Goal: Task Accomplishment & Management: Manage account settings

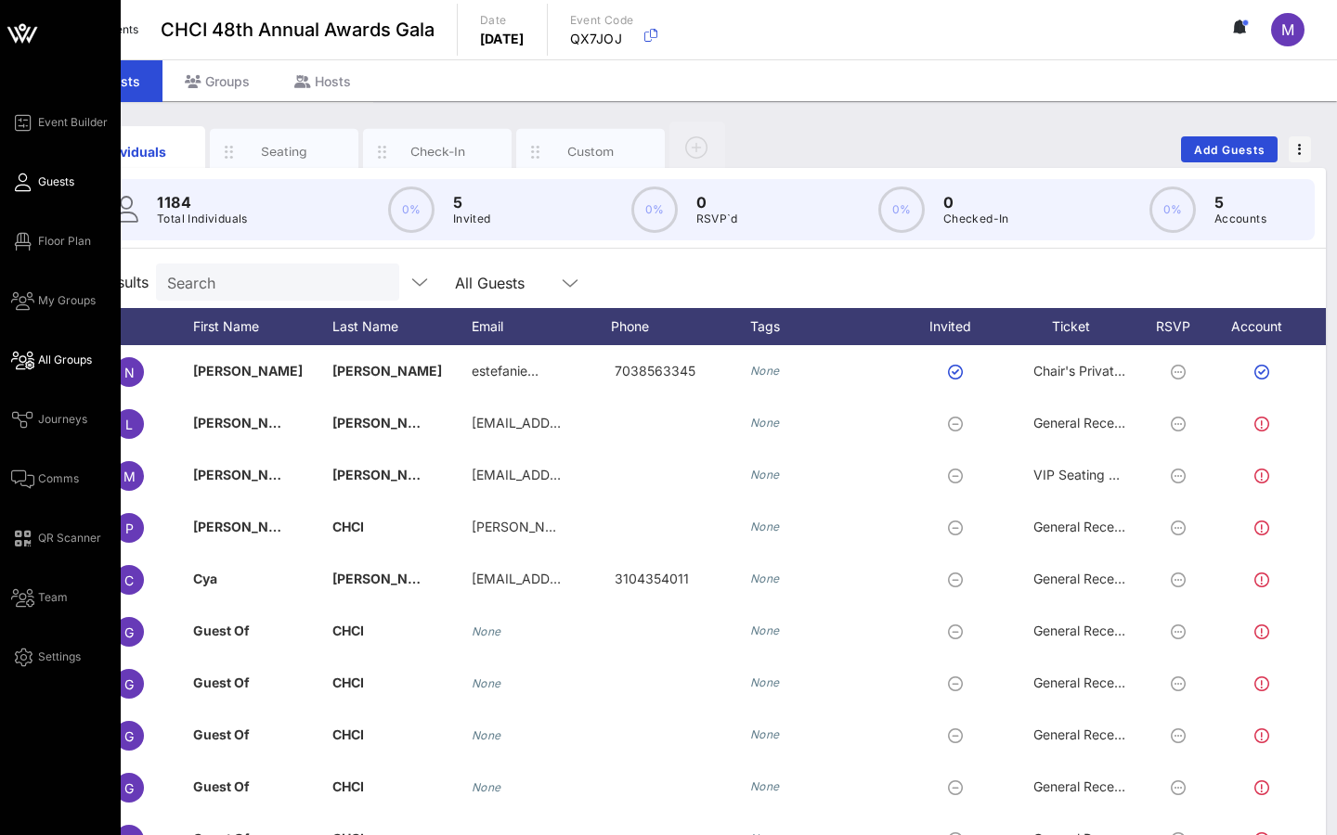
click at [50, 356] on span "All Groups" at bounding box center [65, 360] width 54 height 17
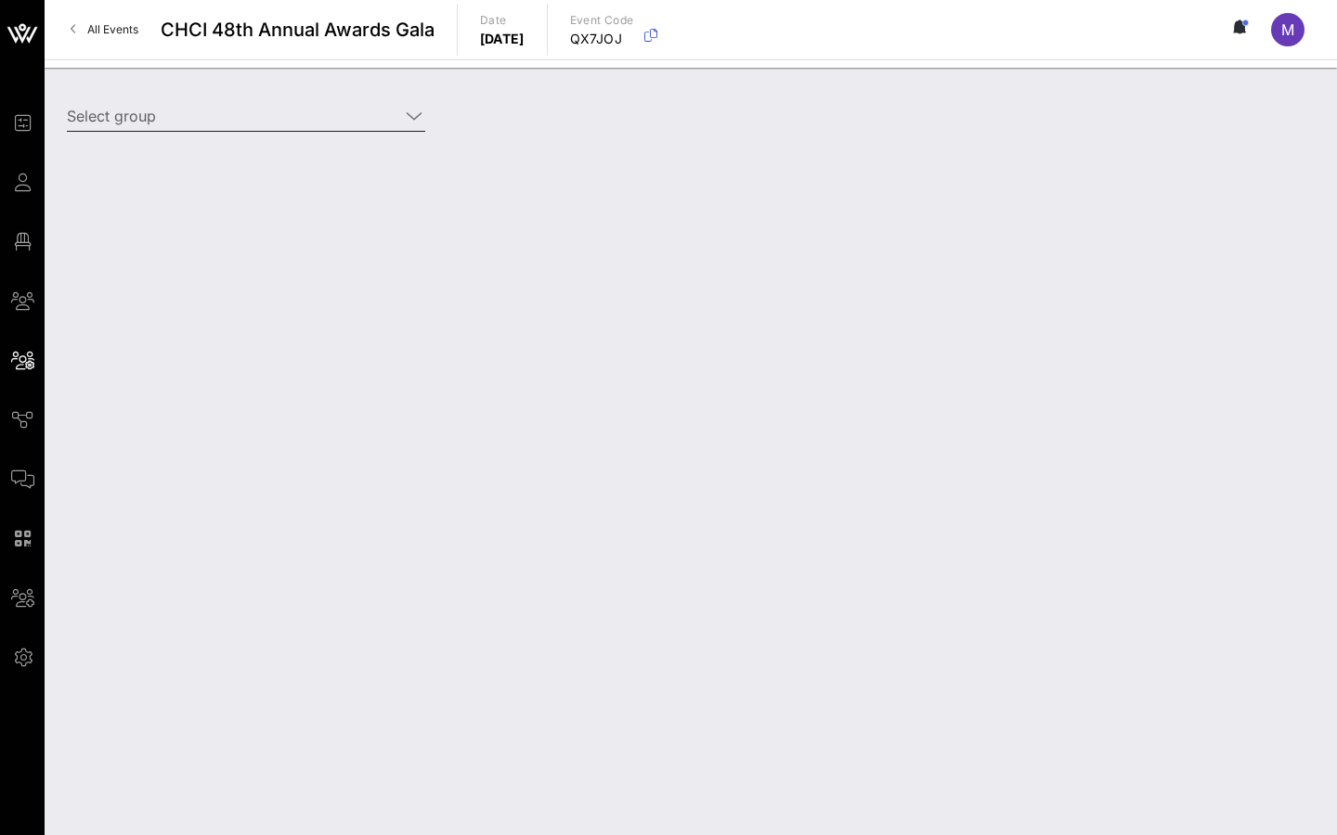
click at [275, 101] on input "Select group" at bounding box center [233, 116] width 332 height 30
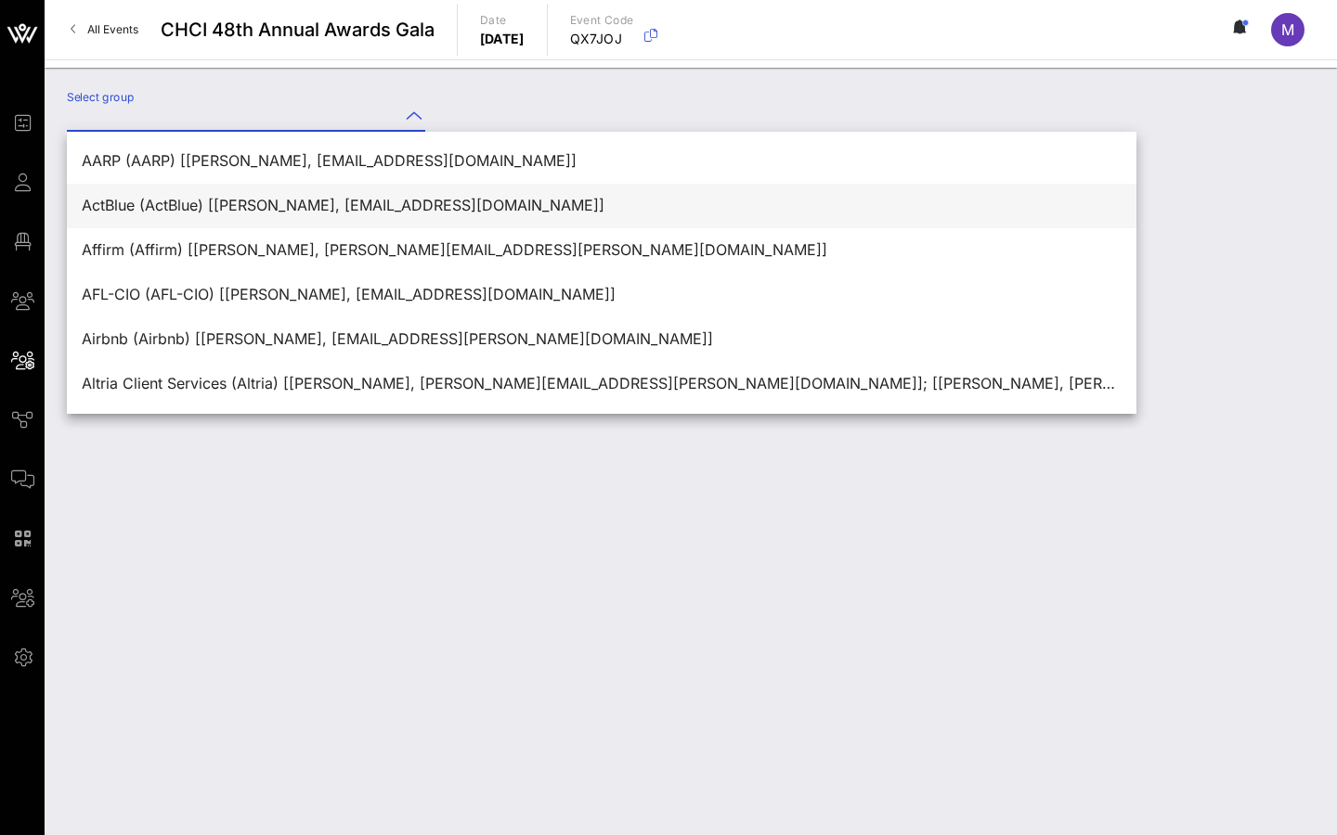
paste input "[PERSON_NAME]"
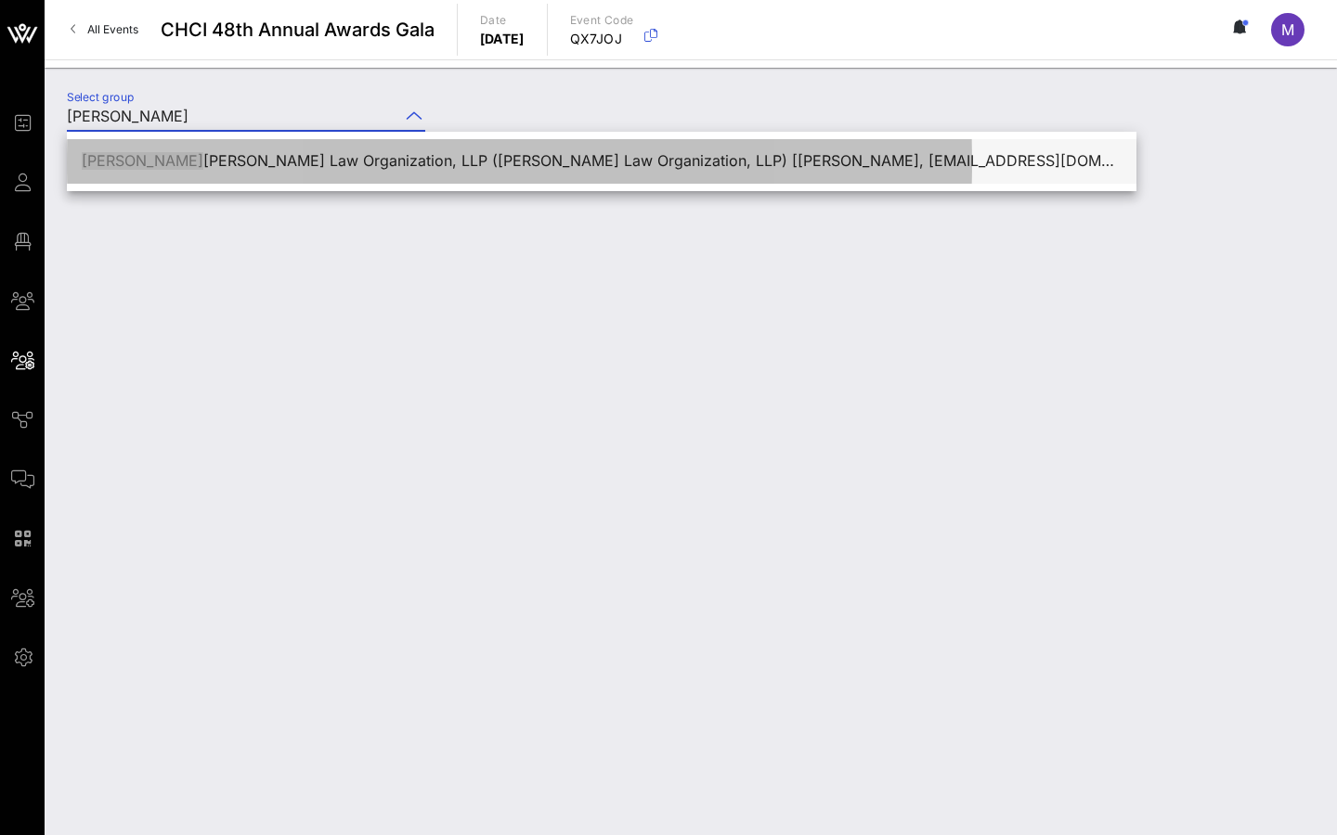
click at [300, 162] on div "[PERSON_NAME] Law Organization, LLP ([PERSON_NAME] Law Organization, LLP) [[PER…" at bounding box center [602, 161] width 1040 height 18
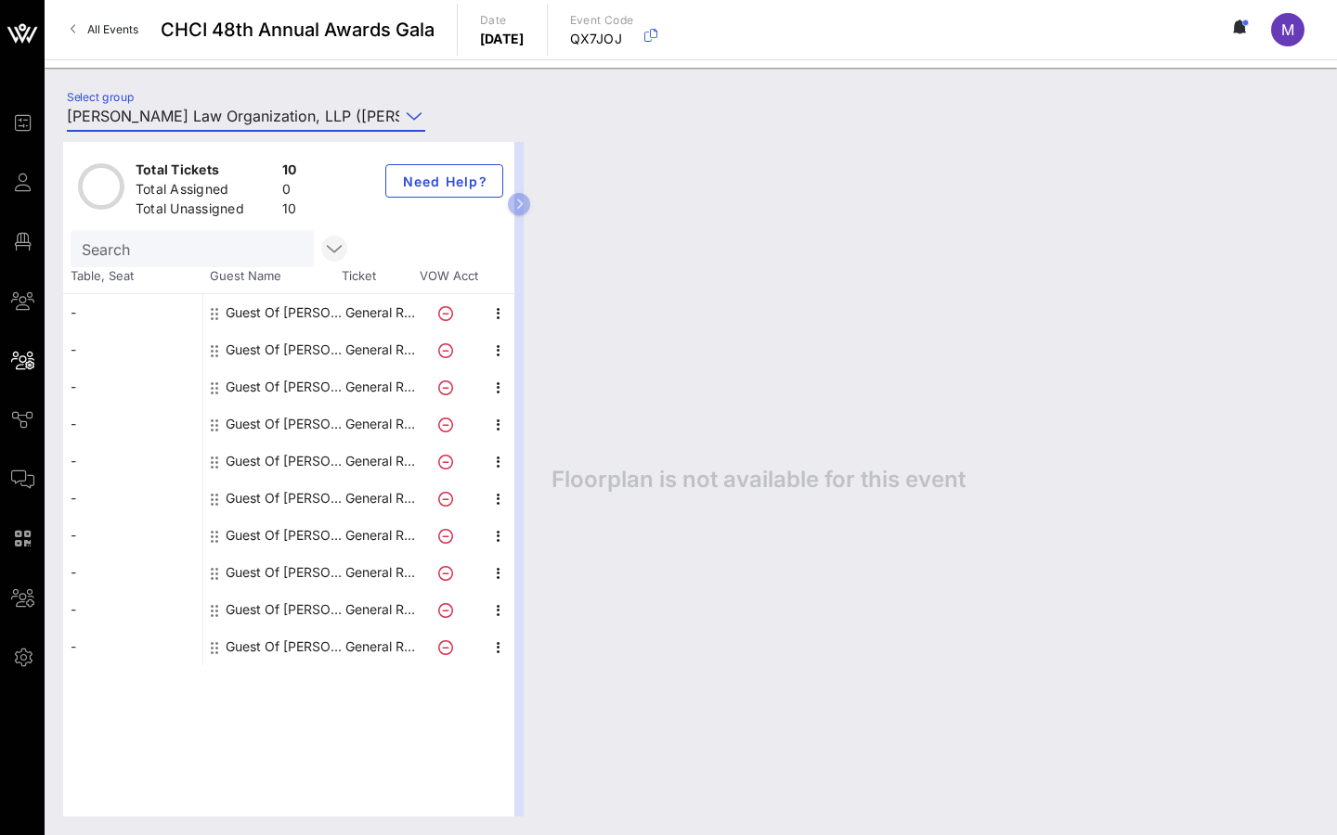
type input "[PERSON_NAME] Law Organization, LLP ([PERSON_NAME] Law Organization, LLP) [[PER…"
click at [323, 240] on icon "button" at bounding box center [334, 249] width 22 height 22
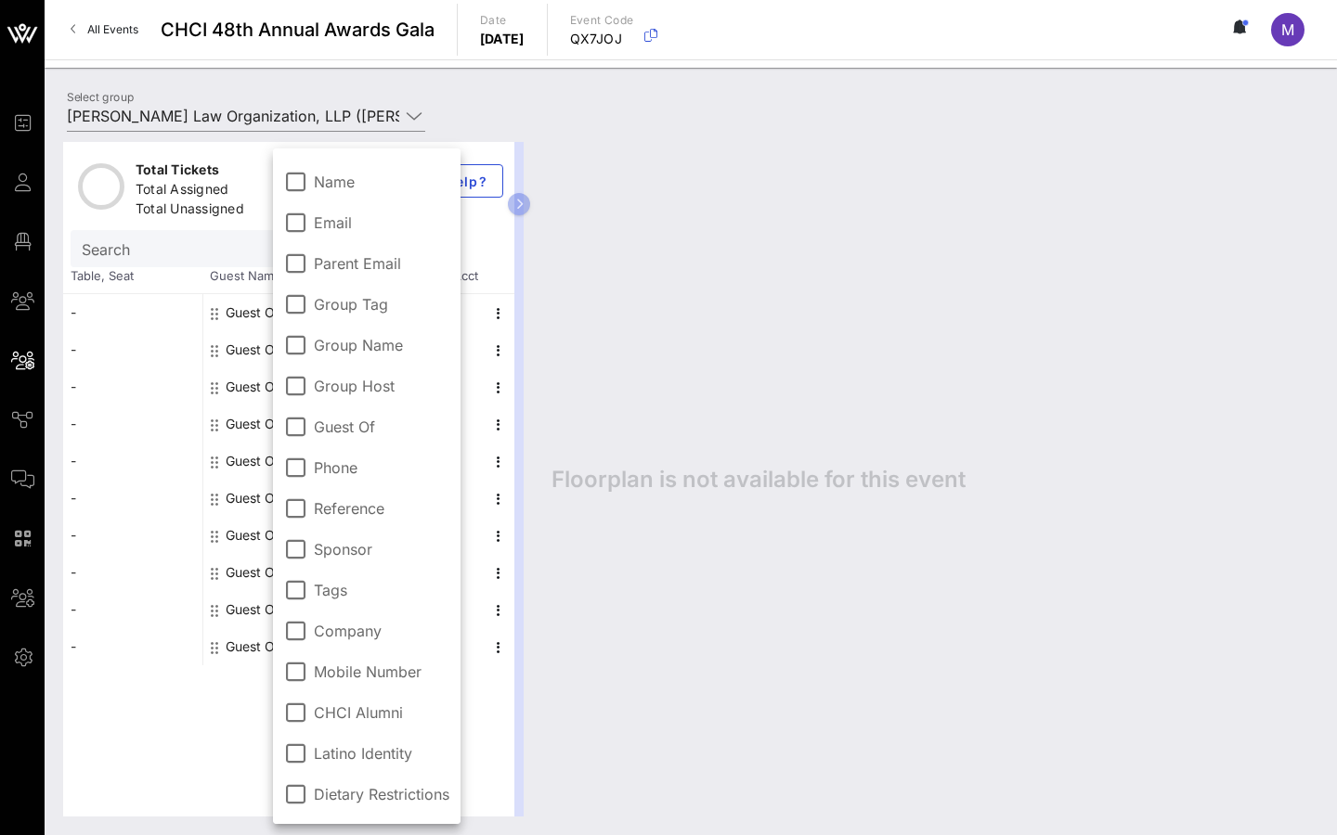
click at [161, 329] on div "-" at bounding box center [132, 312] width 139 height 37
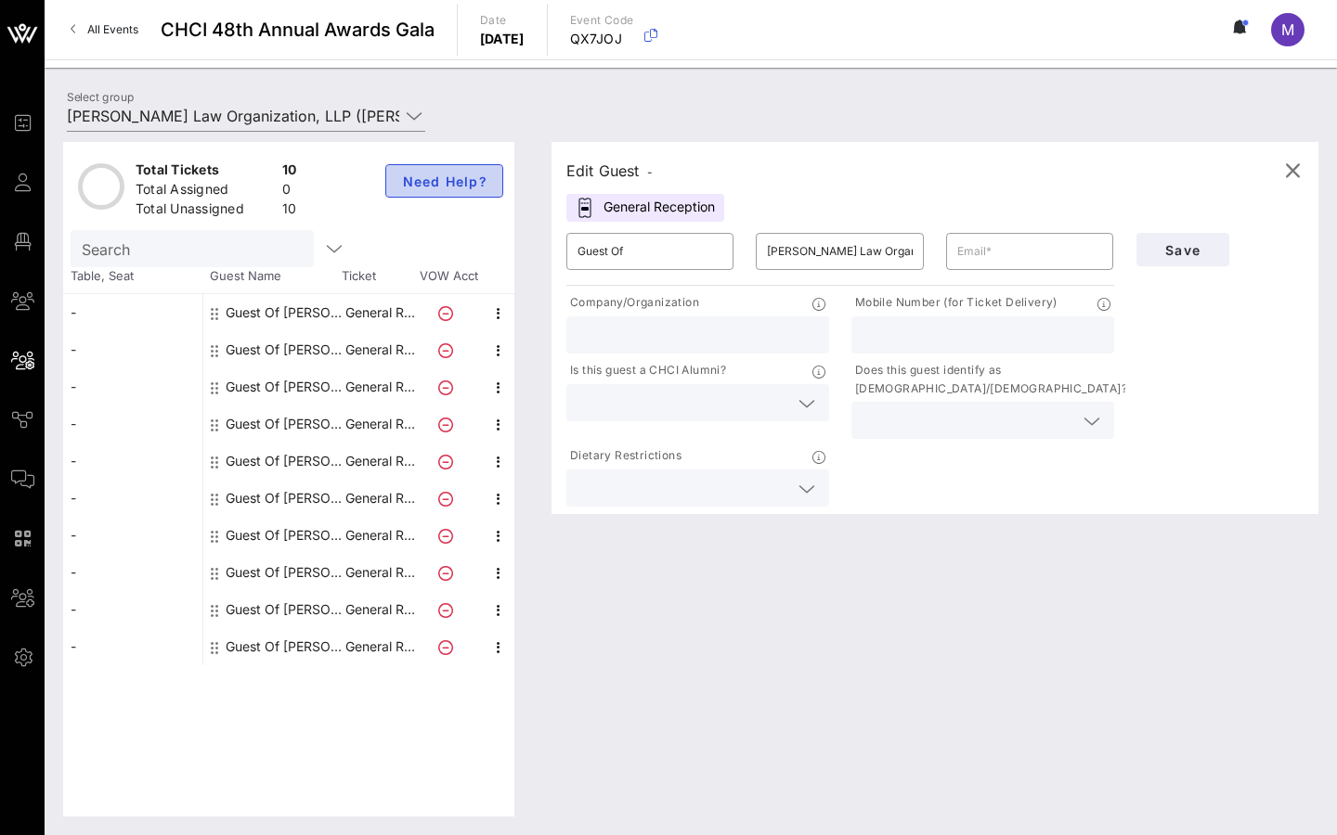
click at [409, 176] on span "Need Help?" at bounding box center [444, 182] width 86 height 16
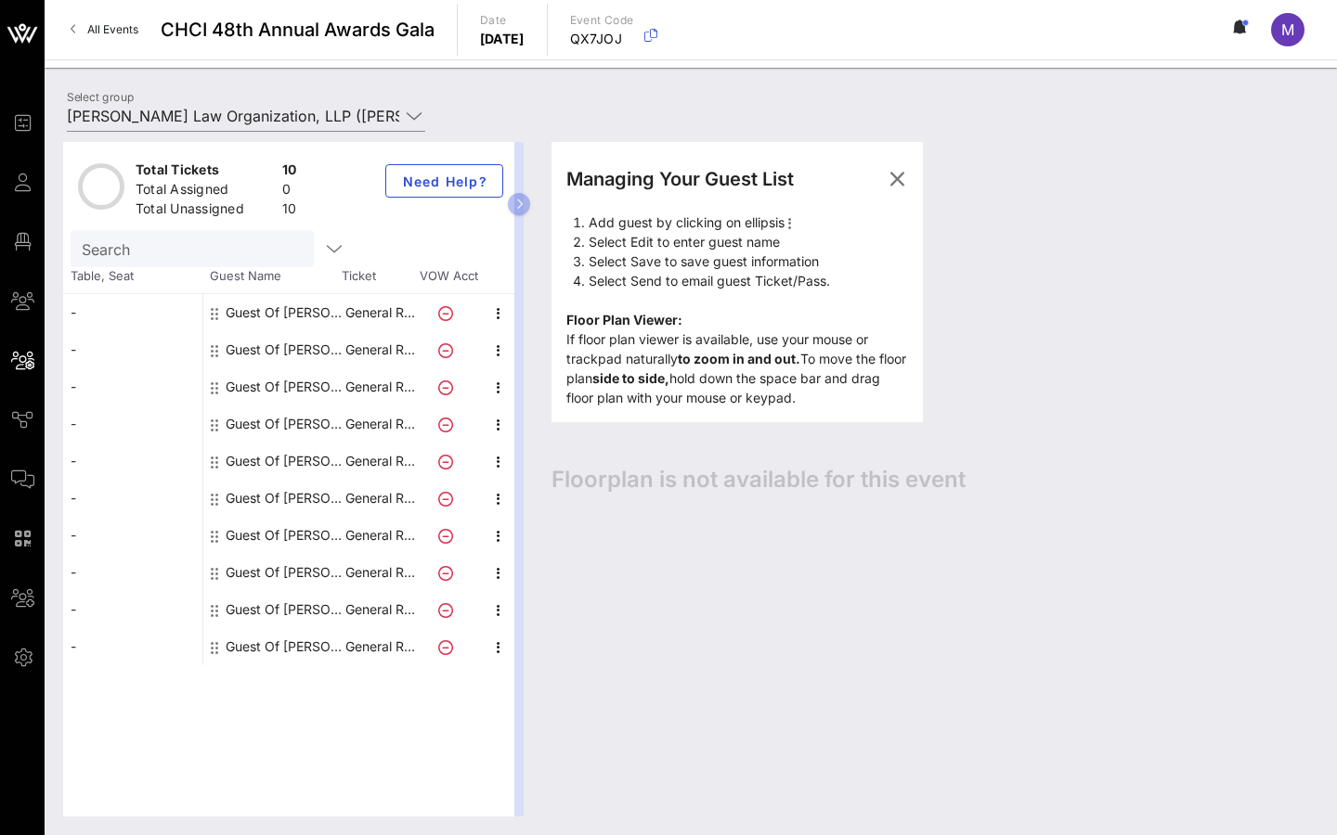
click at [134, 180] on div "Total Assigned 0" at bounding box center [216, 191] width 169 height 31
click at [106, 176] on circle at bounding box center [102, 186] width 42 height 42
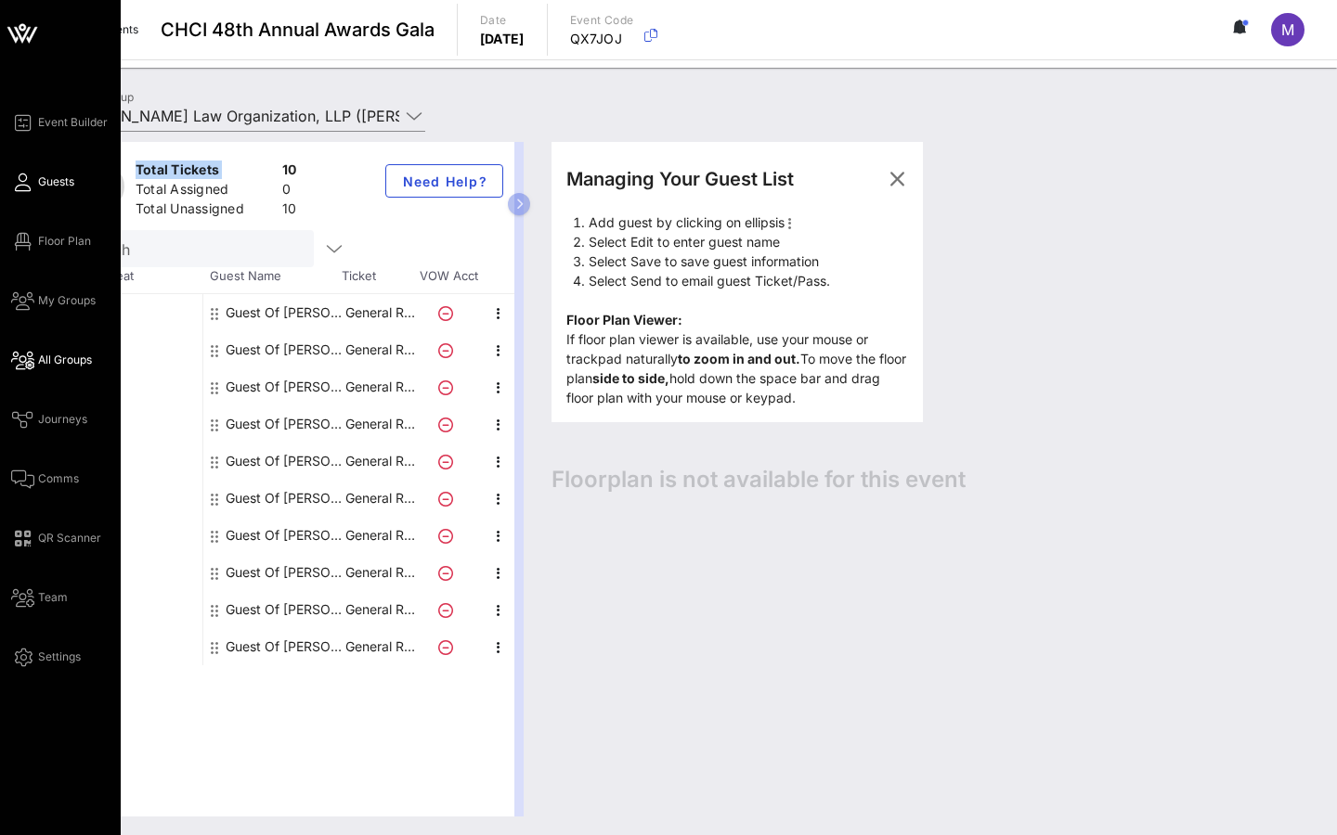
click at [43, 181] on span "Guests" at bounding box center [56, 182] width 36 height 17
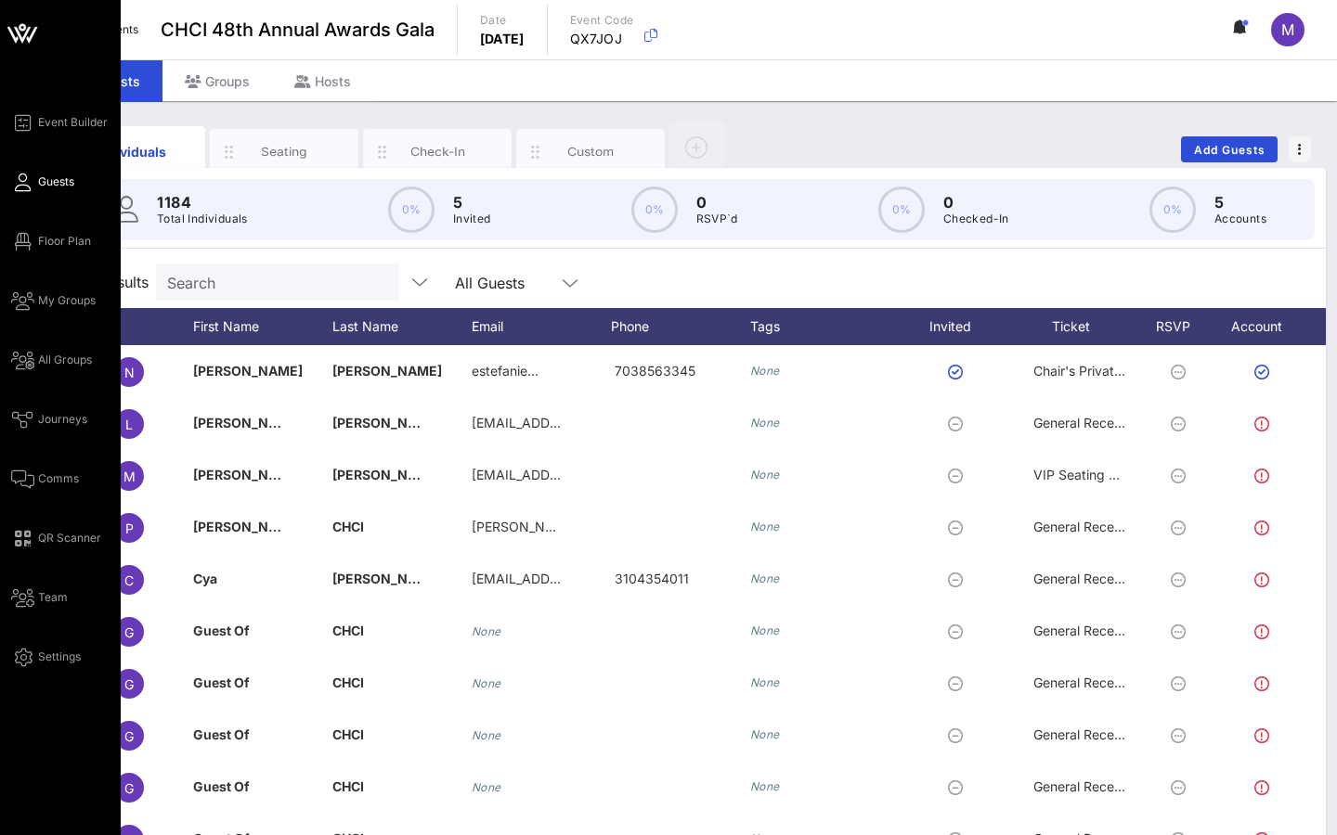
click at [193, 221] on p "Total Individuals" at bounding box center [202, 219] width 91 height 19
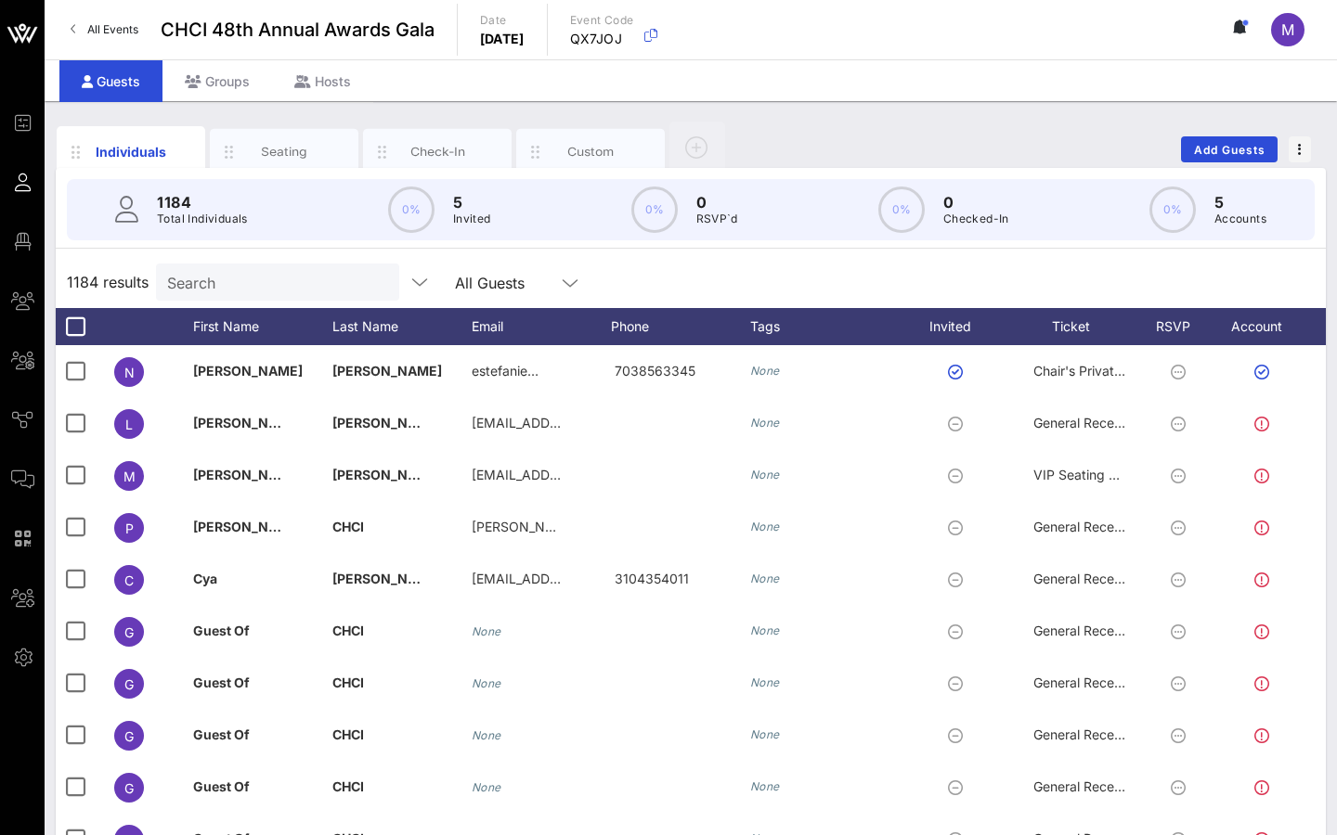
click at [207, 265] on div "Search" at bounding box center [275, 282] width 217 height 37
paste input "[PERSON_NAME]"
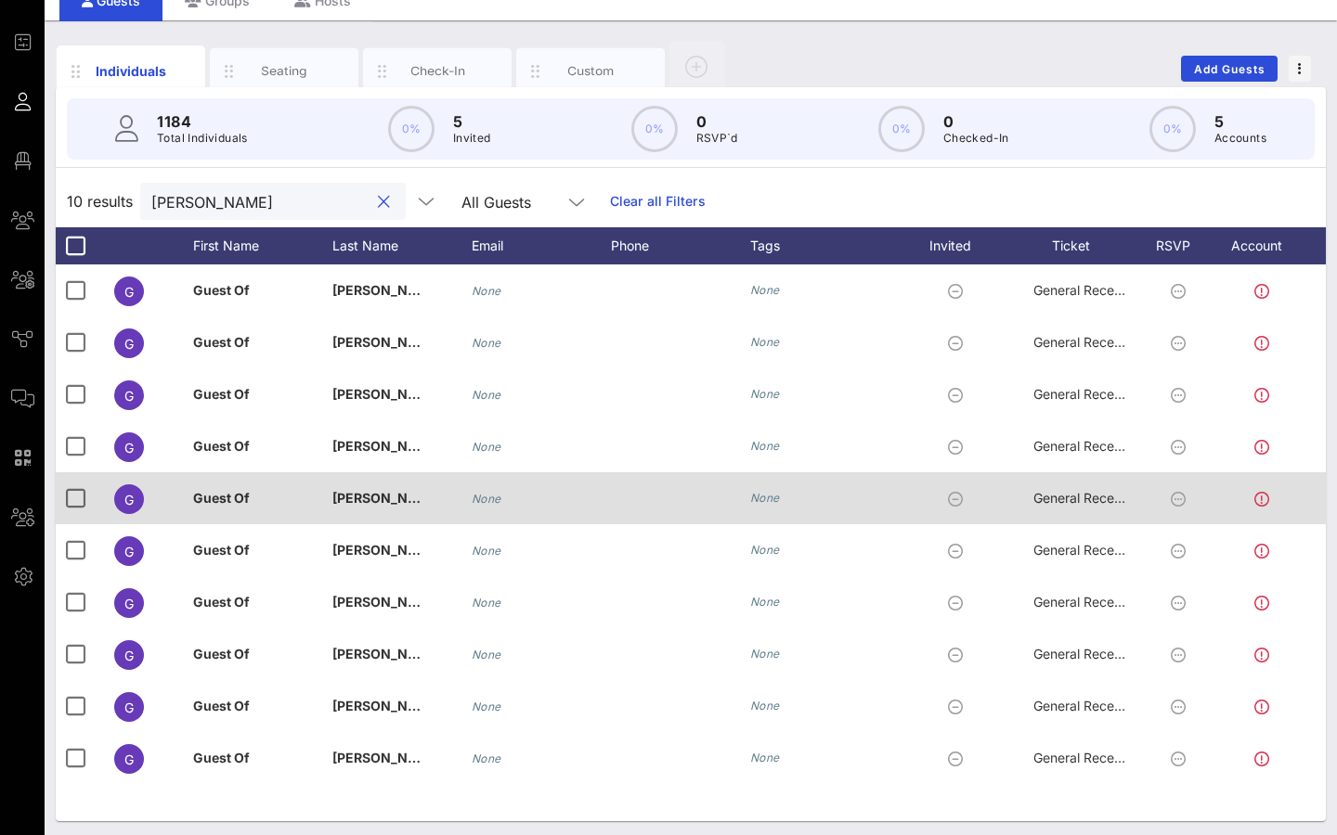
scroll to position [85, 0]
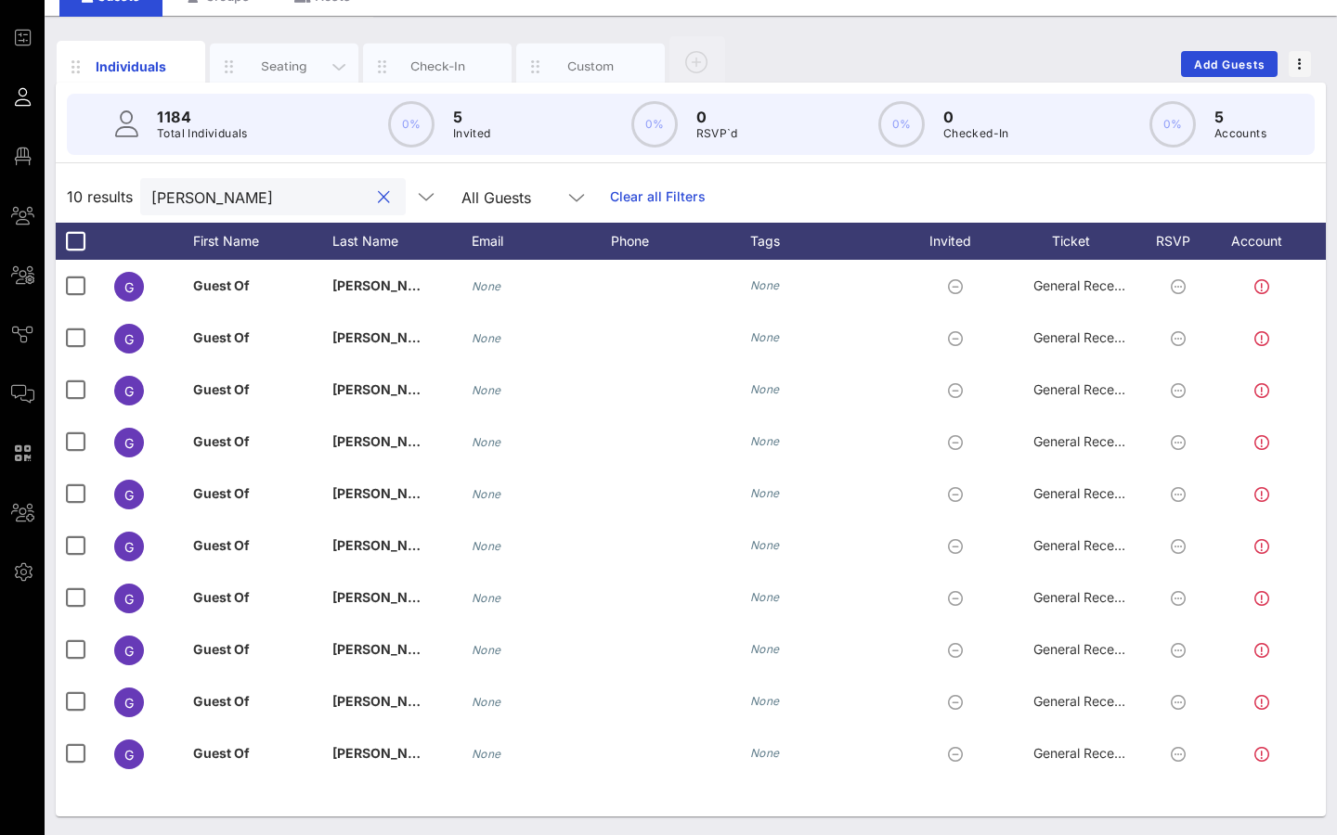
type input "[PERSON_NAME]"
click at [302, 63] on div "Seating" at bounding box center [284, 67] width 83 height 18
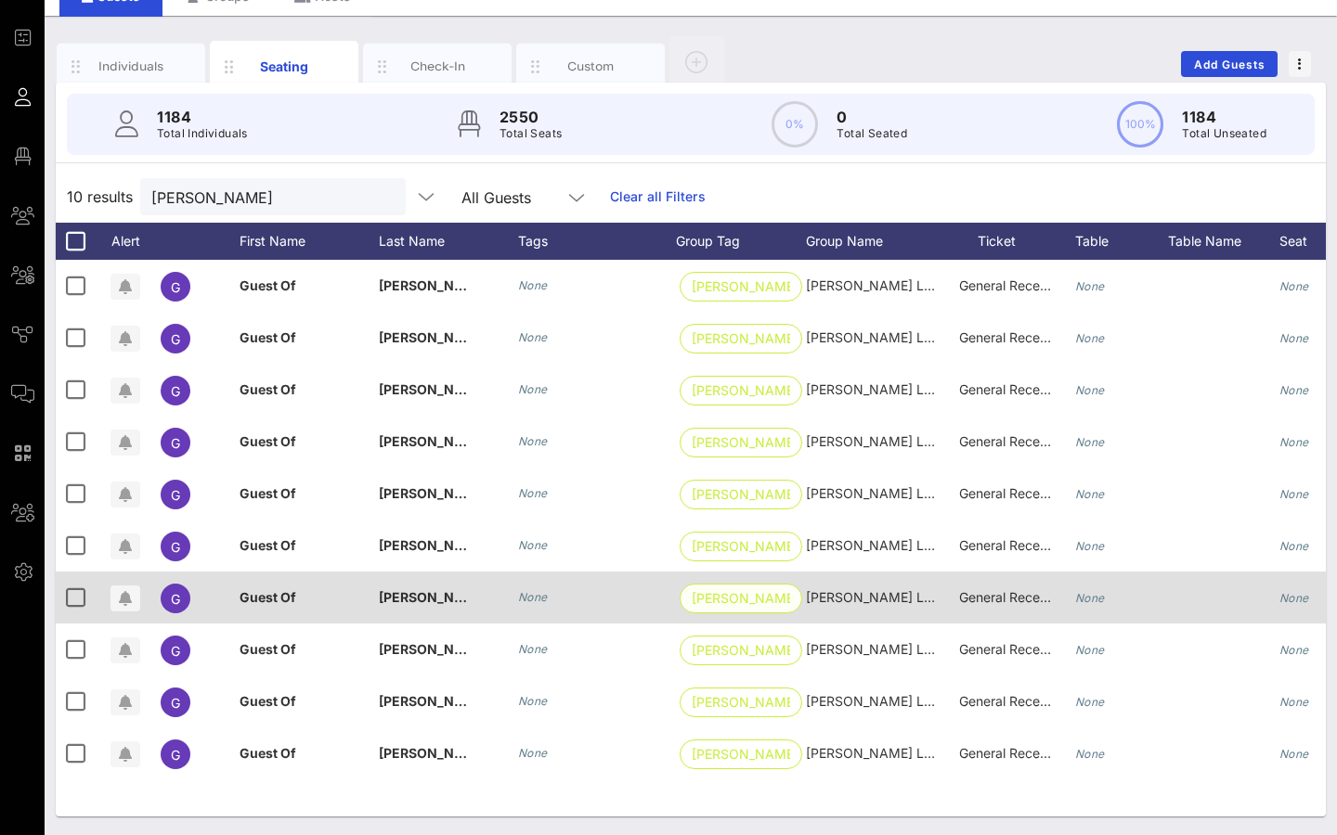
click at [757, 601] on span "[PERSON_NAME] …" at bounding box center [741, 599] width 98 height 28
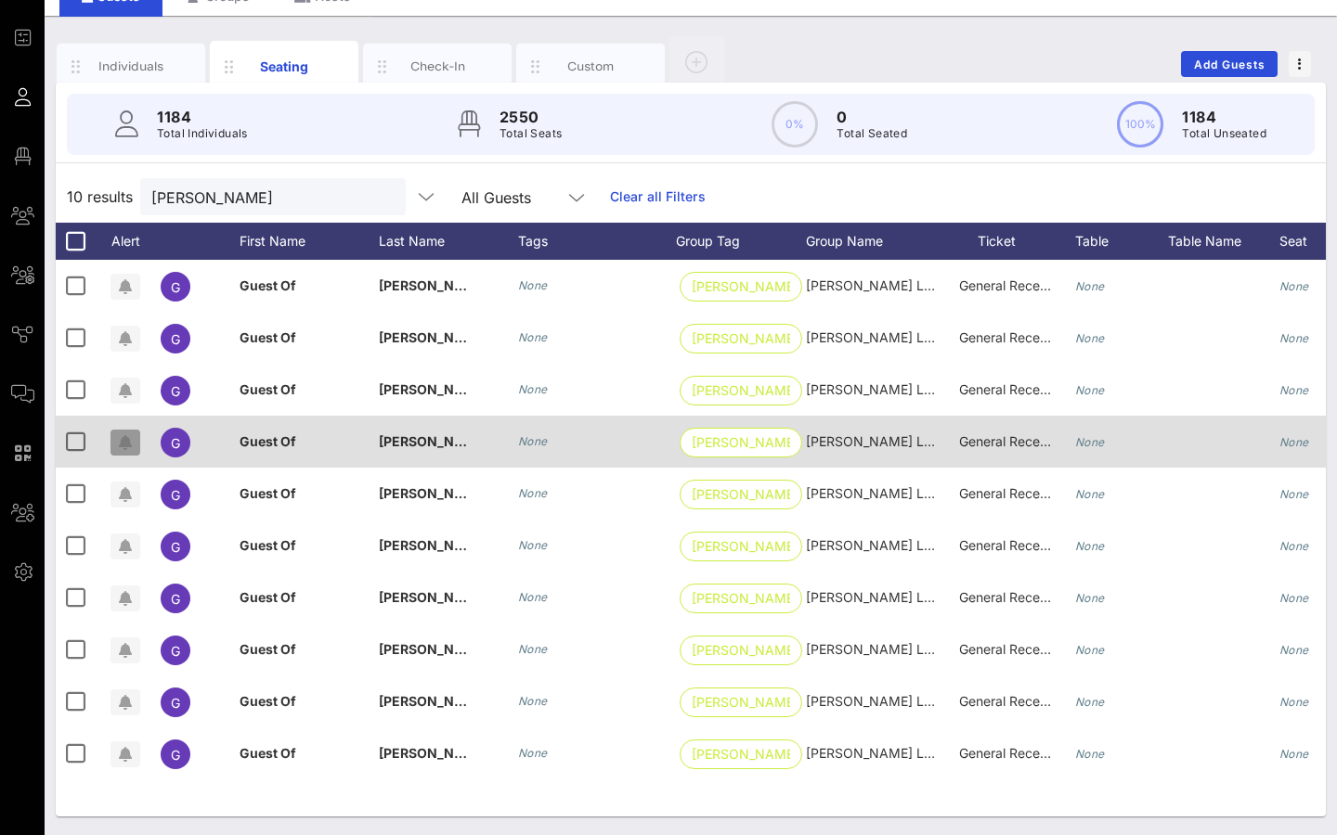
click at [123, 446] on icon "button" at bounding box center [125, 442] width 13 height 15
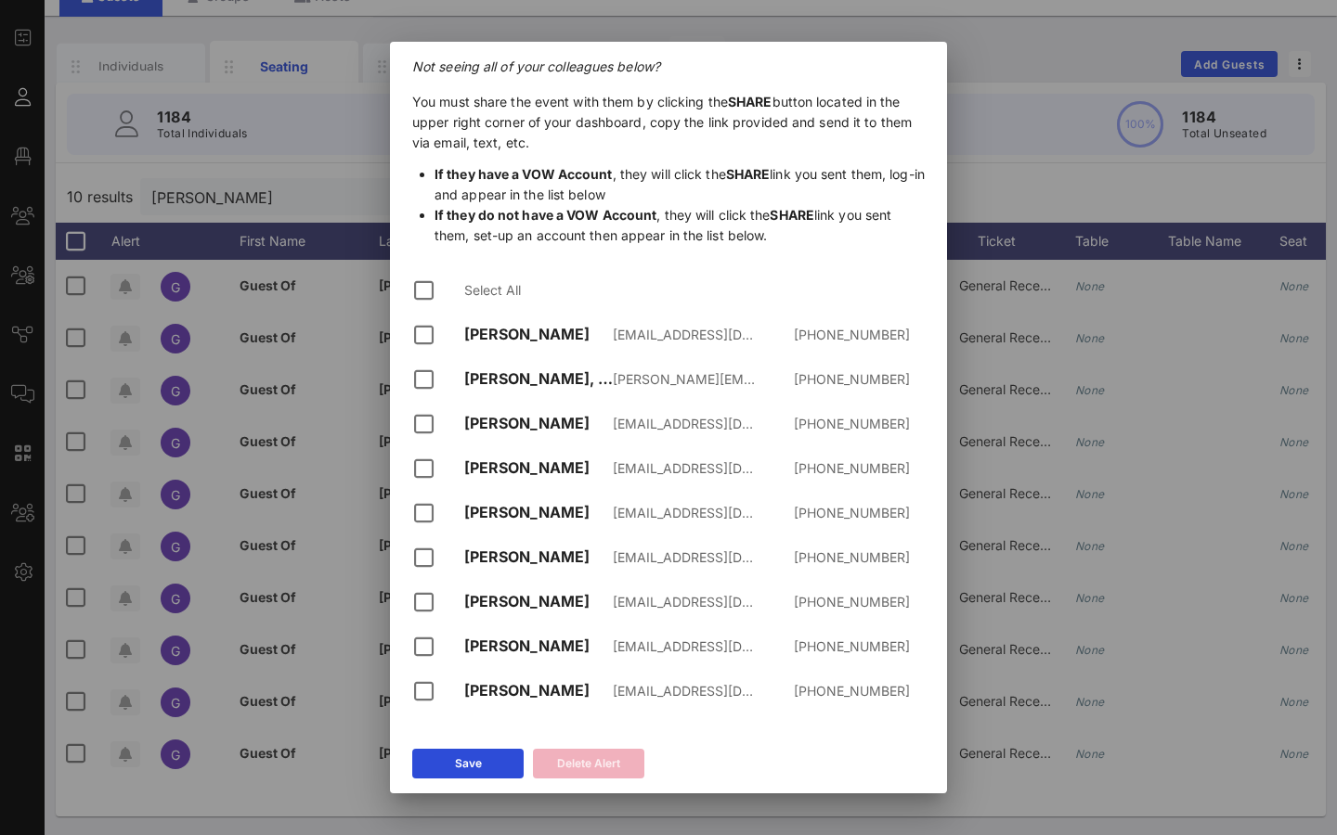
scroll to position [0, 0]
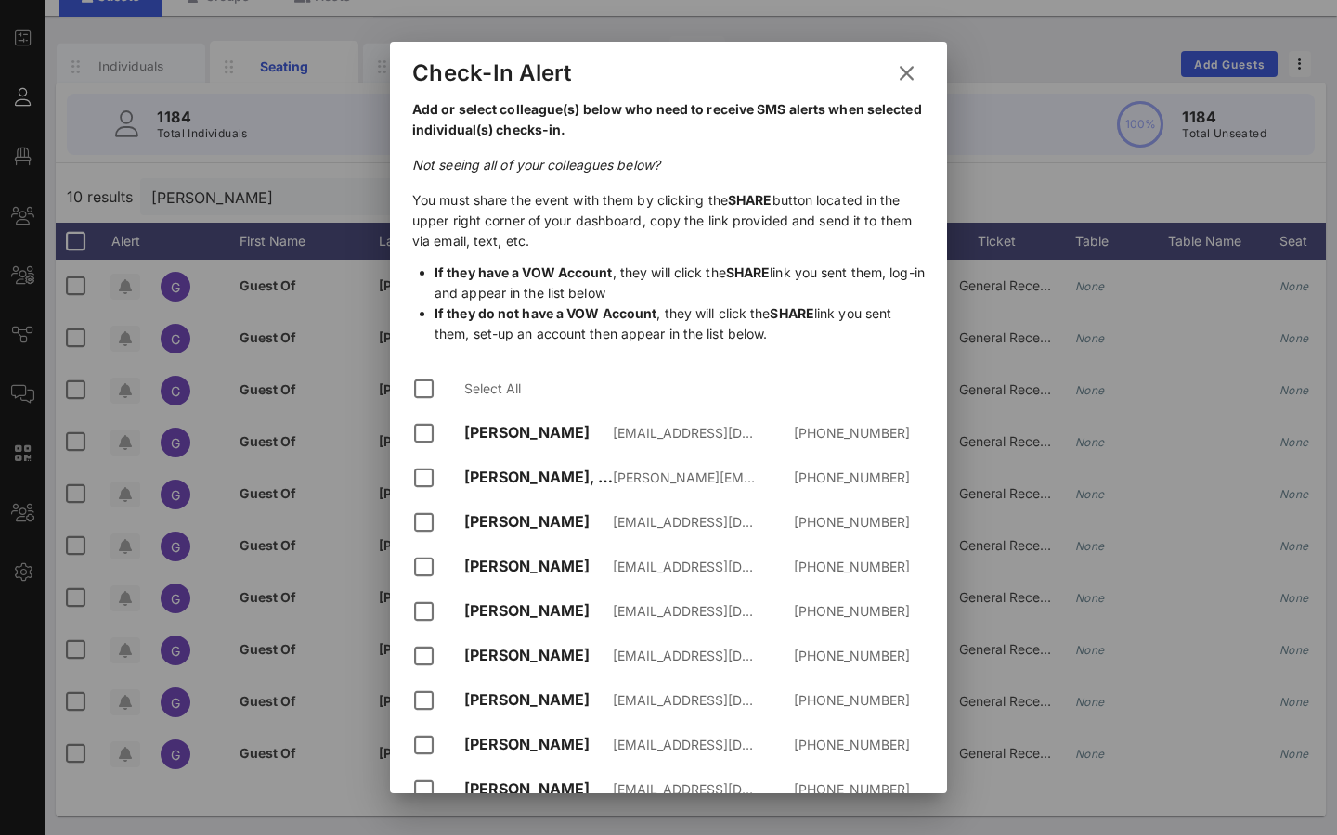
click at [909, 70] on icon at bounding box center [906, 73] width 25 height 22
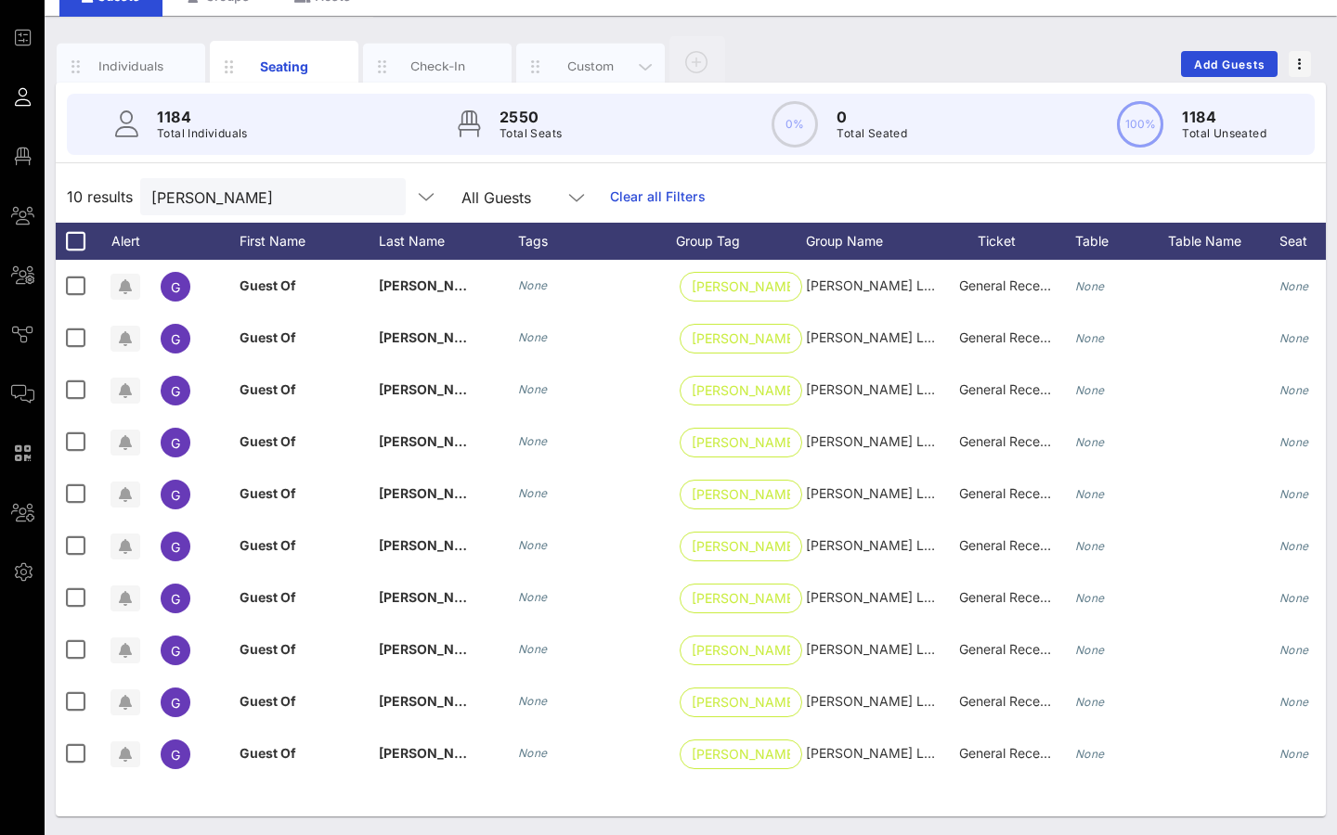
click at [580, 62] on div "Custom" at bounding box center [591, 67] width 83 height 18
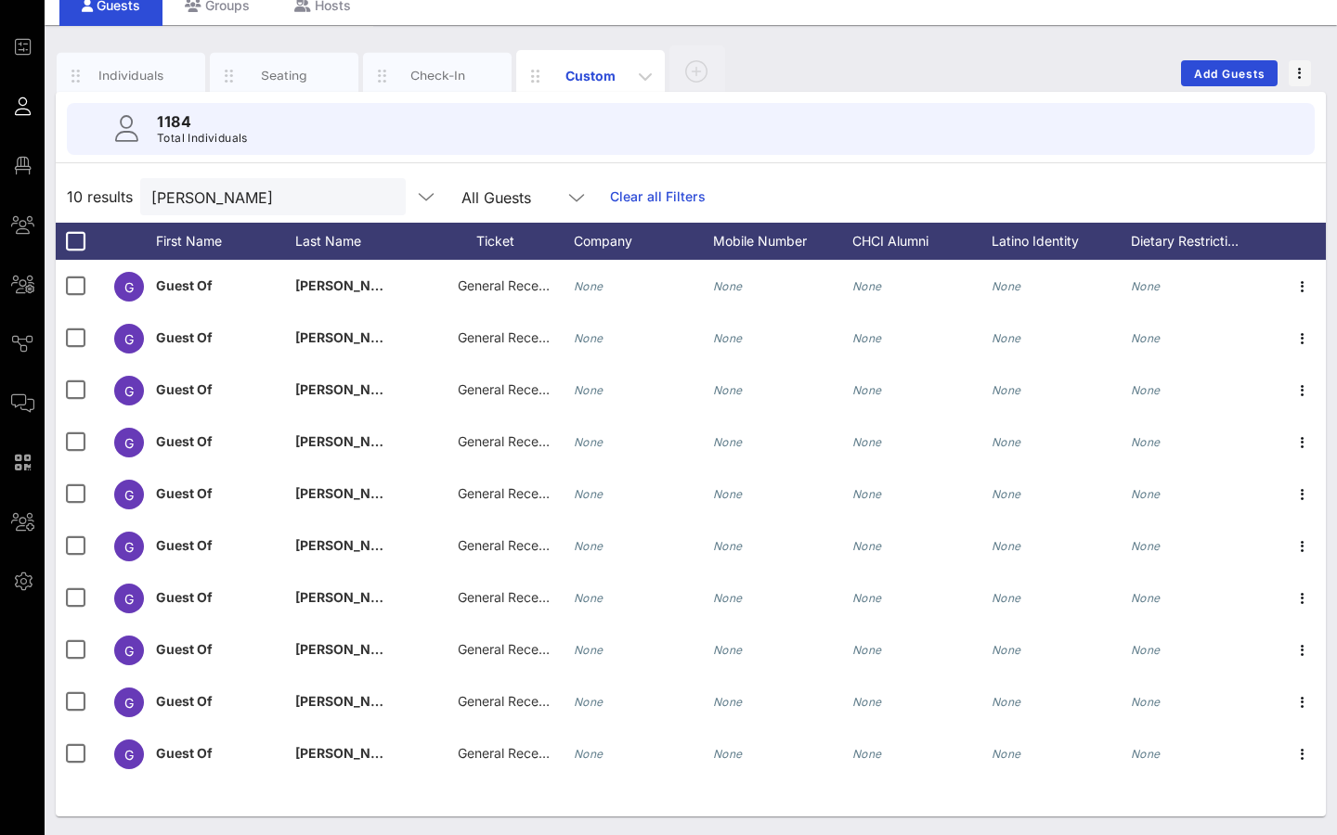
scroll to position [76, 0]
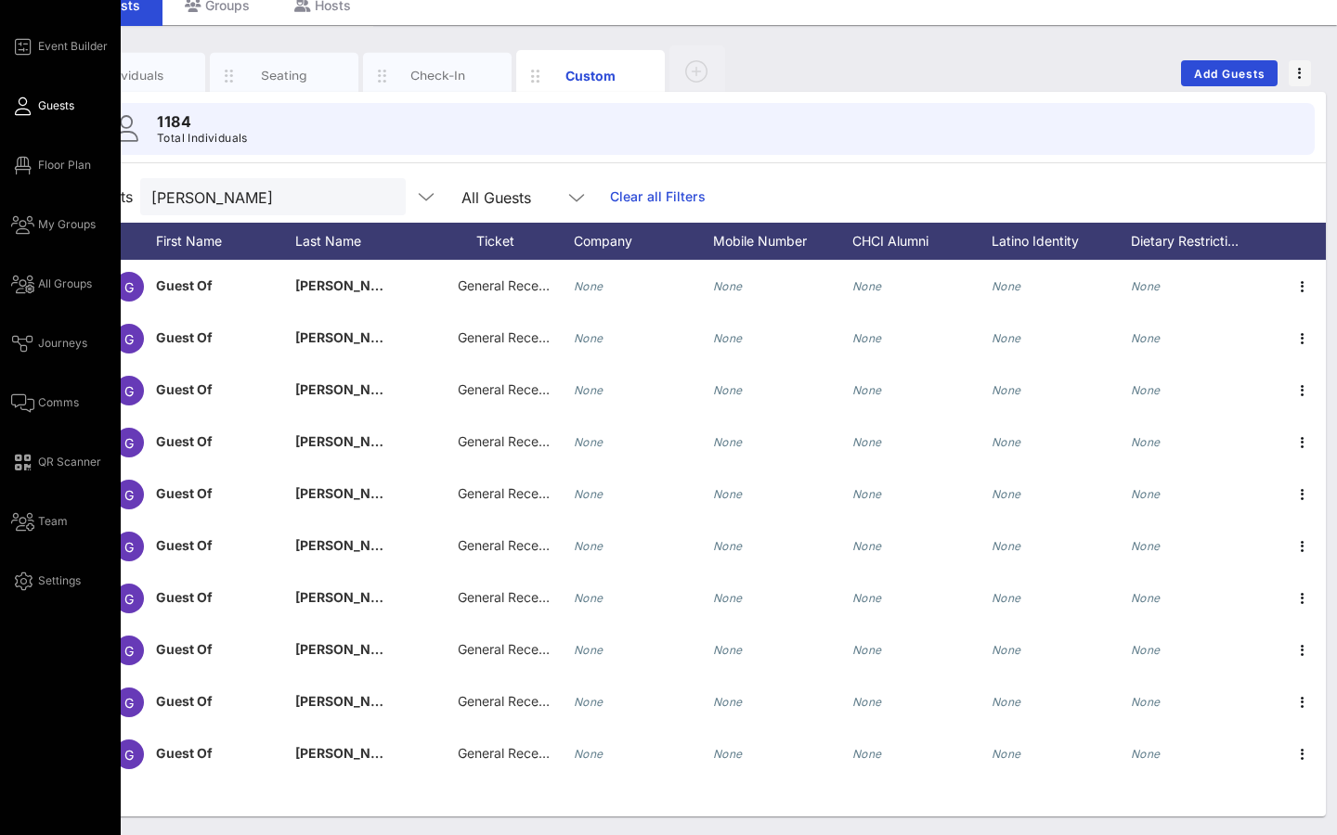
click at [67, 535] on div "Event Builder Guests Floor Plan My Groups All Groups Journeys Comms QR Scanner …" at bounding box center [66, 313] width 110 height 557
click at [58, 531] on link "Team" at bounding box center [39, 522] width 57 height 22
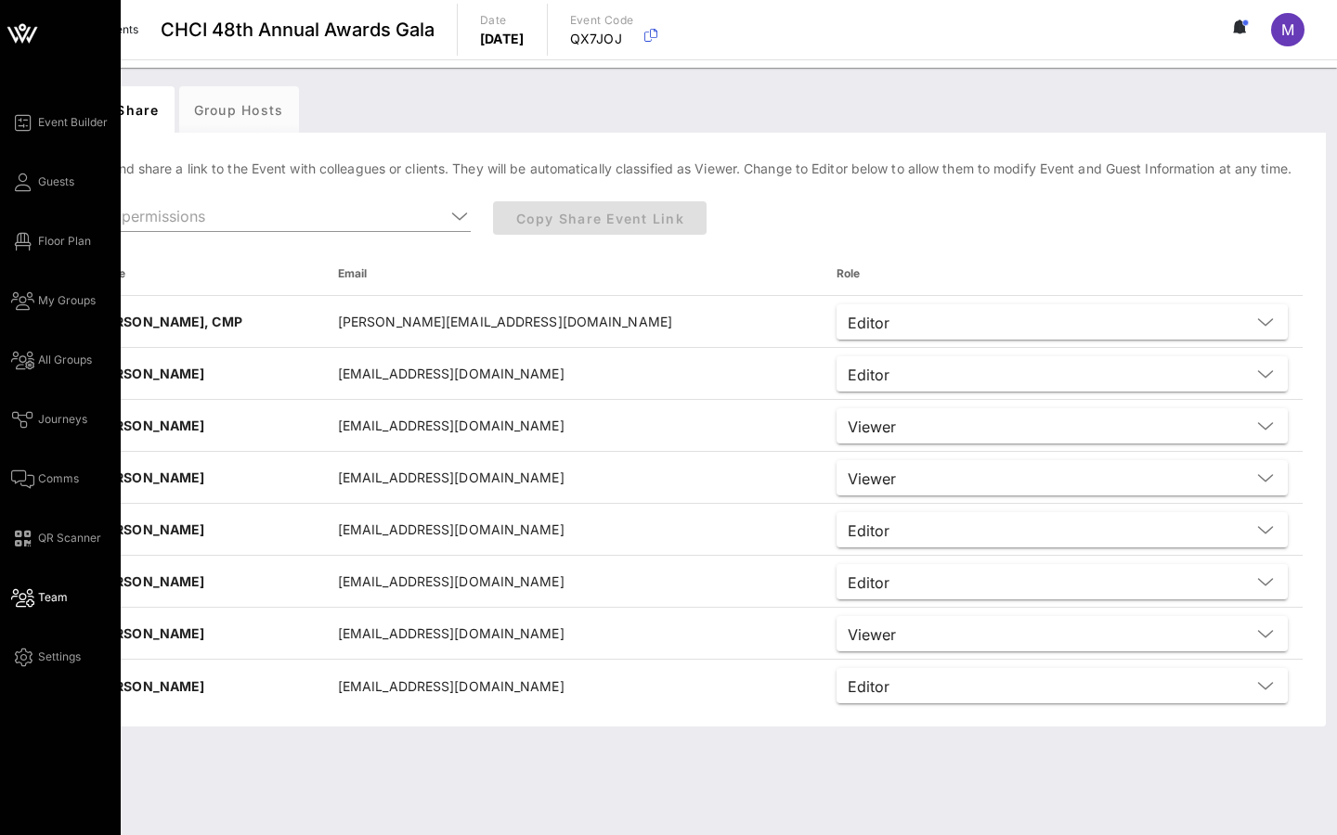
click at [53, 491] on div "Event Builder Guests Floor Plan My Groups All Groups Journeys Comms QR Scanner …" at bounding box center [66, 389] width 110 height 557
click at [51, 469] on link "Comms" at bounding box center [45, 479] width 68 height 22
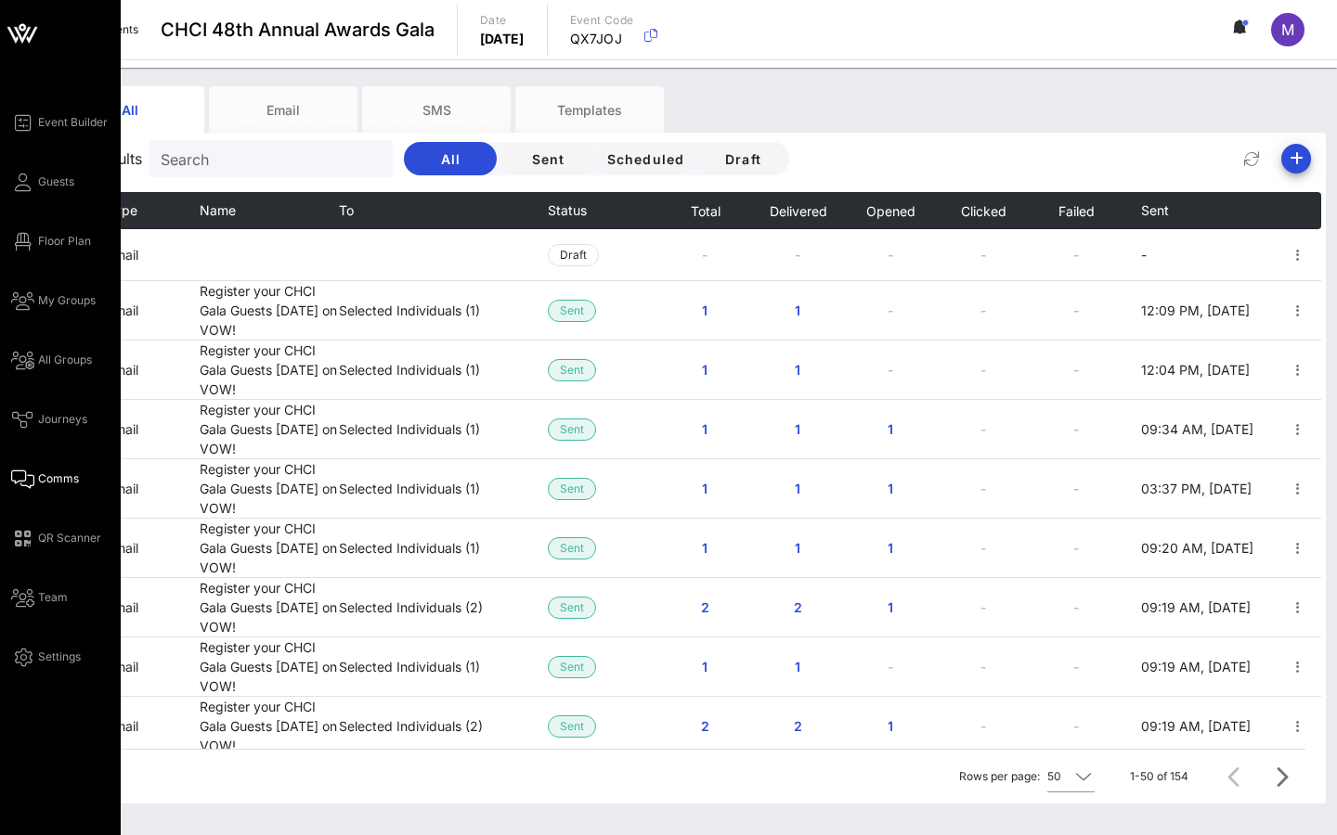
click at [59, 436] on div "Event Builder Guests Floor Plan My Groups All Groups Journeys Comms QR Scanner …" at bounding box center [66, 389] width 110 height 557
click at [58, 428] on link "Journeys" at bounding box center [49, 419] width 76 height 22
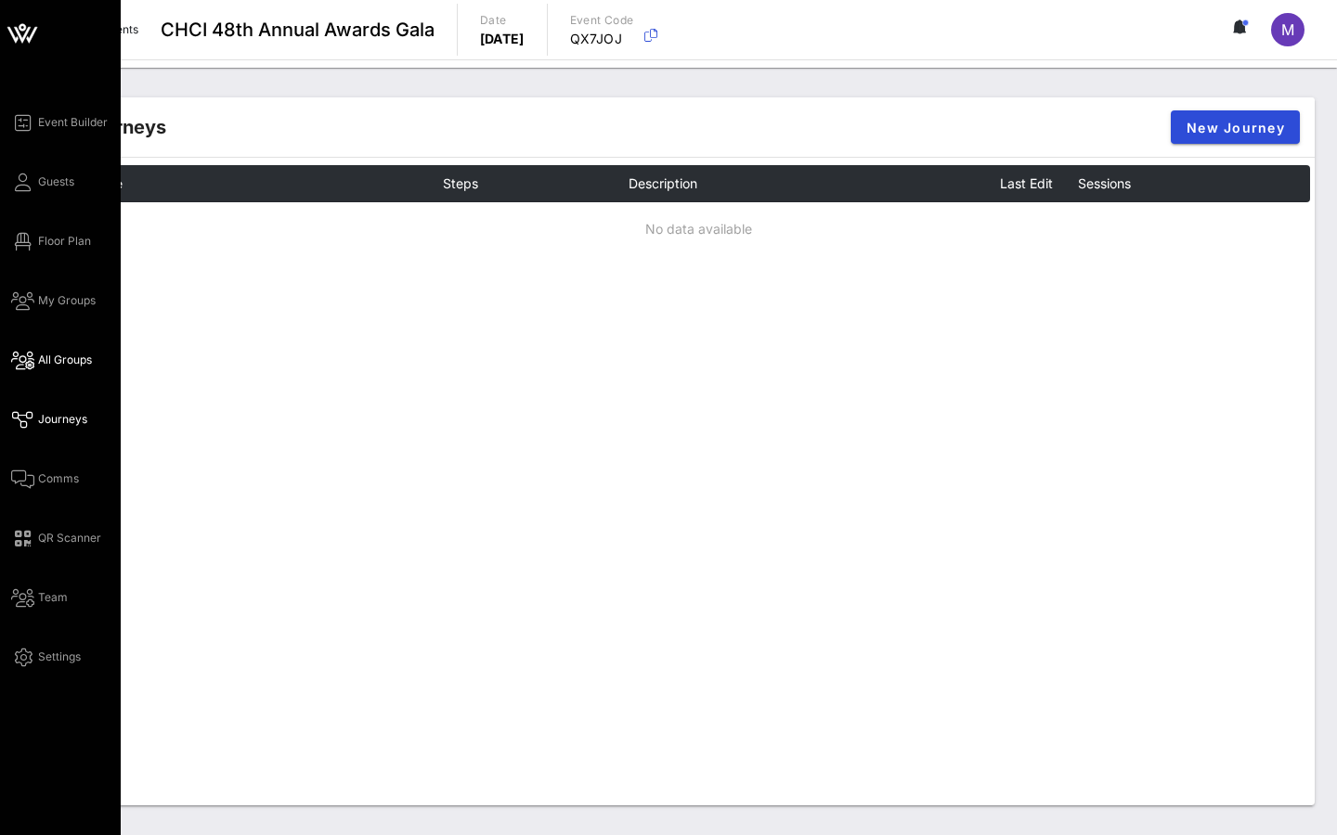
click at [59, 369] on link "All Groups" at bounding box center [51, 360] width 81 height 22
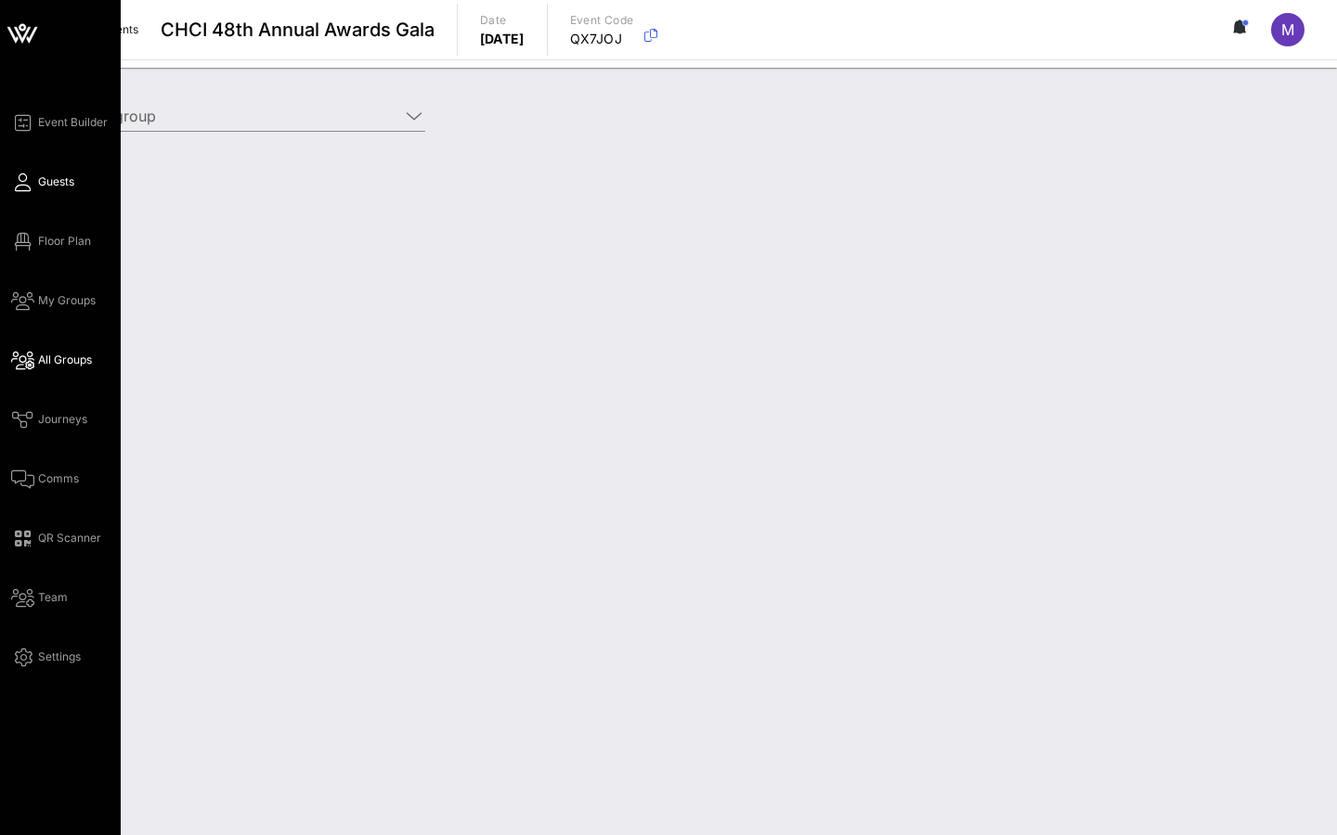
click at [55, 185] on span "Guests" at bounding box center [56, 182] width 36 height 17
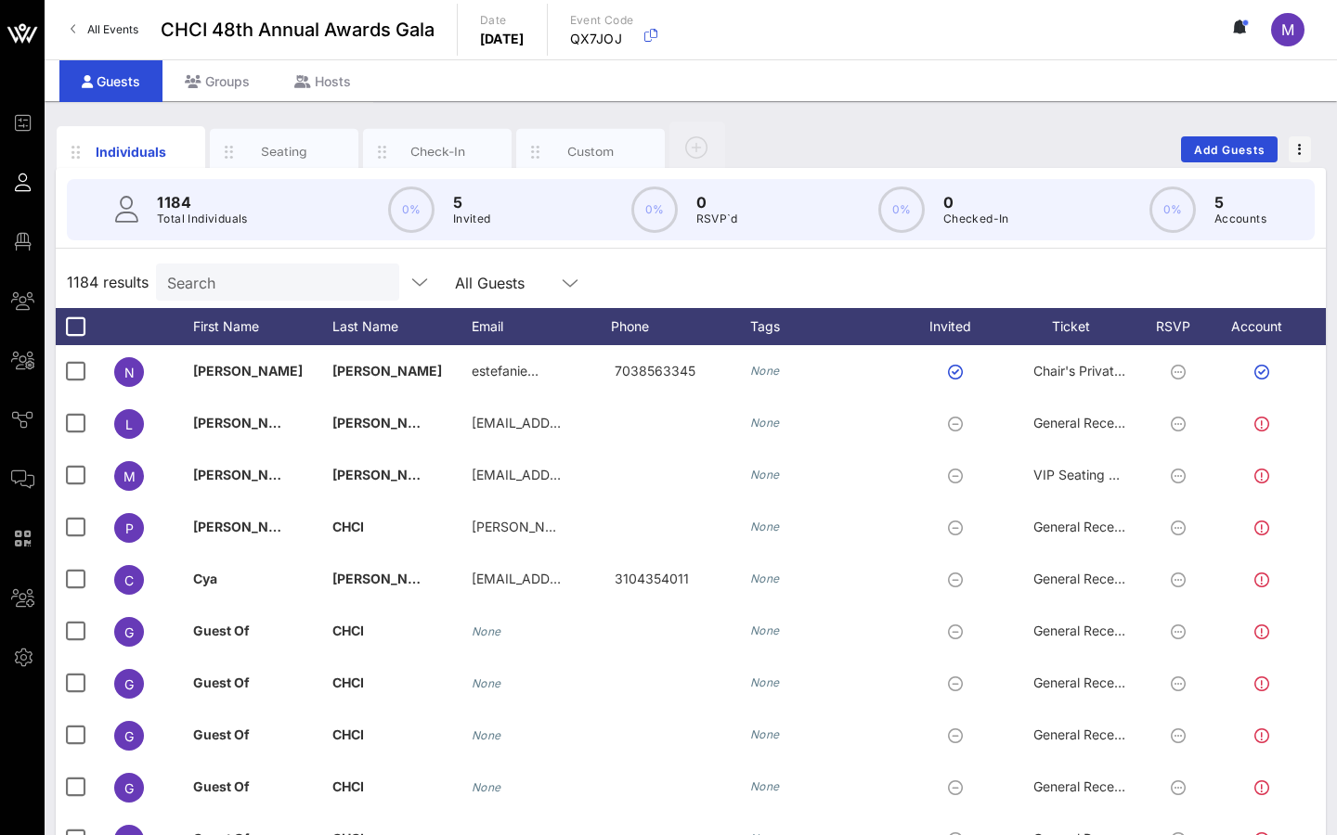
click at [232, 200] on p "1184" at bounding box center [202, 202] width 91 height 22
click at [309, 94] on div "Hosts" at bounding box center [322, 81] width 101 height 42
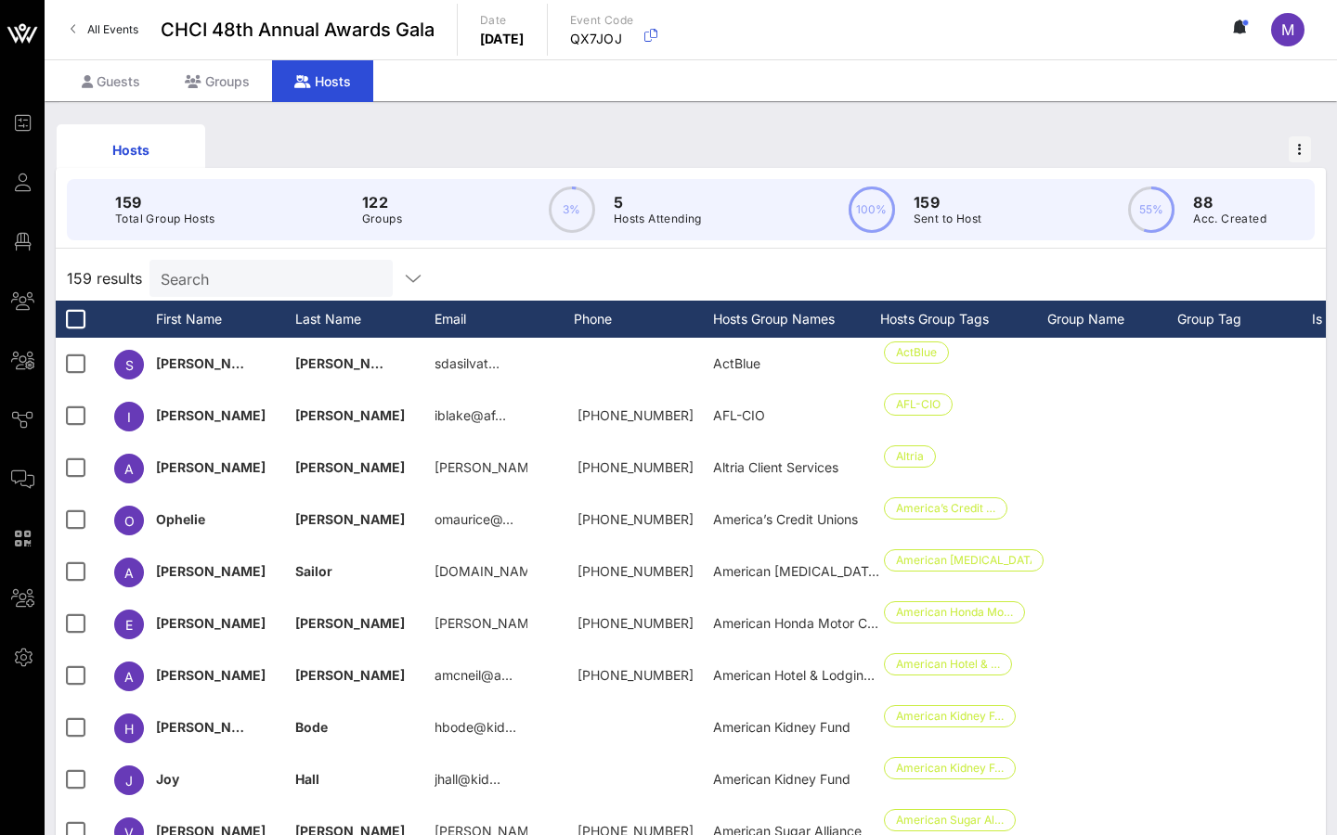
click at [203, 269] on input "Search" at bounding box center [269, 278] width 217 height 24
paste input "[PERSON_NAME]"
type input "[PERSON_NAME]"
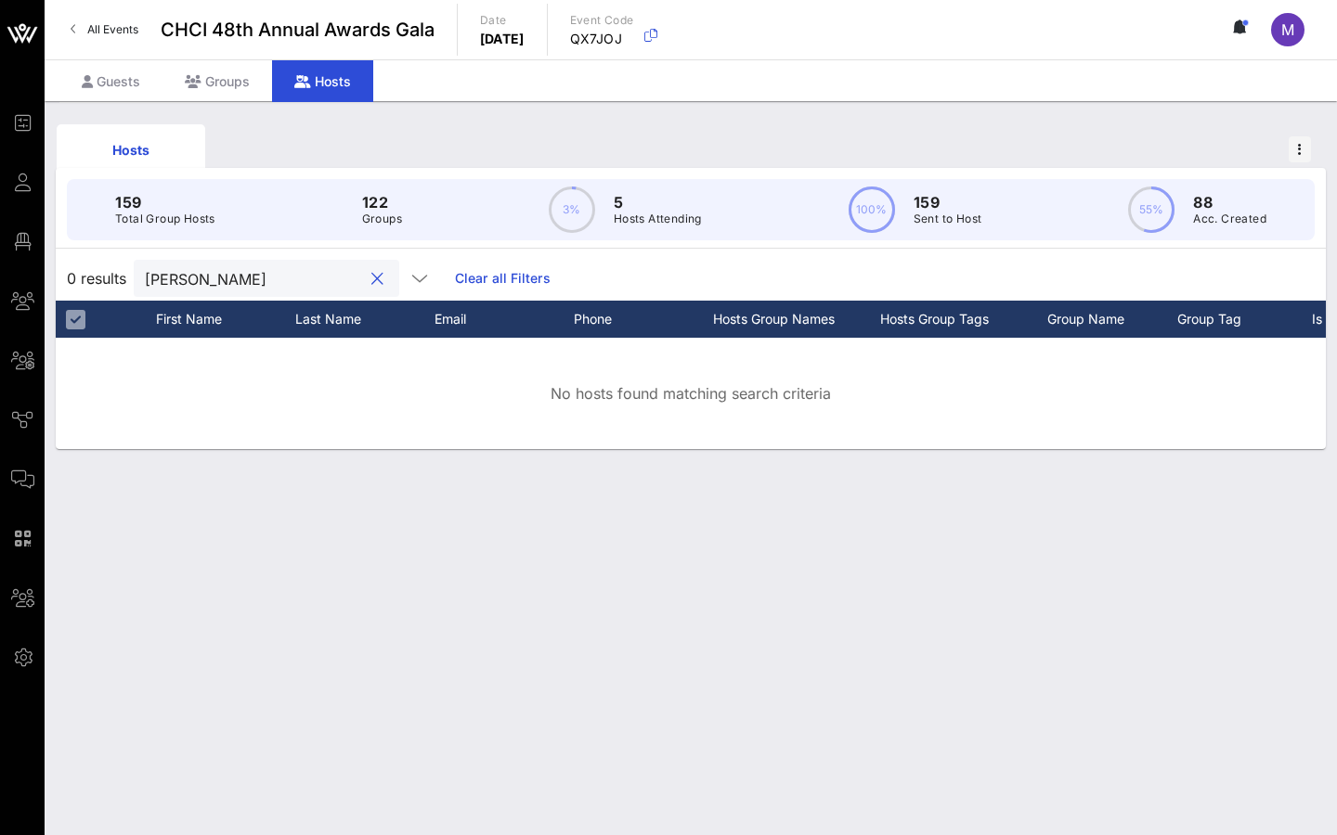
click at [203, 269] on input "[PERSON_NAME]" at bounding box center [253, 278] width 217 height 24
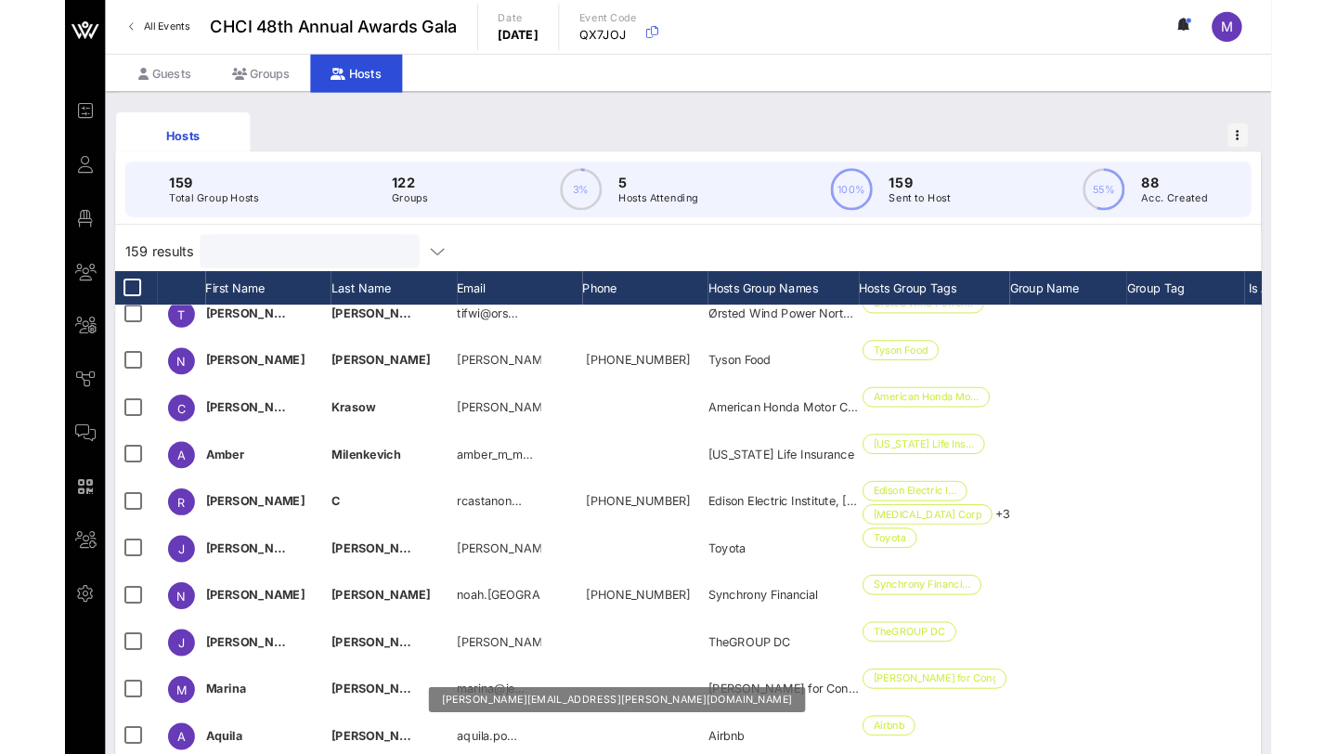
scroll to position [3378, 0]
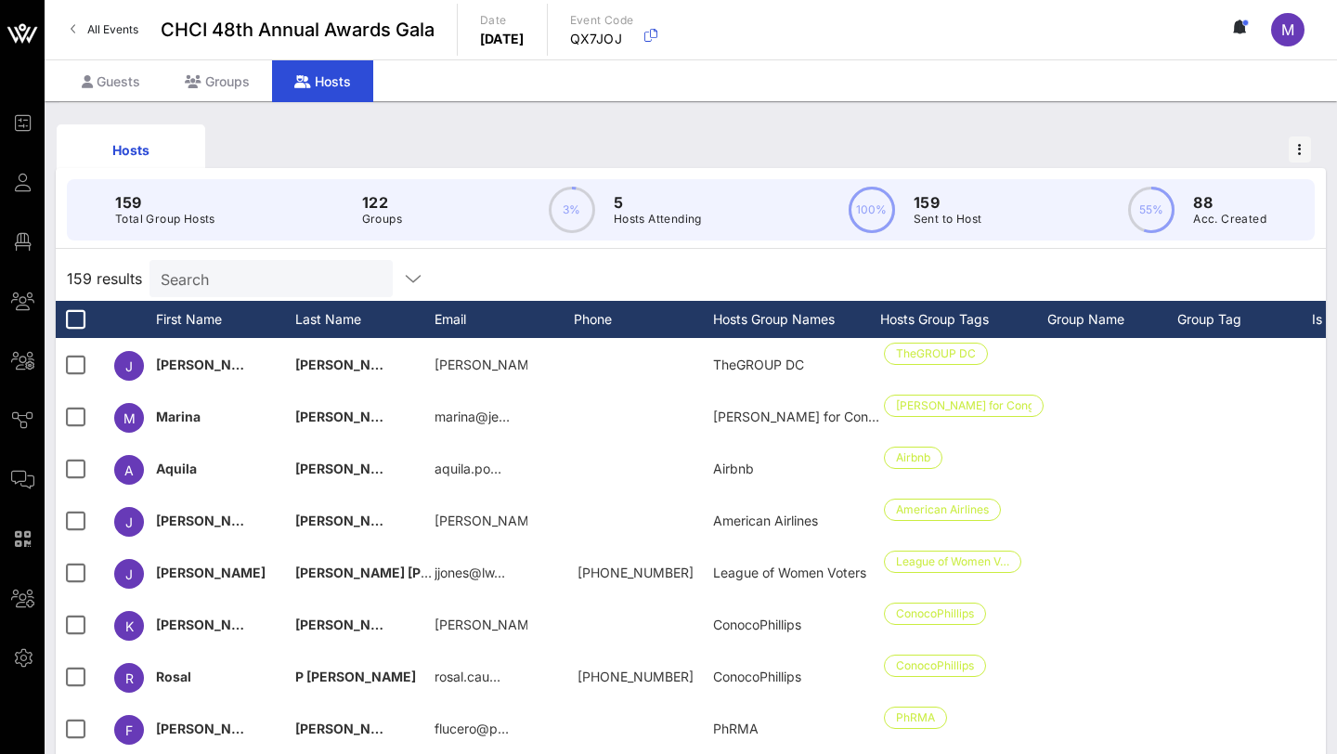
click at [266, 270] on input "Search" at bounding box center [269, 278] width 217 height 24
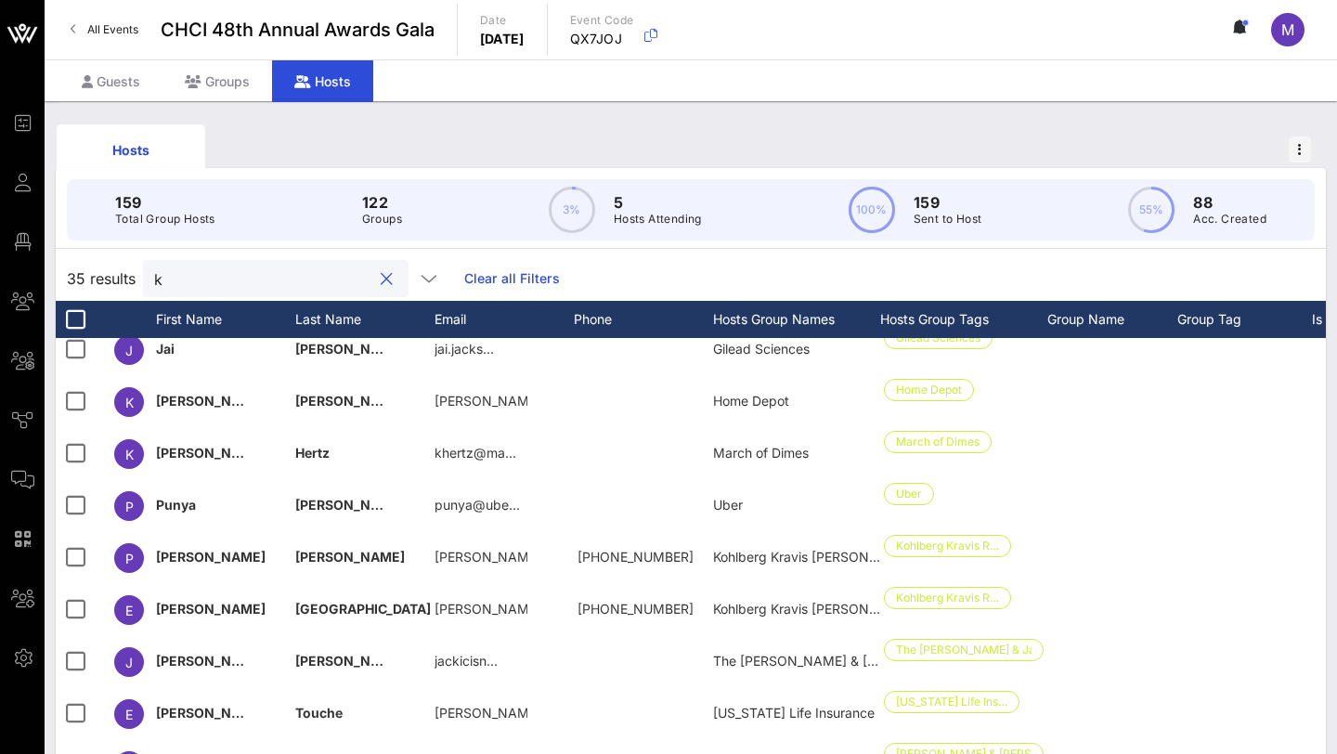
scroll to position [0, 0]
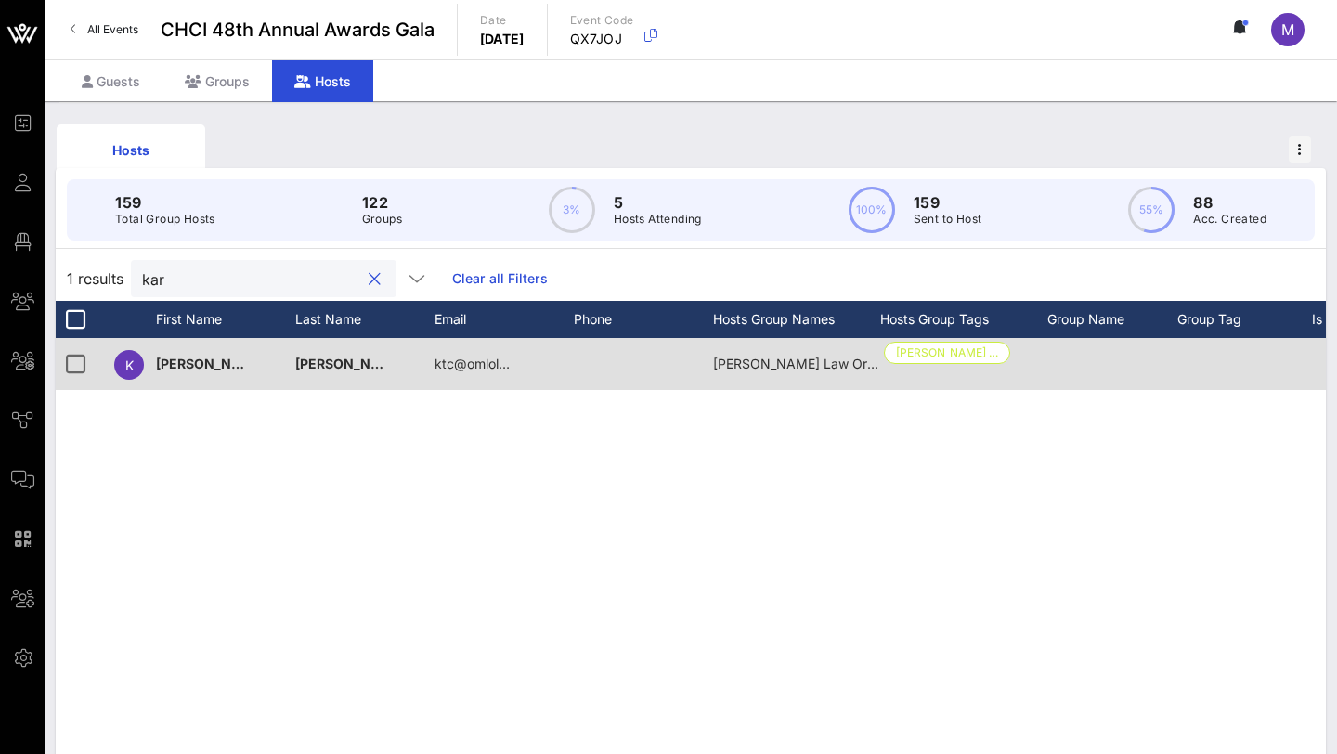
type input "kar"
click at [142, 369] on div "K" at bounding box center [129, 365] width 30 height 30
click at [118, 362] on div "K" at bounding box center [129, 365] width 30 height 30
click at [163, 367] on span "[PERSON_NAME]" at bounding box center [211, 364] width 110 height 16
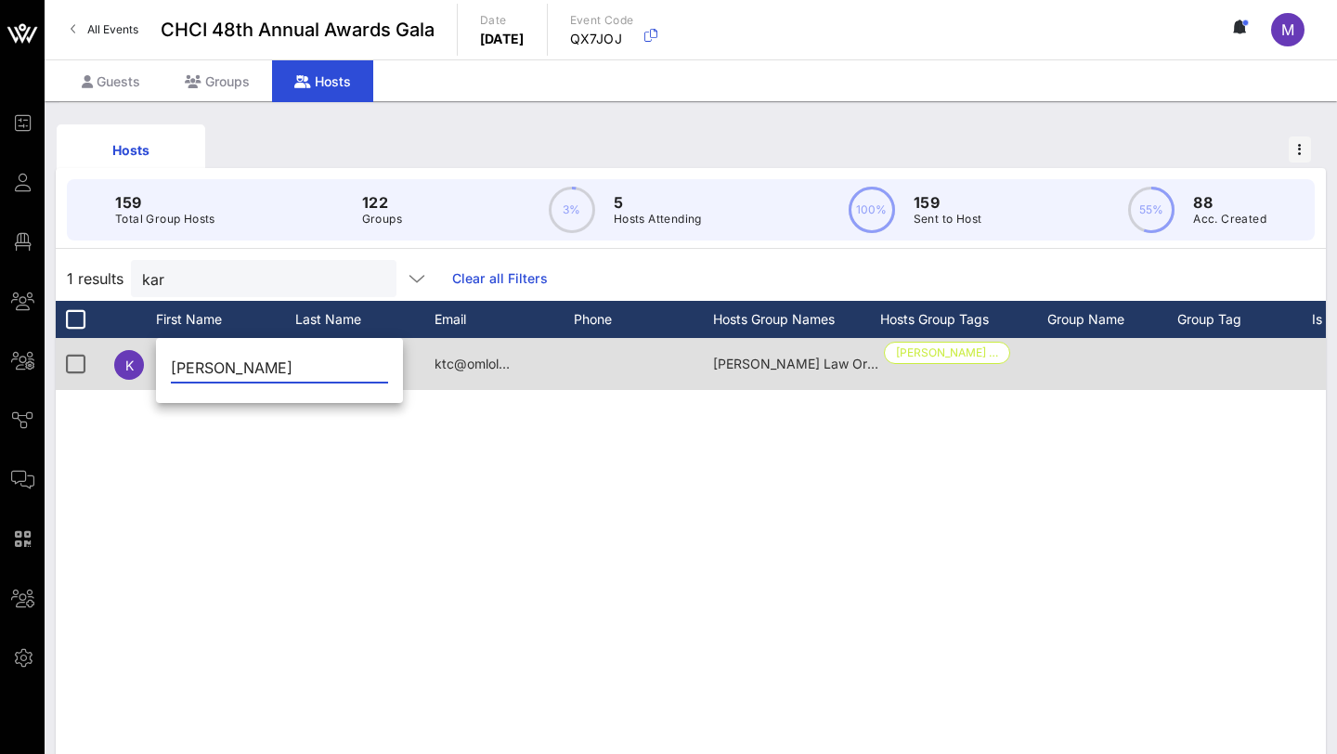
click at [120, 369] on div "K" at bounding box center [129, 365] width 30 height 30
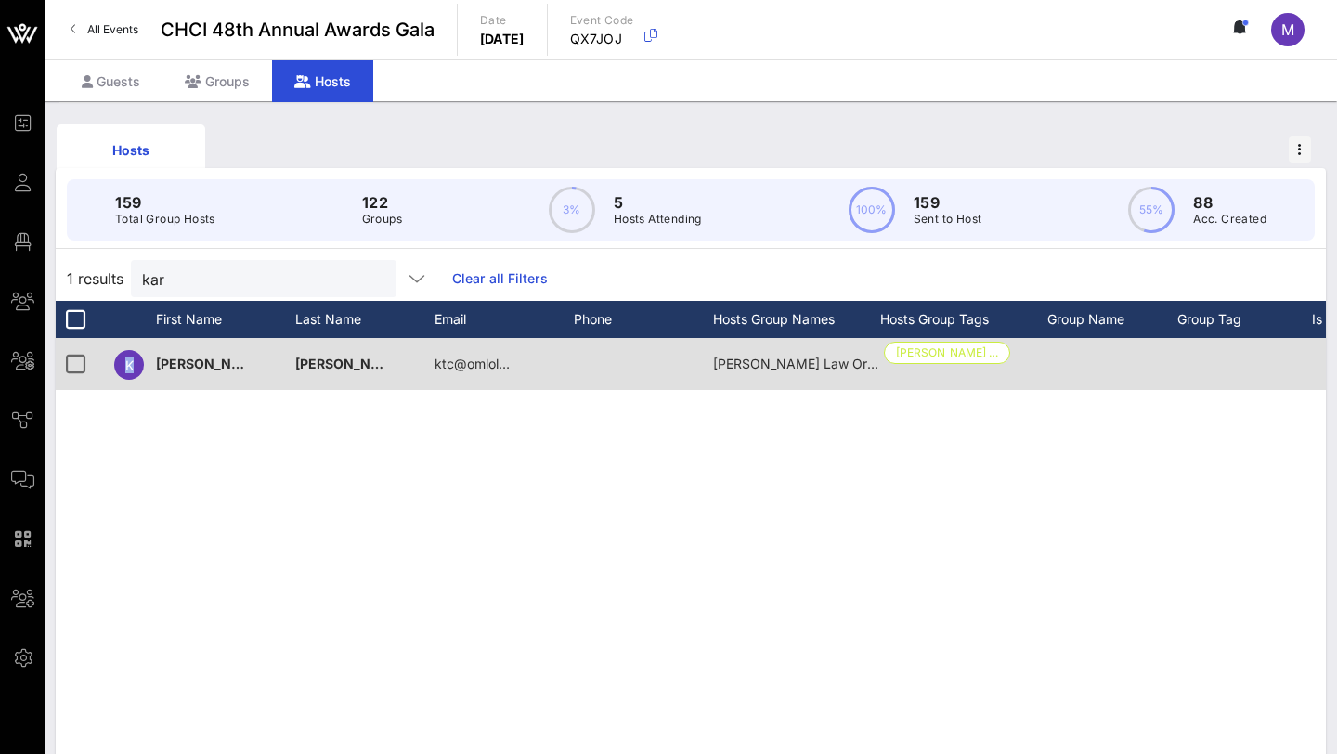
click at [120, 369] on div "K" at bounding box center [129, 365] width 30 height 30
click at [936, 353] on span "[PERSON_NAME] …" at bounding box center [947, 353] width 102 height 20
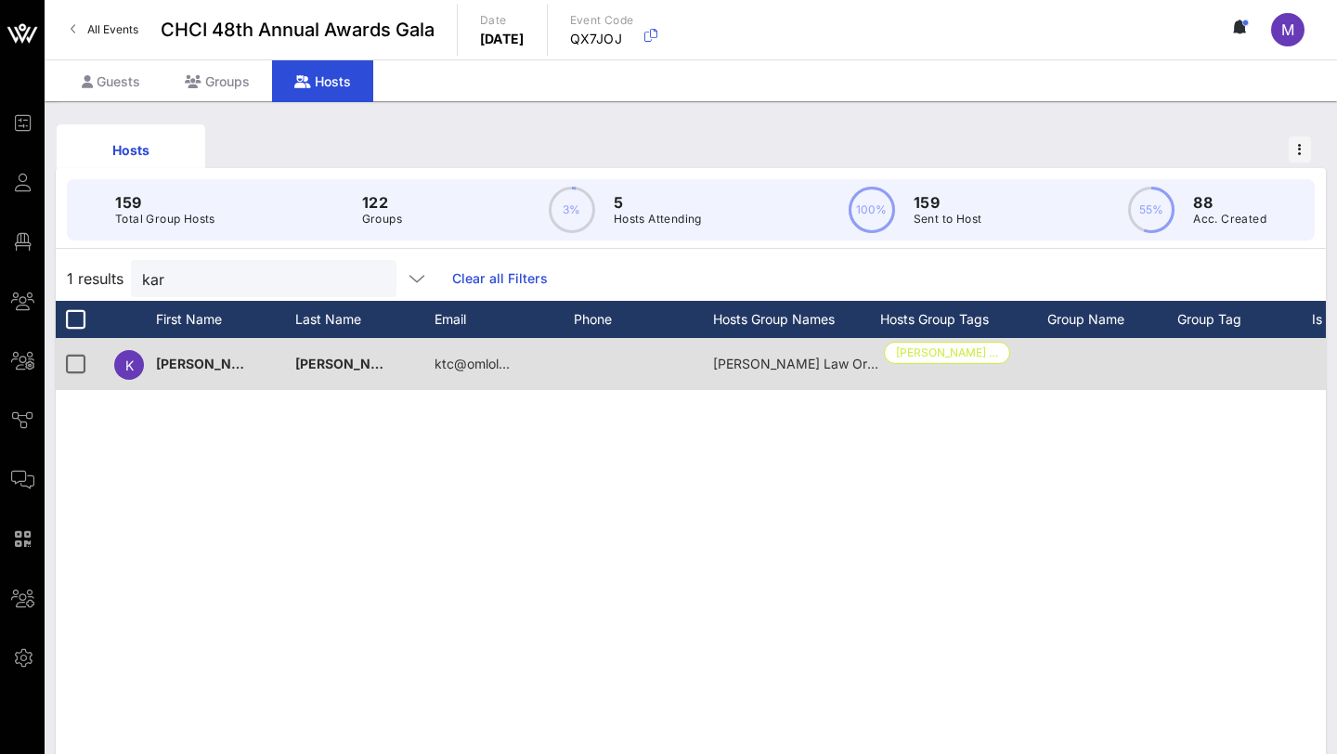
click at [740, 378] on div "[PERSON_NAME] Law Organization, LLP" at bounding box center [796, 364] width 167 height 52
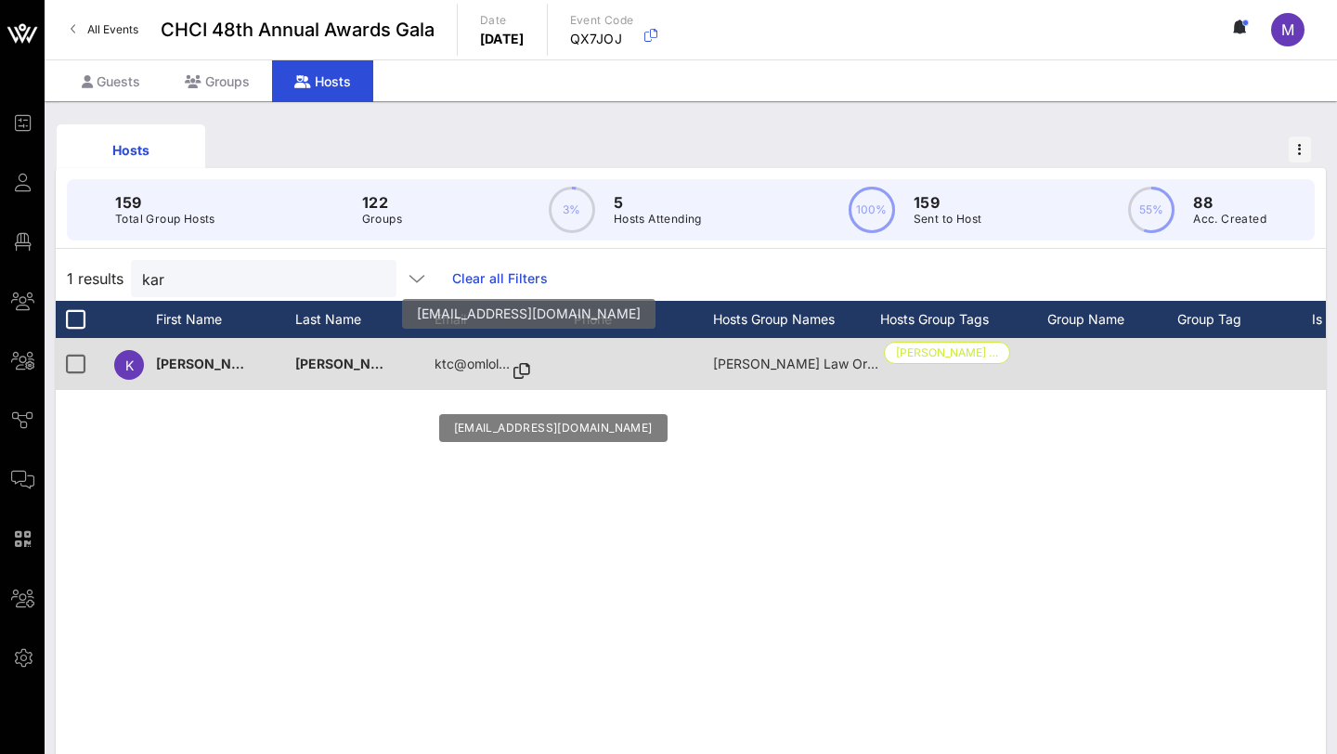
click at [481, 369] on p "ktc@omlol…" at bounding box center [471, 364] width 75 height 52
click at [526, 372] on icon at bounding box center [521, 371] width 17 height 2
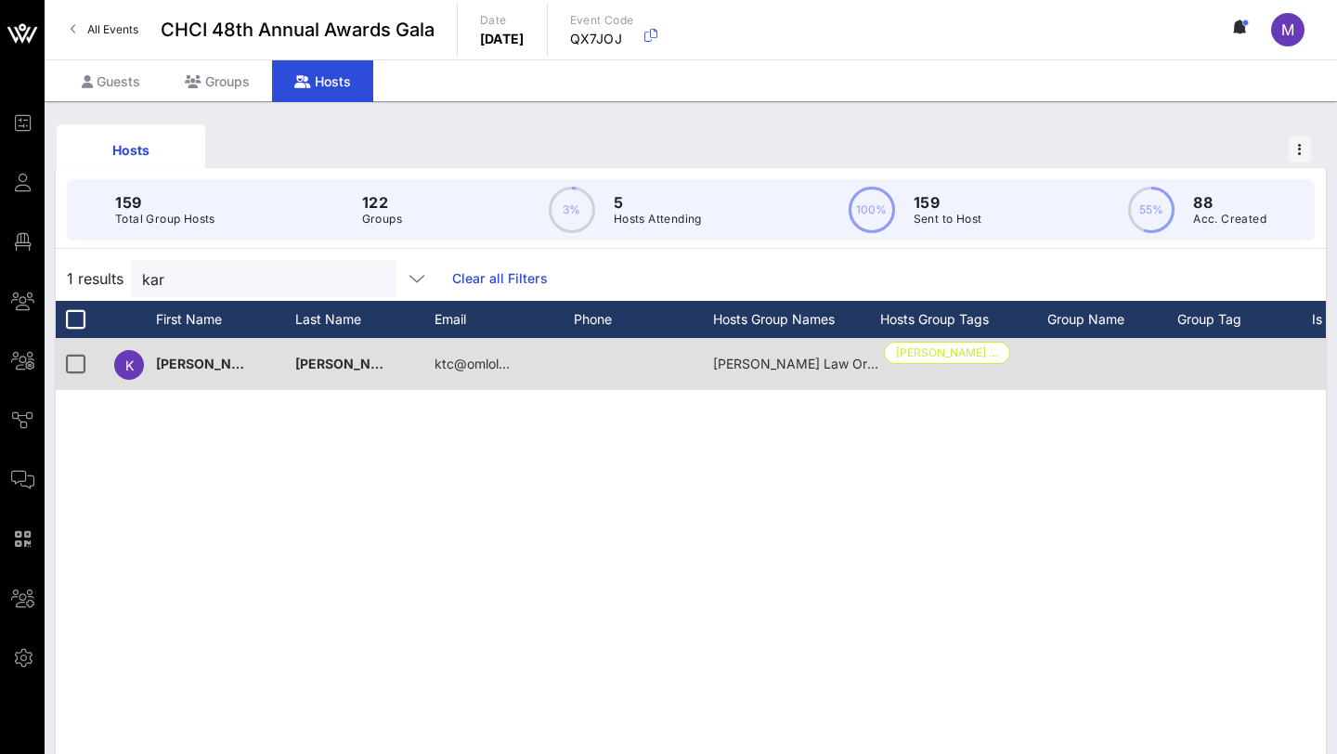
click at [321, 379] on div "[PERSON_NAME]" at bounding box center [341, 364] width 93 height 52
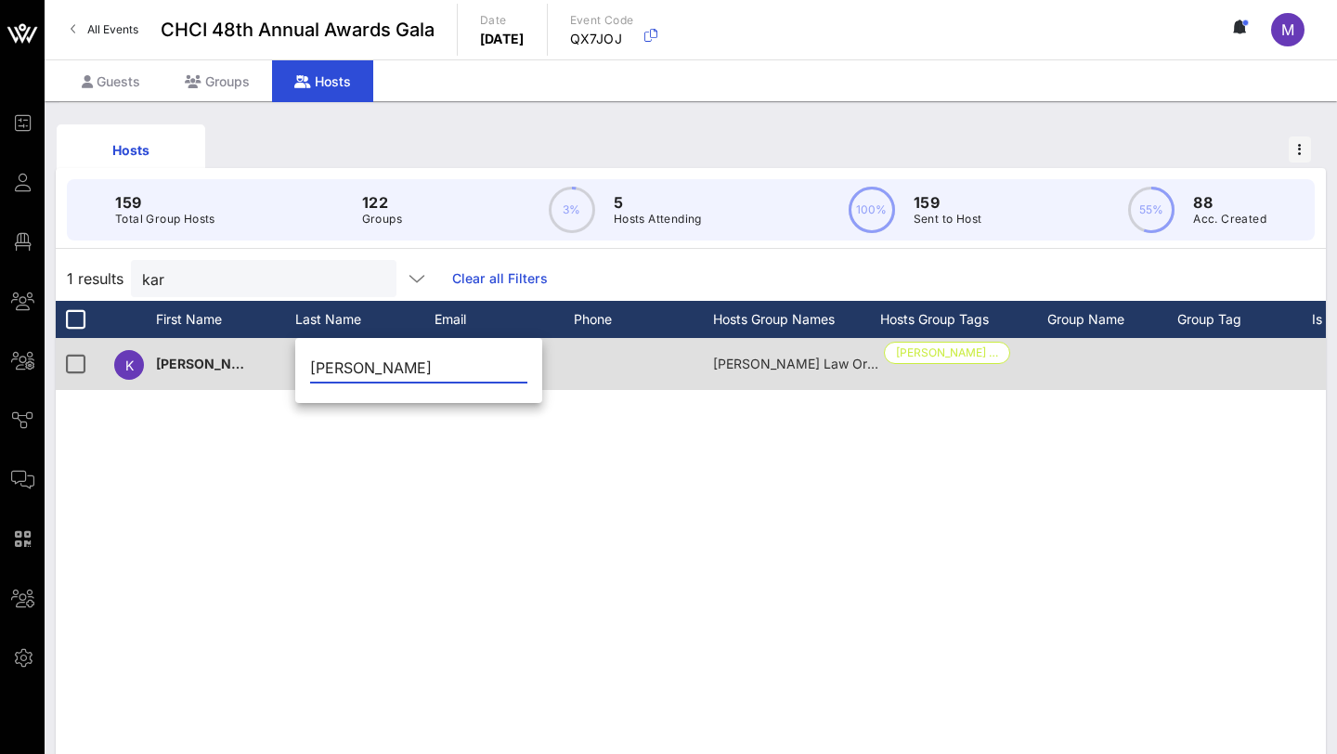
click at [132, 378] on div "K" at bounding box center [129, 365] width 30 height 30
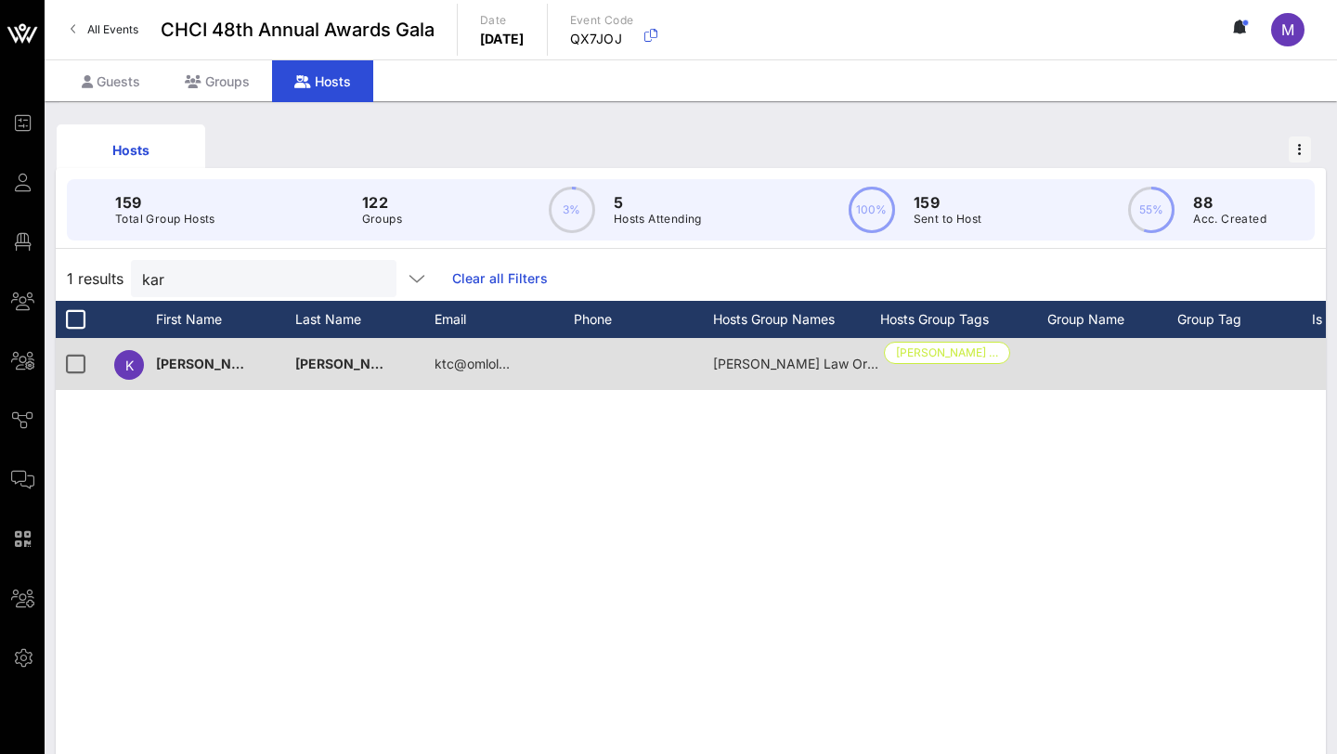
click at [132, 378] on div "K" at bounding box center [129, 365] width 30 height 30
click at [82, 363] on div at bounding box center [75, 364] width 32 height 32
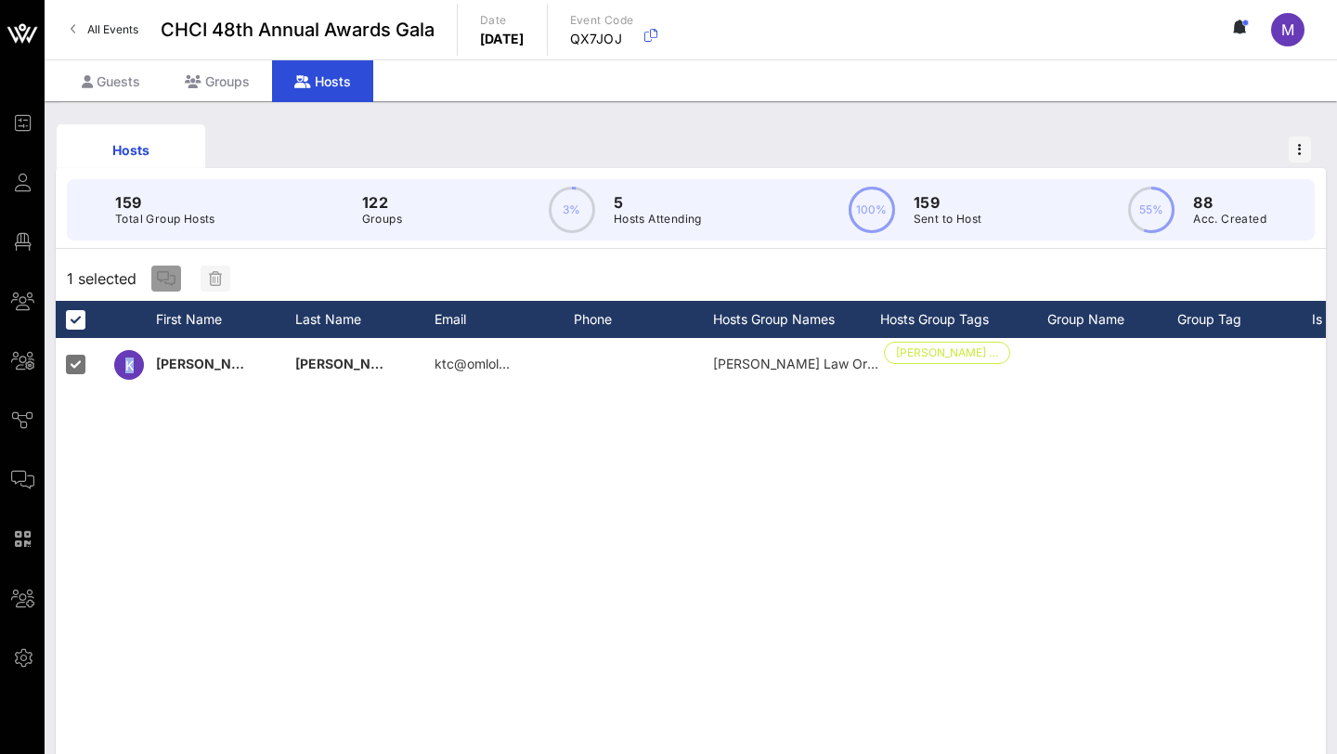
click at [171, 273] on icon "button" at bounding box center [166, 278] width 19 height 15
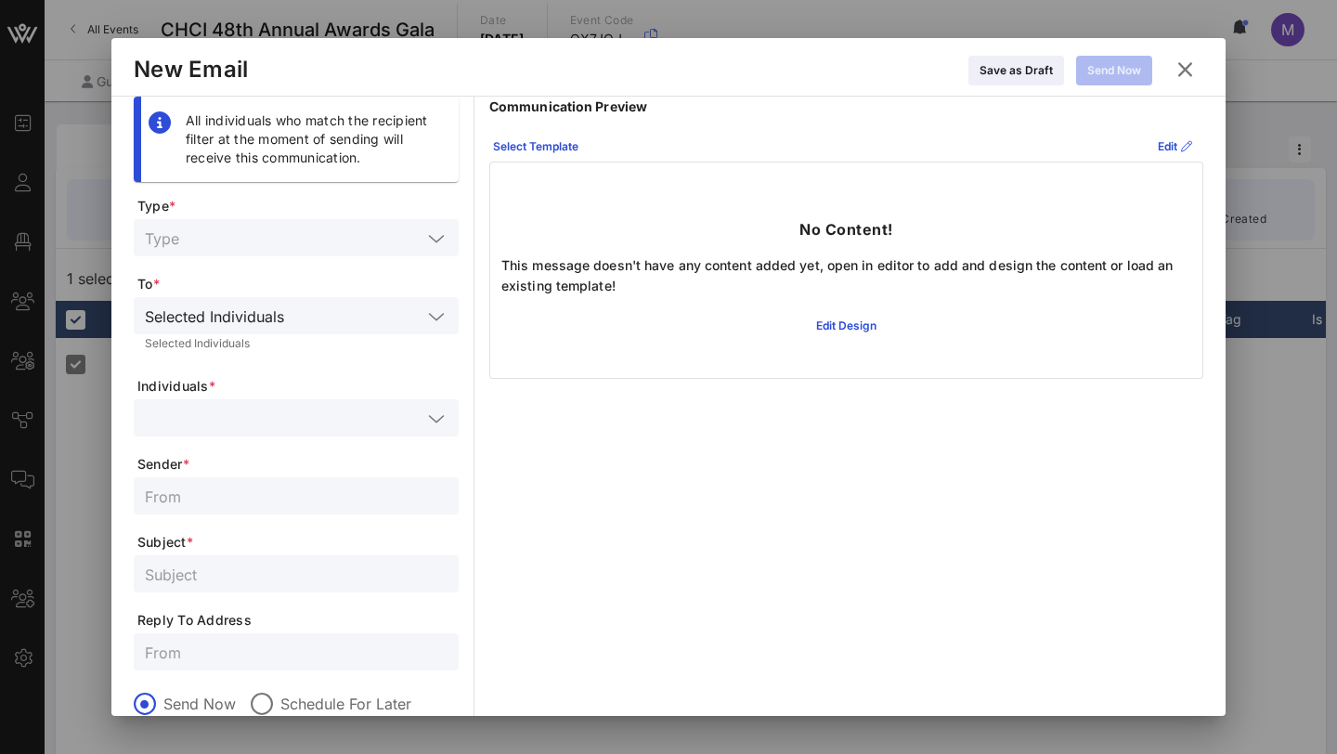
click at [984, 68] on icon at bounding box center [1184, 69] width 25 height 22
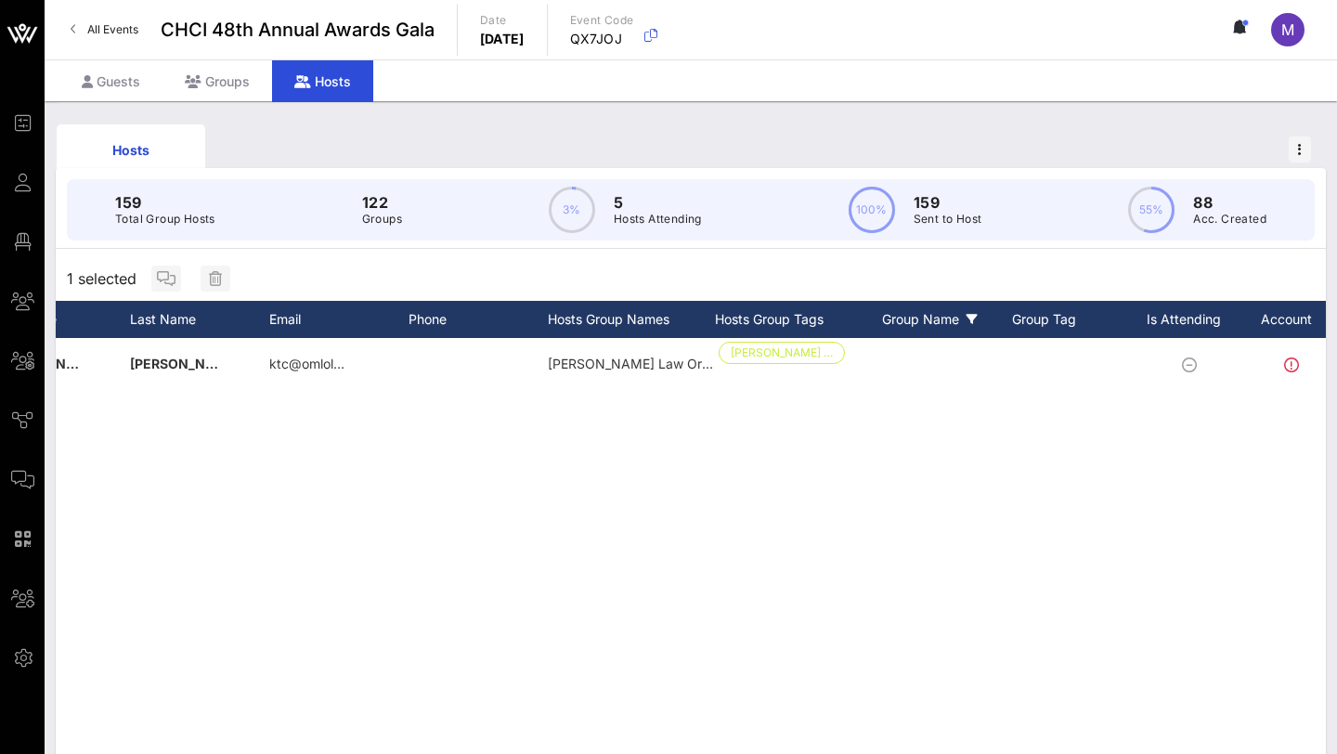
scroll to position [0, 232]
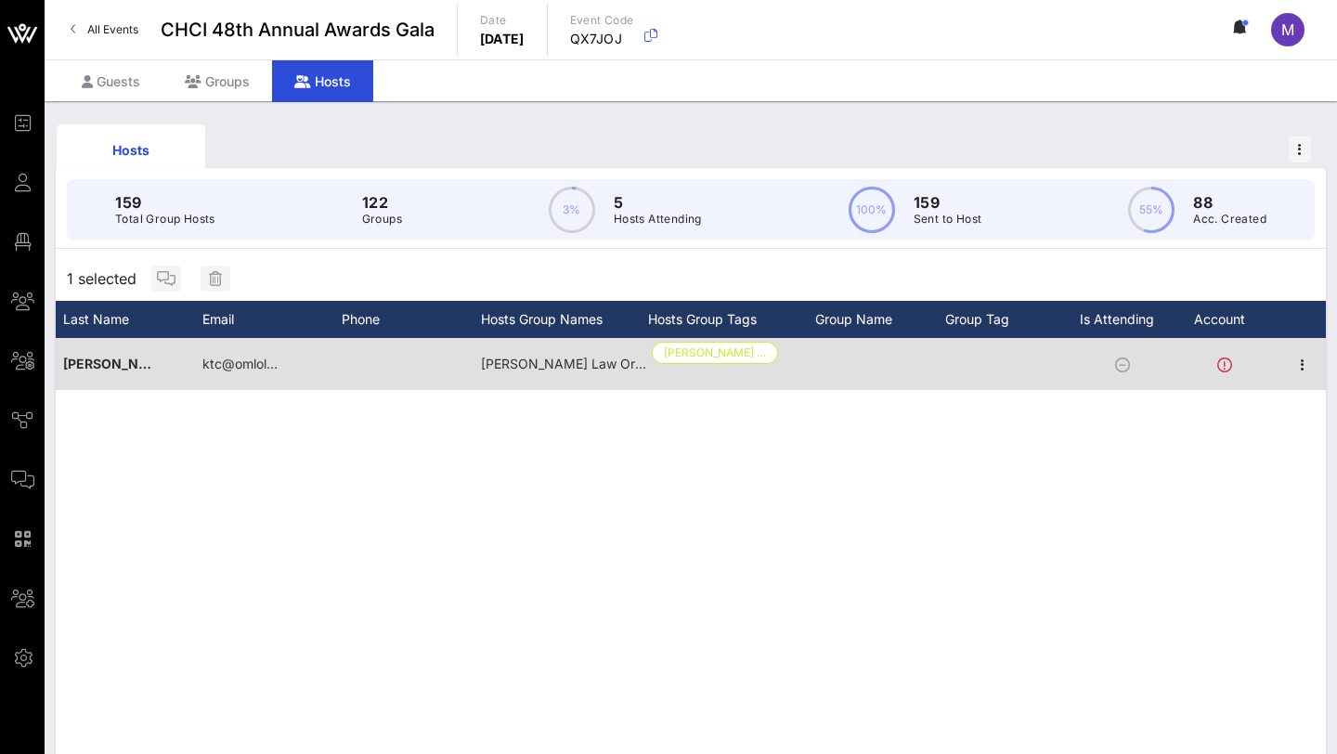
click at [984, 366] on icon at bounding box center [1224, 364] width 15 height 15
click at [984, 365] on icon "button" at bounding box center [1302, 365] width 22 height 22
click at [984, 384] on div at bounding box center [1010, 364] width 130 height 52
click at [984, 366] on icon at bounding box center [1122, 364] width 15 height 15
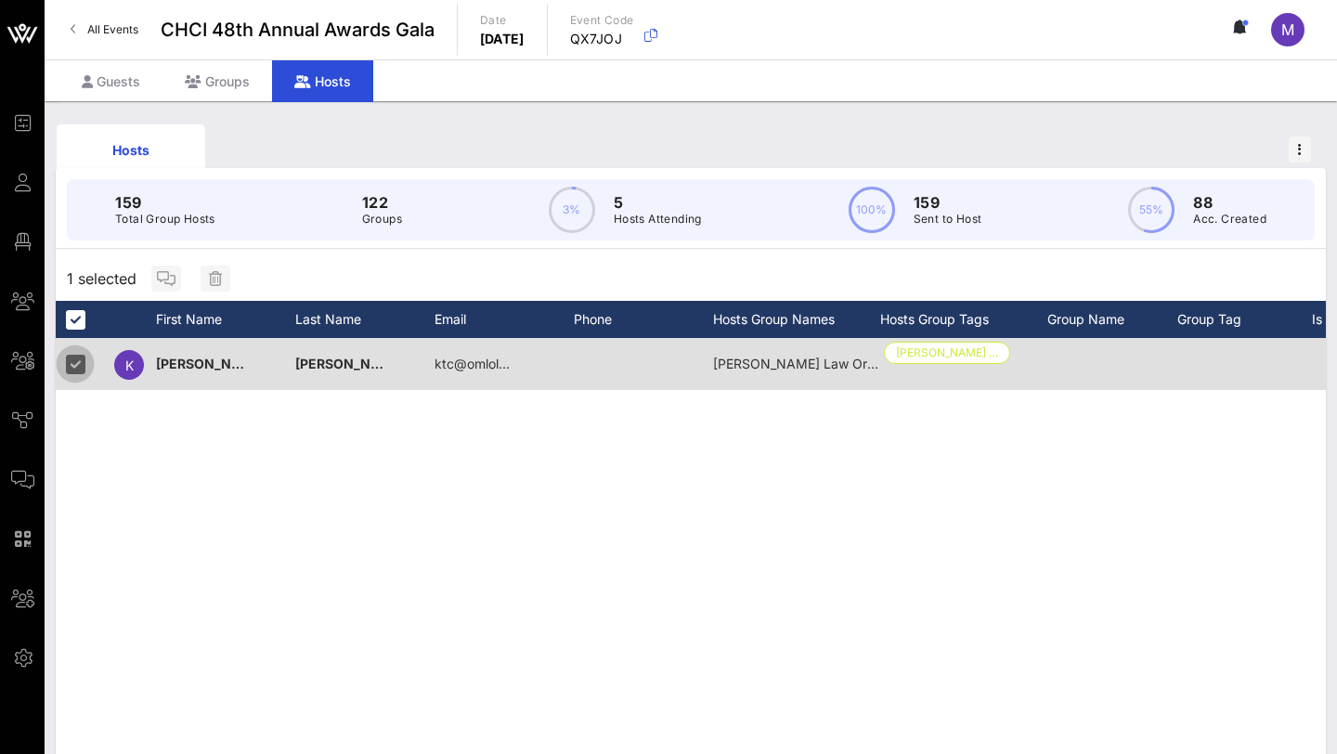
click at [74, 369] on div at bounding box center [75, 364] width 32 height 32
click at [118, 369] on div "K" at bounding box center [129, 365] width 30 height 30
click at [170, 368] on span "[PERSON_NAME]" at bounding box center [211, 364] width 110 height 16
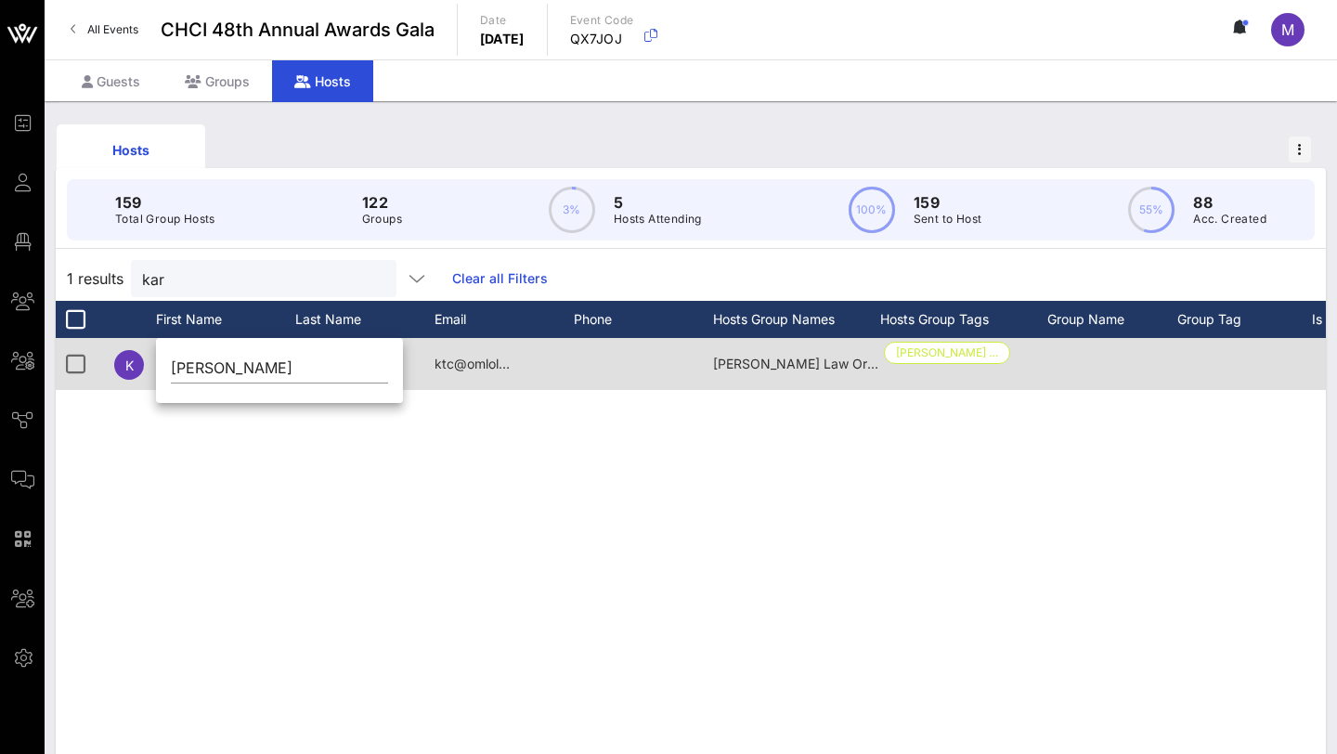
click at [170, 368] on div "[PERSON_NAME]" at bounding box center [279, 372] width 247 height 61
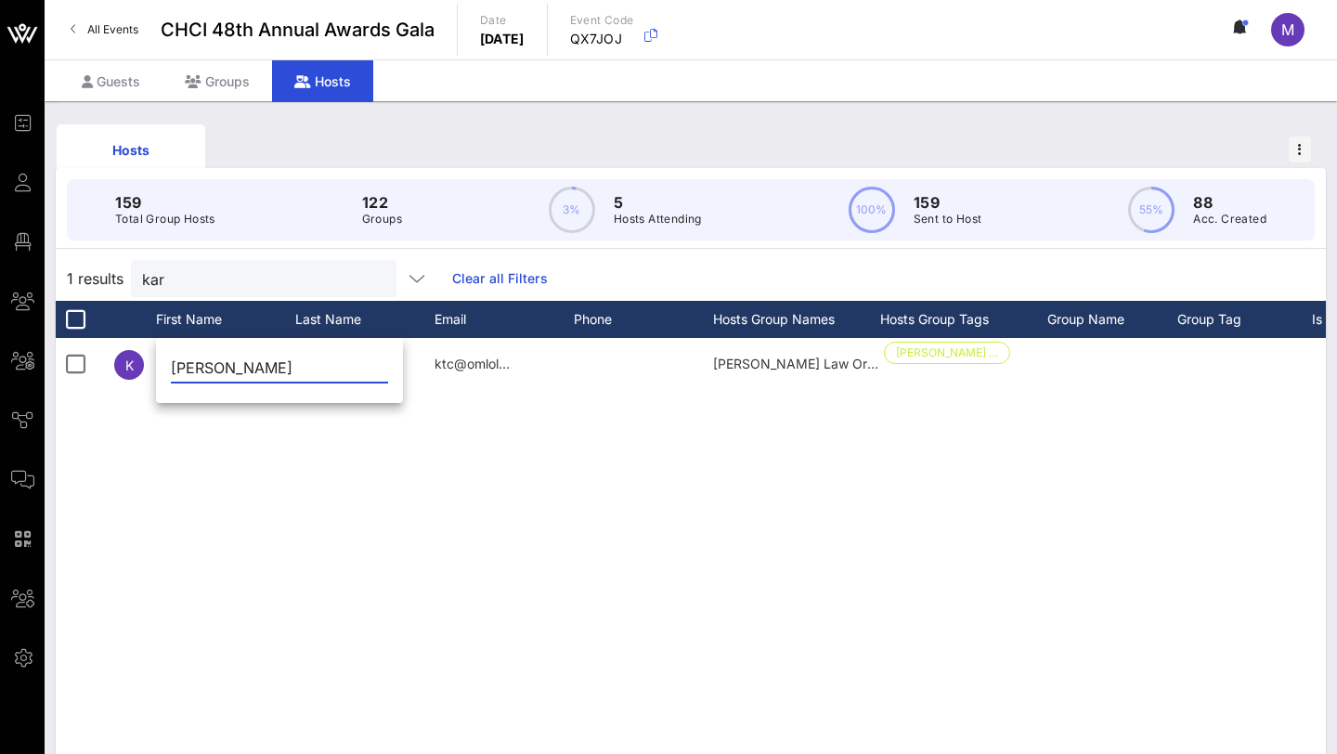
click at [207, 369] on input "[PERSON_NAME]" at bounding box center [279, 368] width 217 height 30
type input "[PERSON_NAME]"
click at [354, 480] on div "K [PERSON_NAME] ktc@omlol… [PERSON_NAME] Law Organization, LLP [PERSON_NAME] …" at bounding box center [691, 616] width 1270 height 557
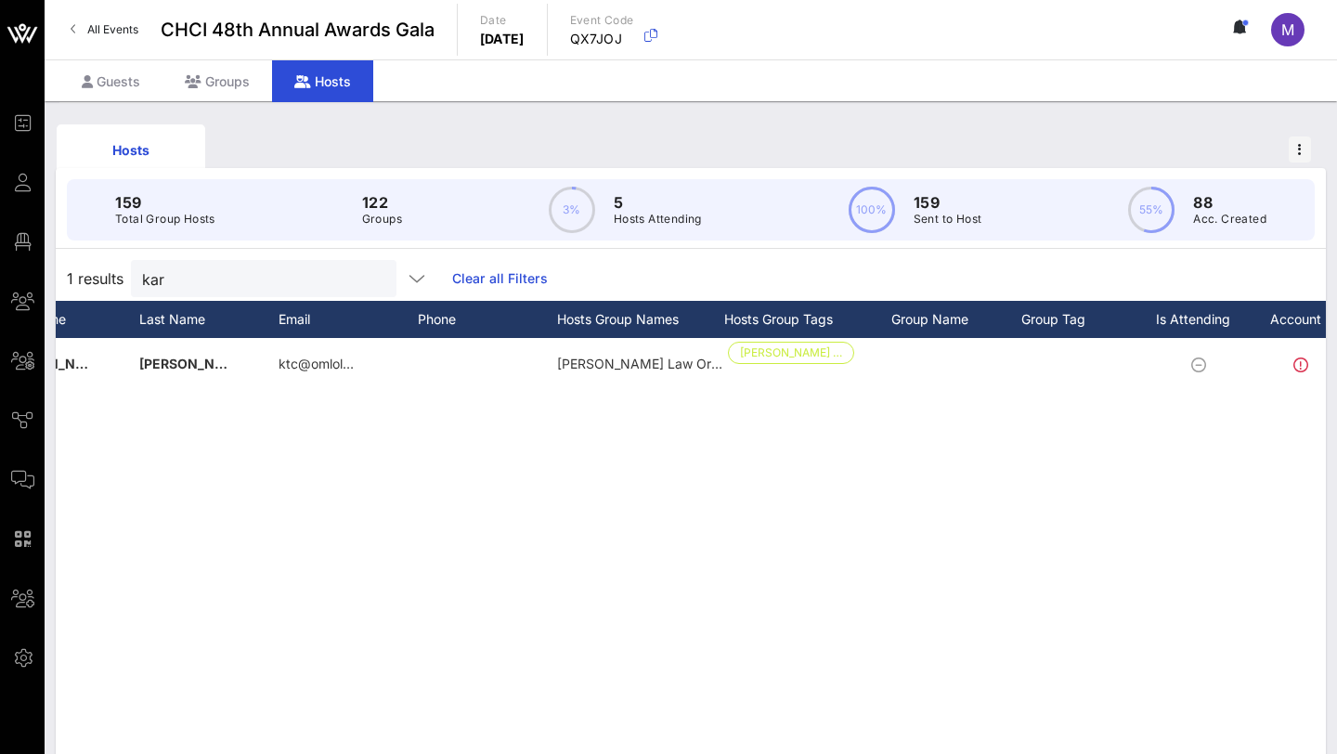
scroll to position [0, 232]
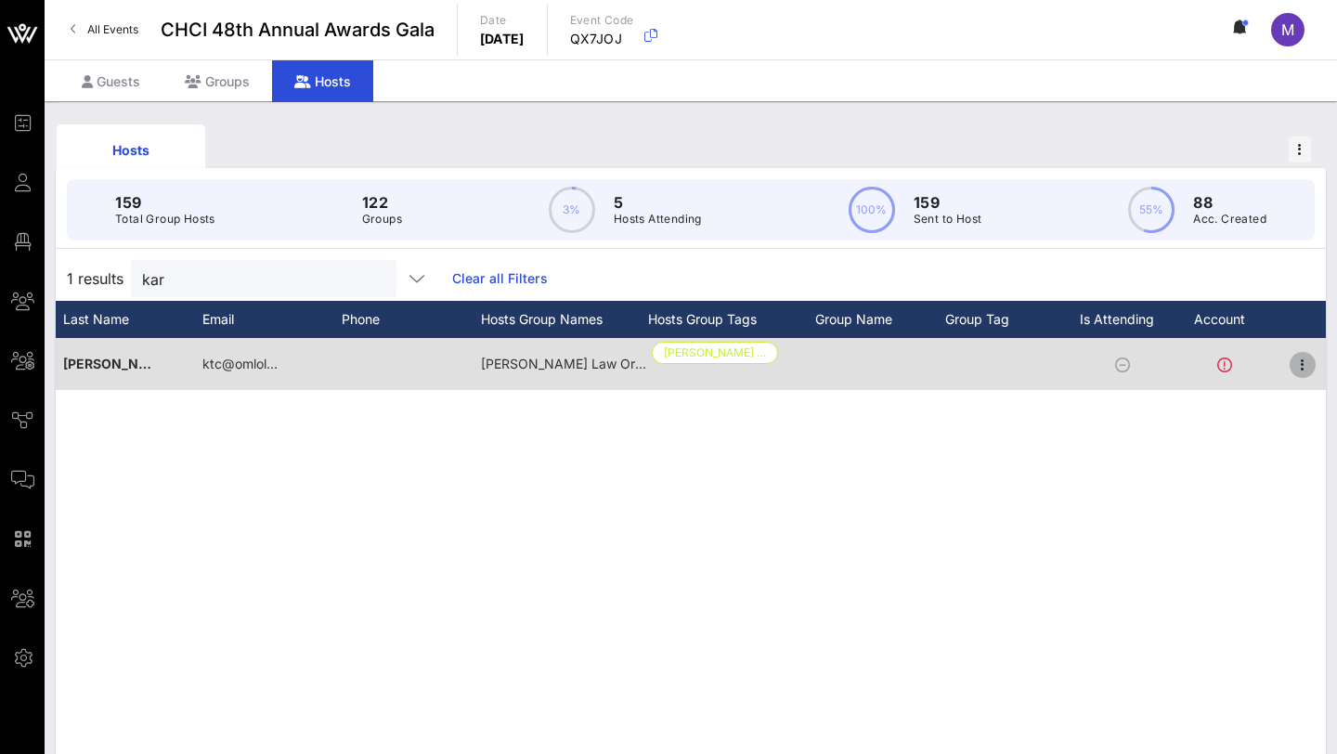
click at [984, 373] on icon "button" at bounding box center [1302, 365] width 22 height 22
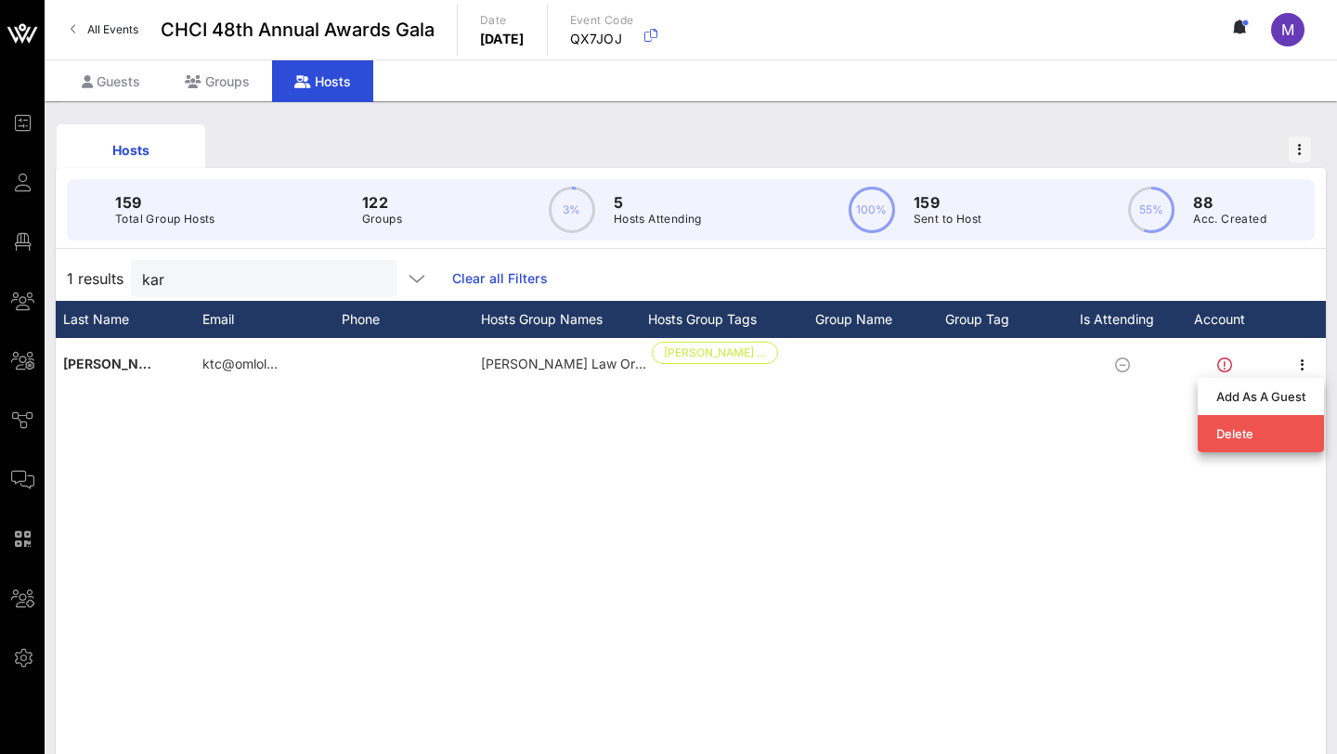
click at [576, 409] on div "K [PERSON_NAME] ktc@omlol… [PERSON_NAME] Law Organization, LLP [PERSON_NAME] …" at bounding box center [691, 616] width 1270 height 557
click at [770, 320] on icon at bounding box center [769, 319] width 11 height 11
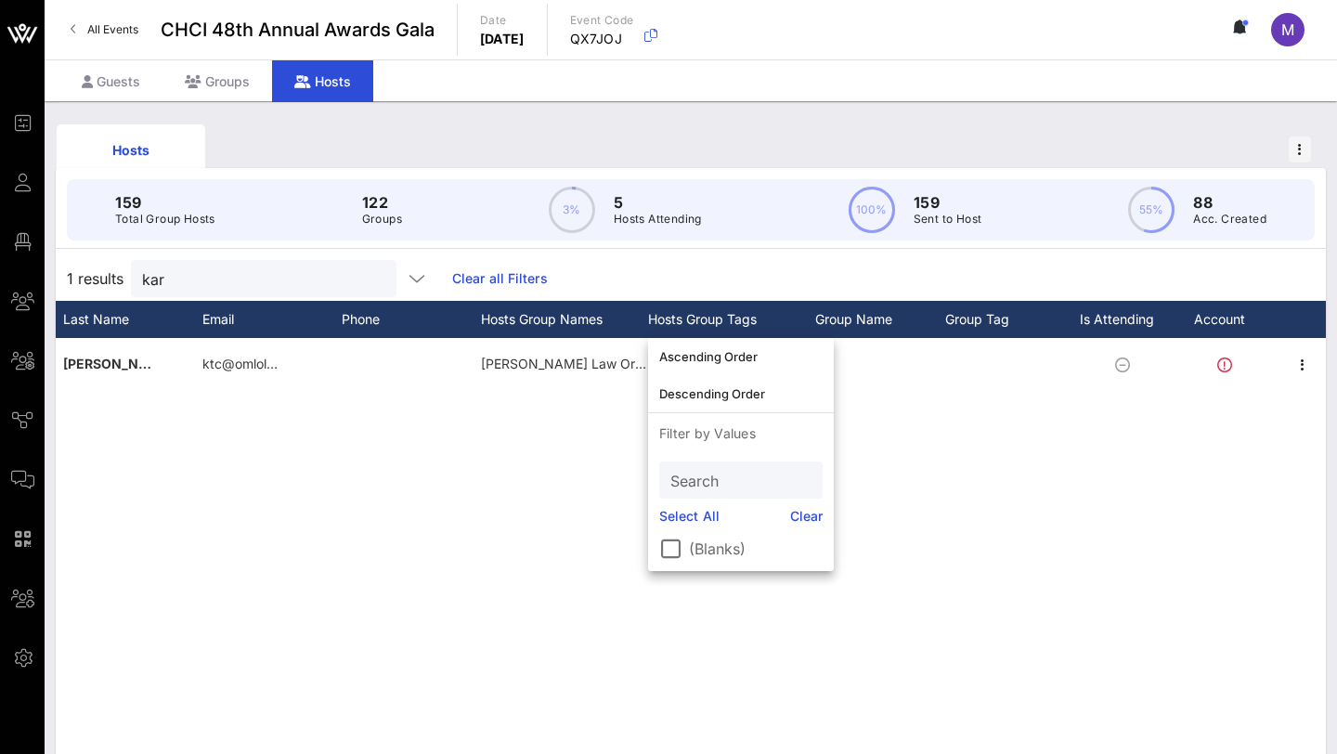
click at [563, 408] on div "K [PERSON_NAME] ktc@omlol… [PERSON_NAME] Law Organization, LLP [PERSON_NAME] …" at bounding box center [691, 616] width 1270 height 557
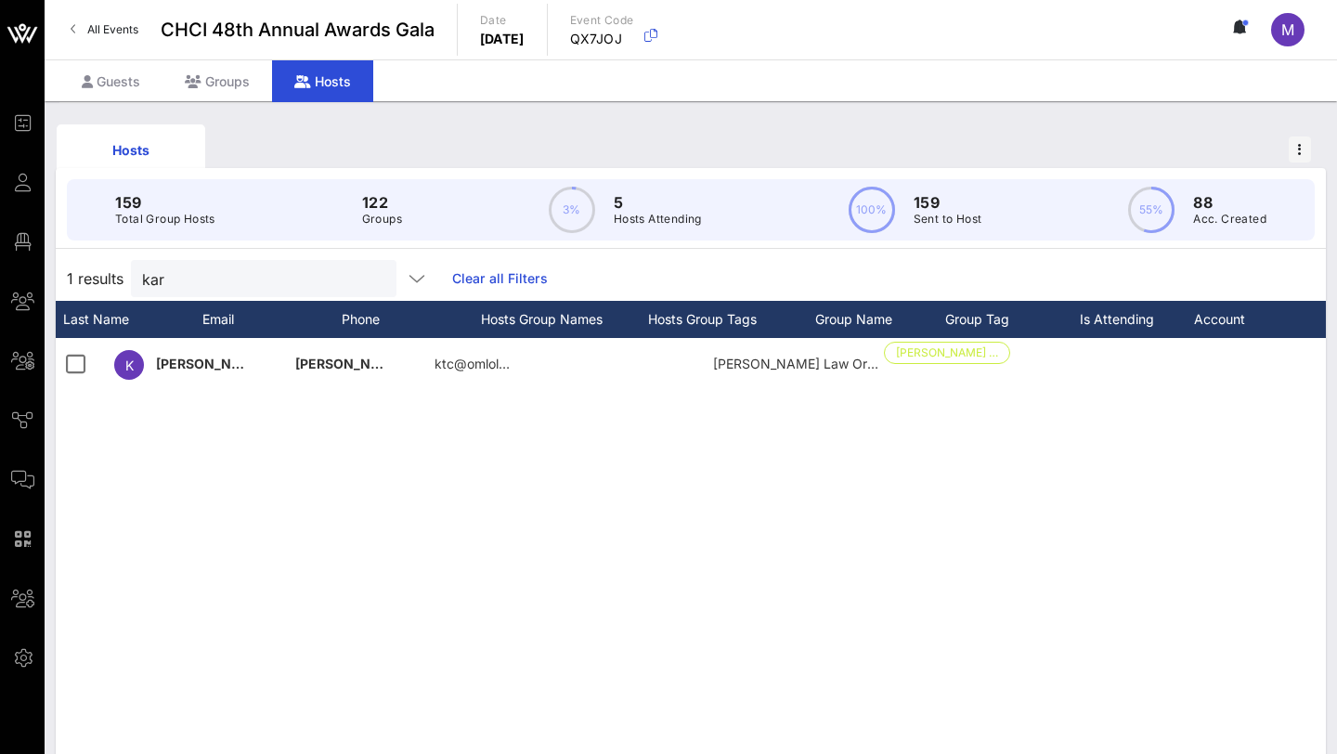
scroll to position [0, 0]
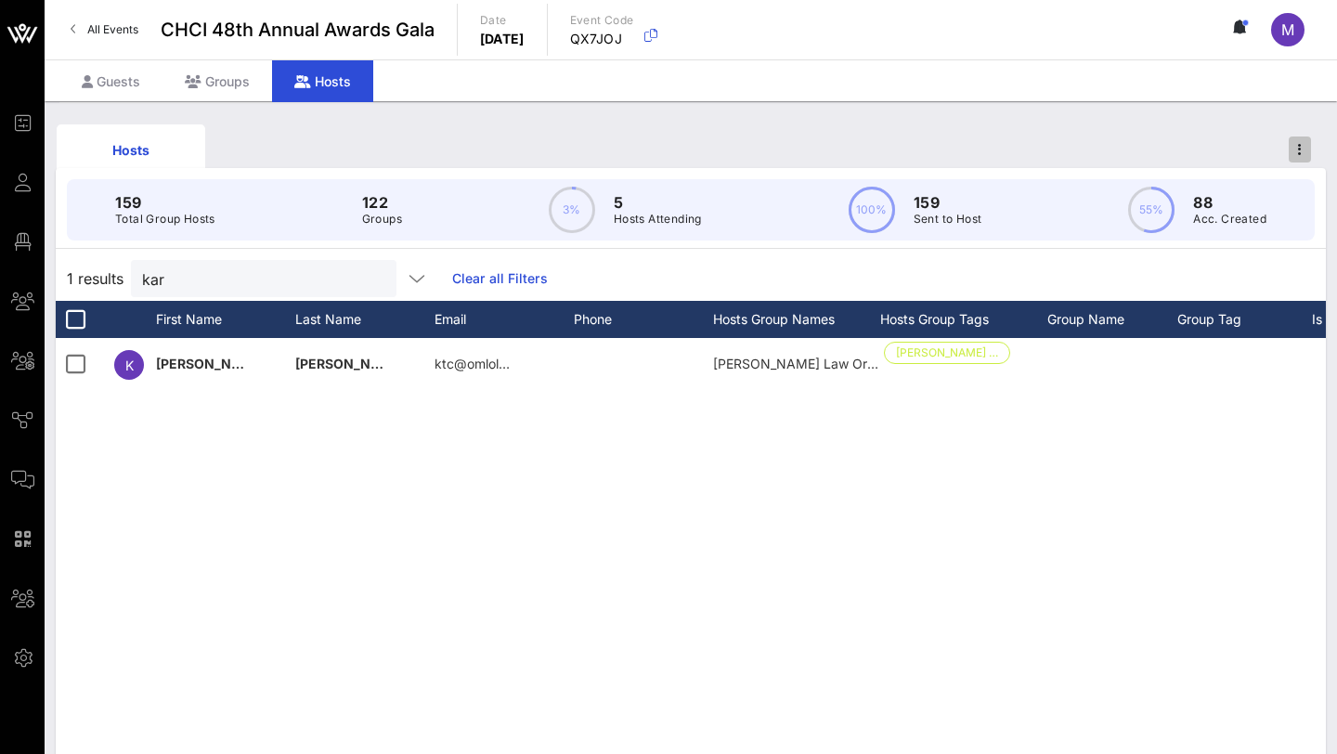
click at [984, 148] on span "button" at bounding box center [1299, 149] width 22 height 13
click at [984, 112] on div "Hosts 159 Total Group Hosts 122 Groups 3% 5 Hosts Attending 100% 159 Sent to Ho…" at bounding box center [691, 507] width 1292 height 812
click at [283, 278] on input "kar" at bounding box center [250, 278] width 217 height 24
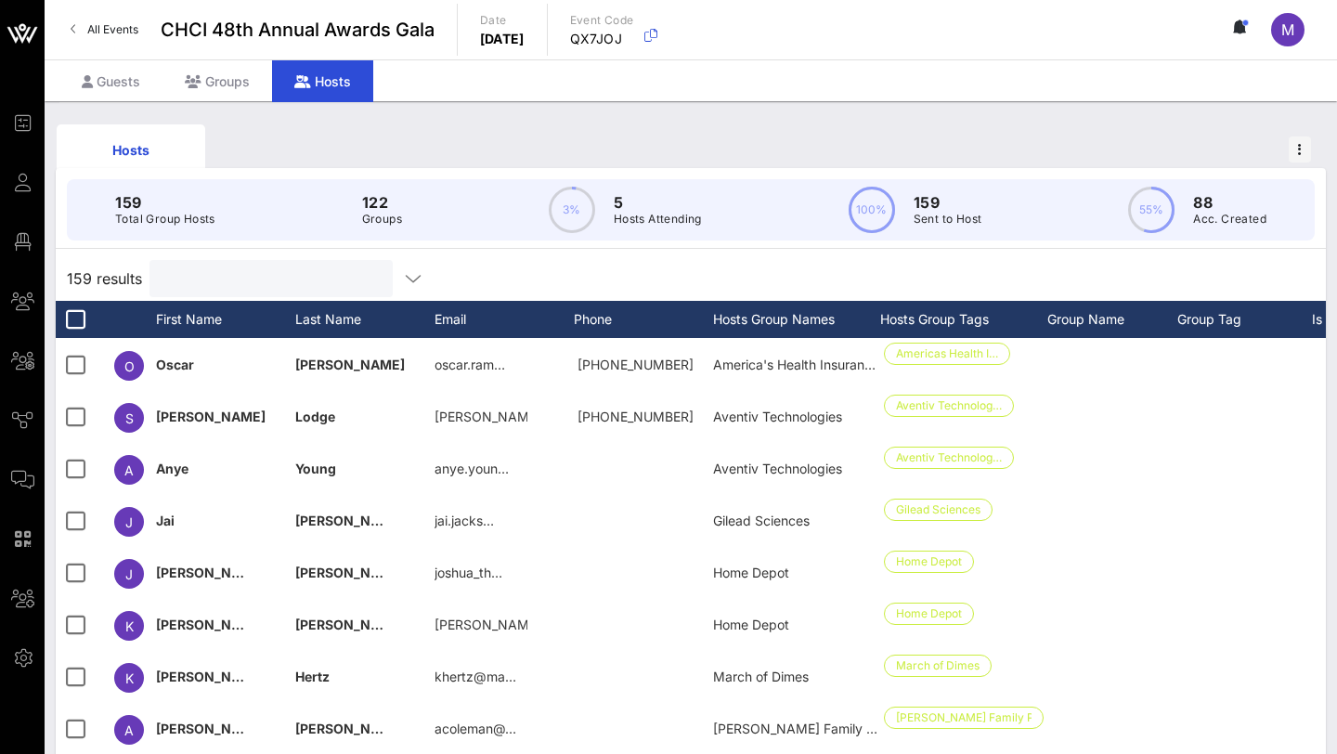
scroll to position [5253, 0]
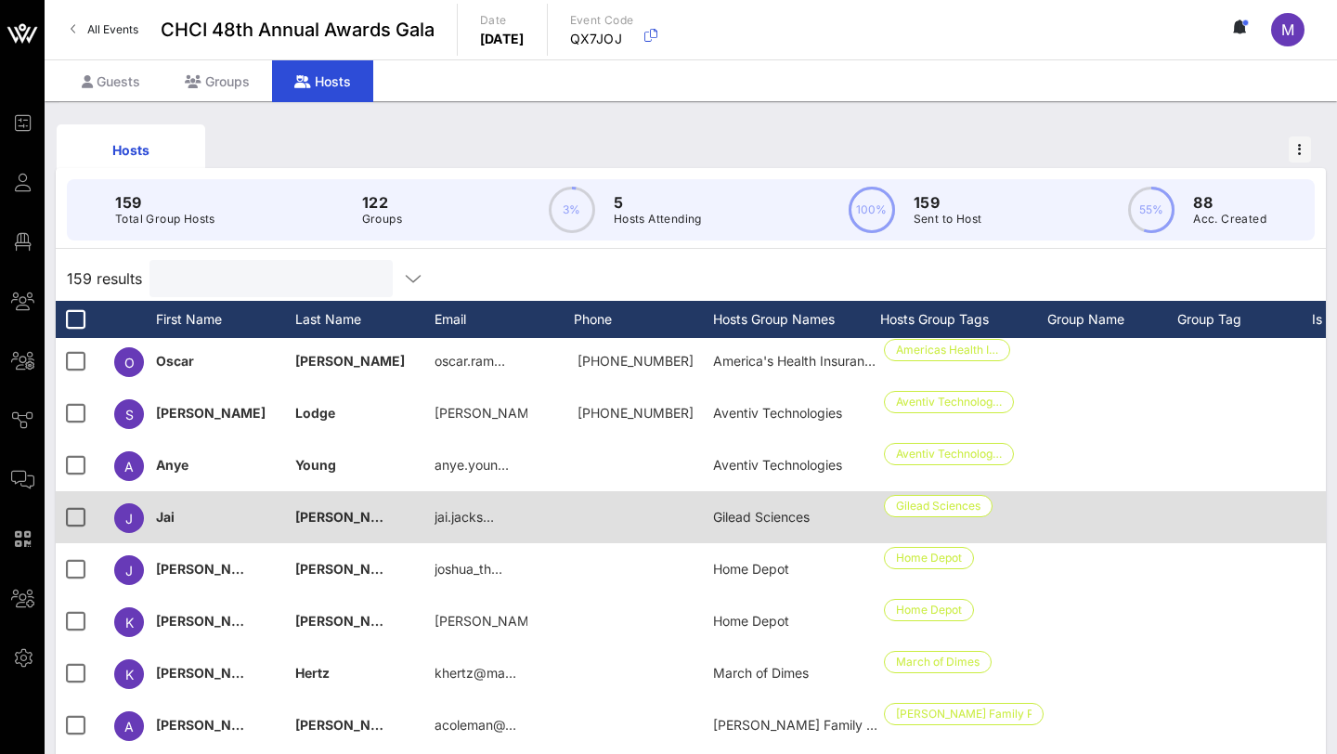
click at [321, 514] on span "[PERSON_NAME]" at bounding box center [350, 517] width 110 height 16
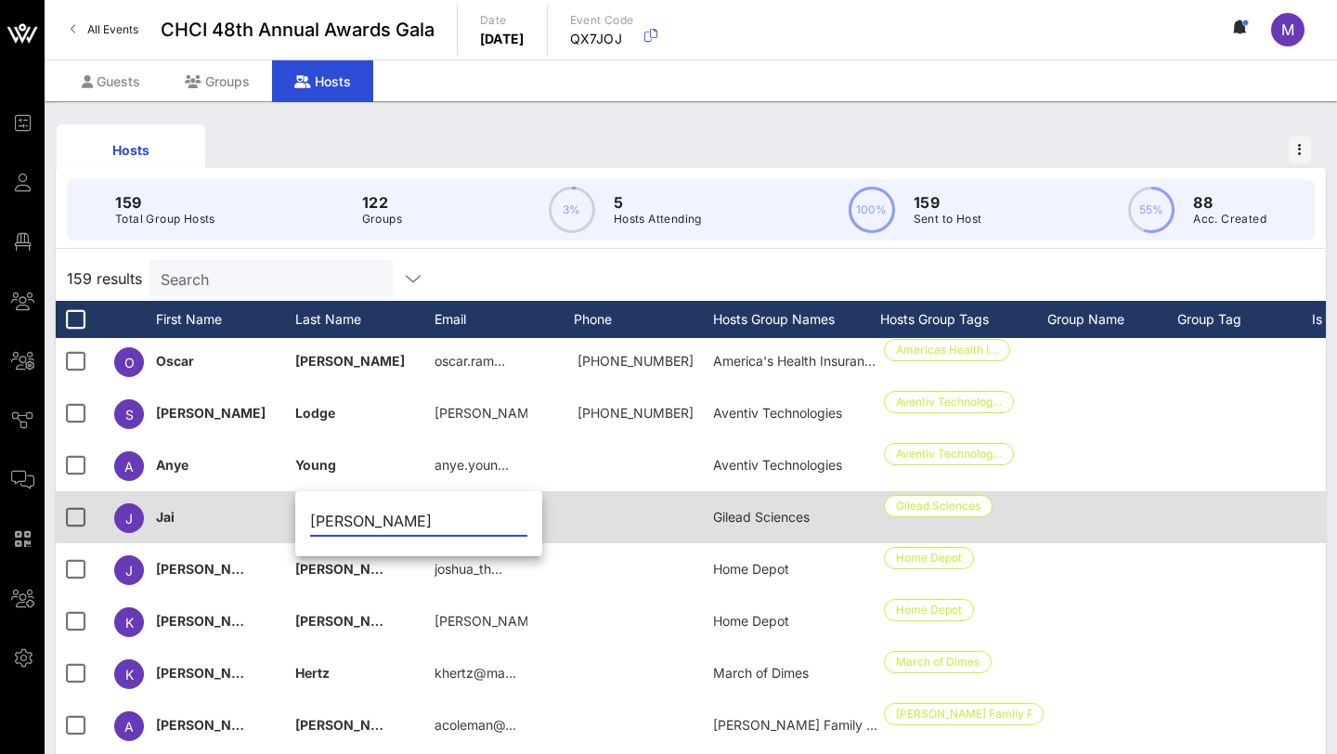
click at [321, 514] on input "[PERSON_NAME]" at bounding box center [418, 521] width 217 height 30
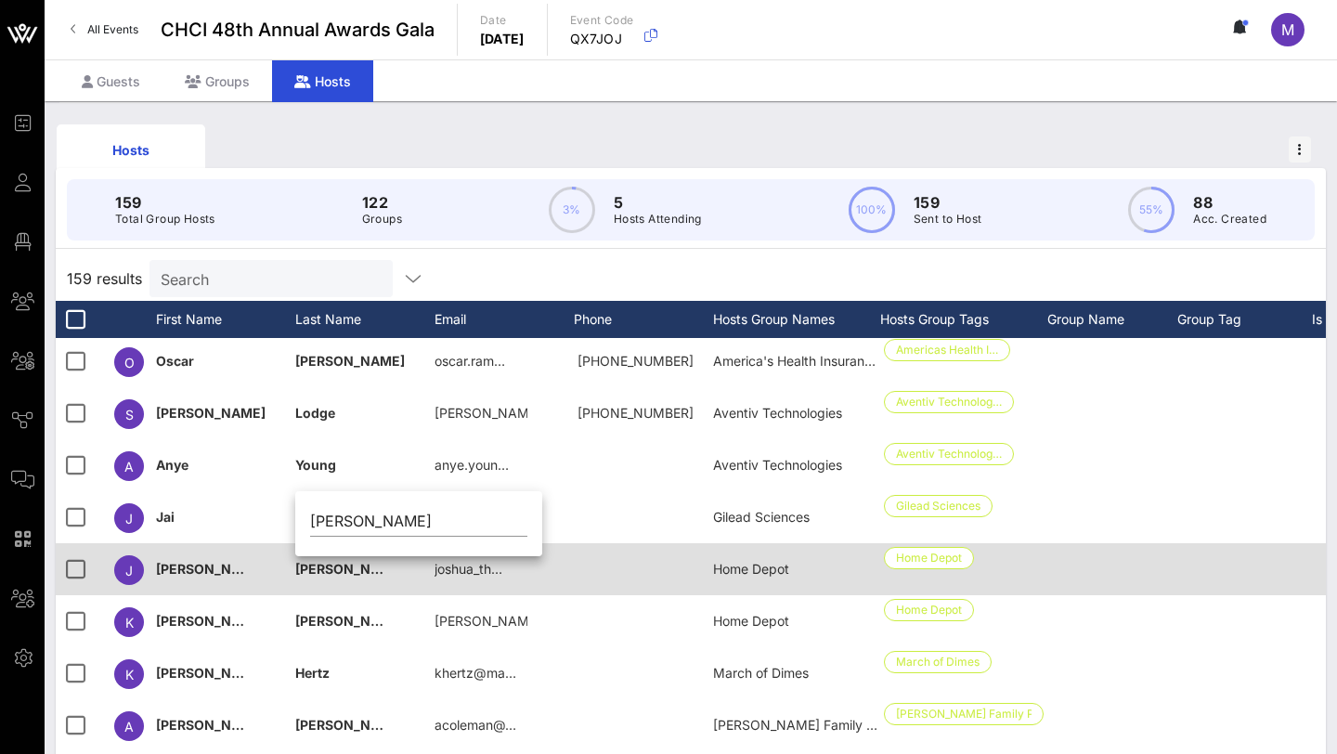
click at [224, 560] on div "[PERSON_NAME]" at bounding box center [225, 579] width 139 height 73
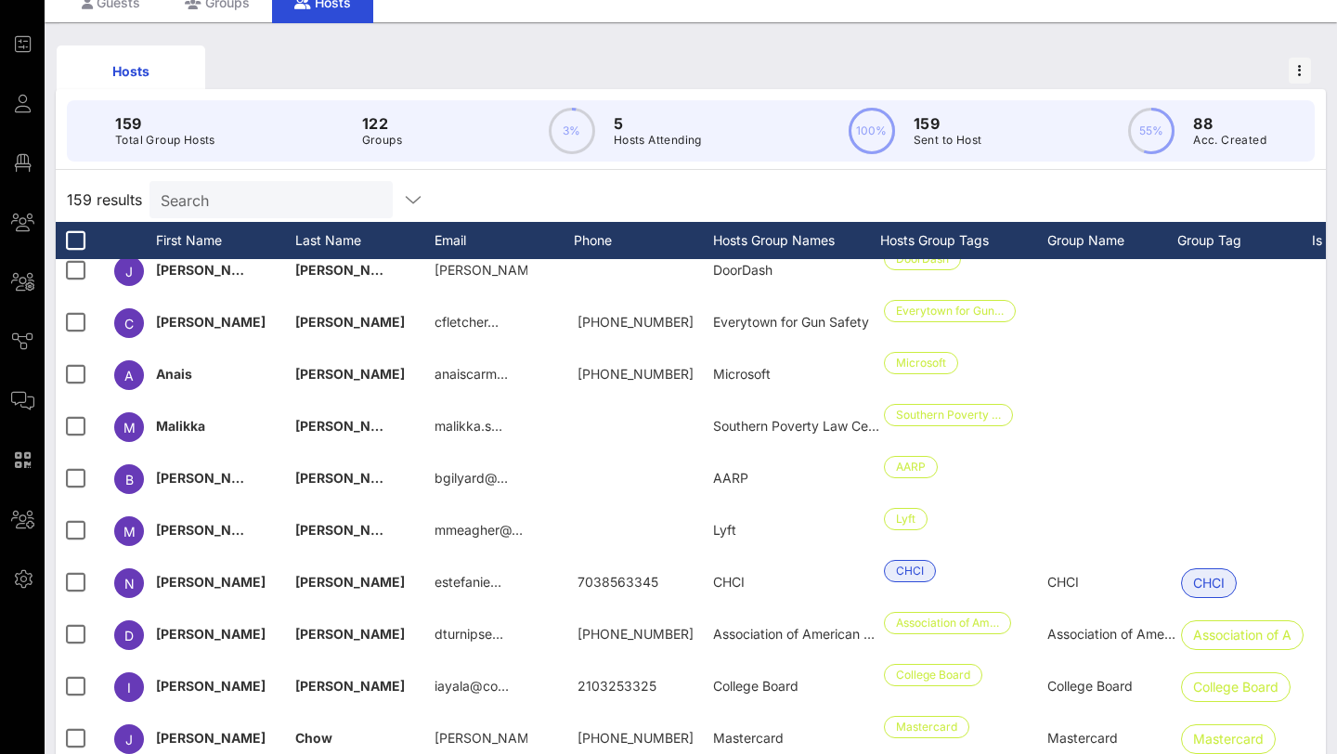
scroll to position [160, 0]
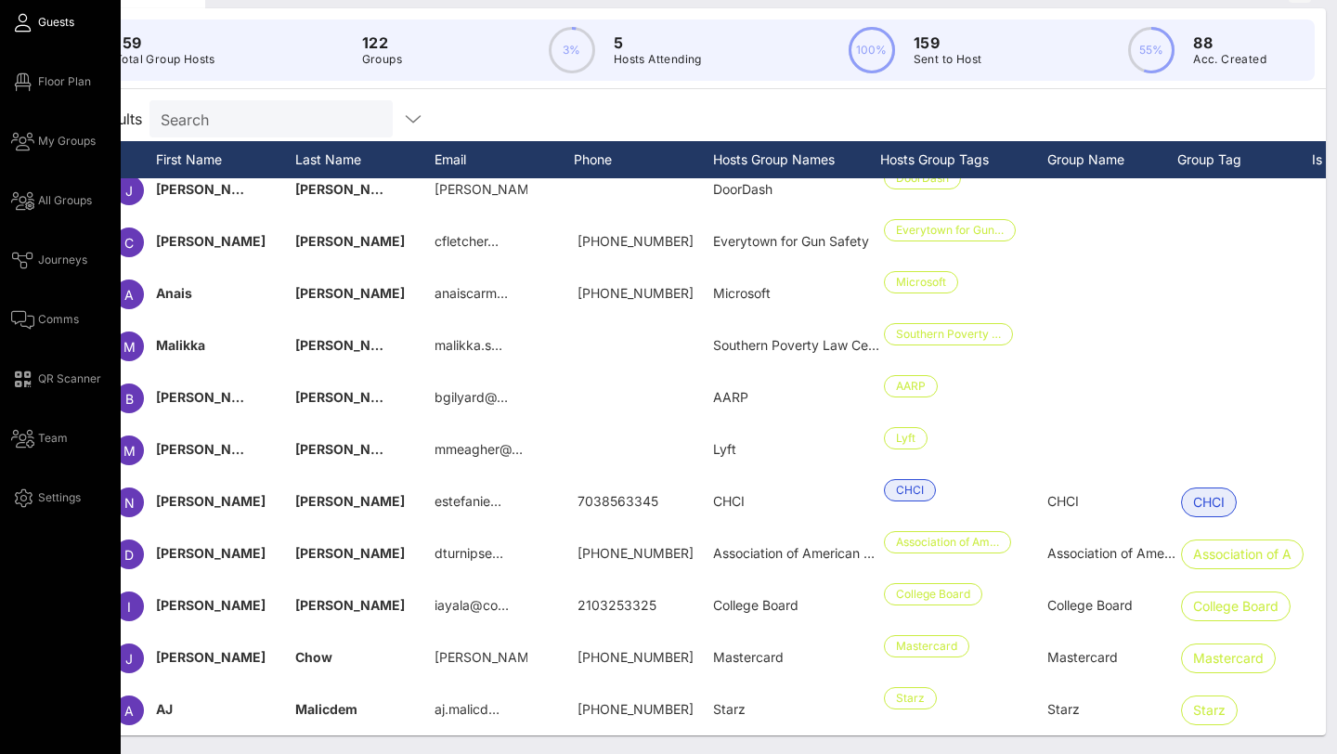
click at [47, 23] on span "Guests" at bounding box center [56, 22] width 36 height 17
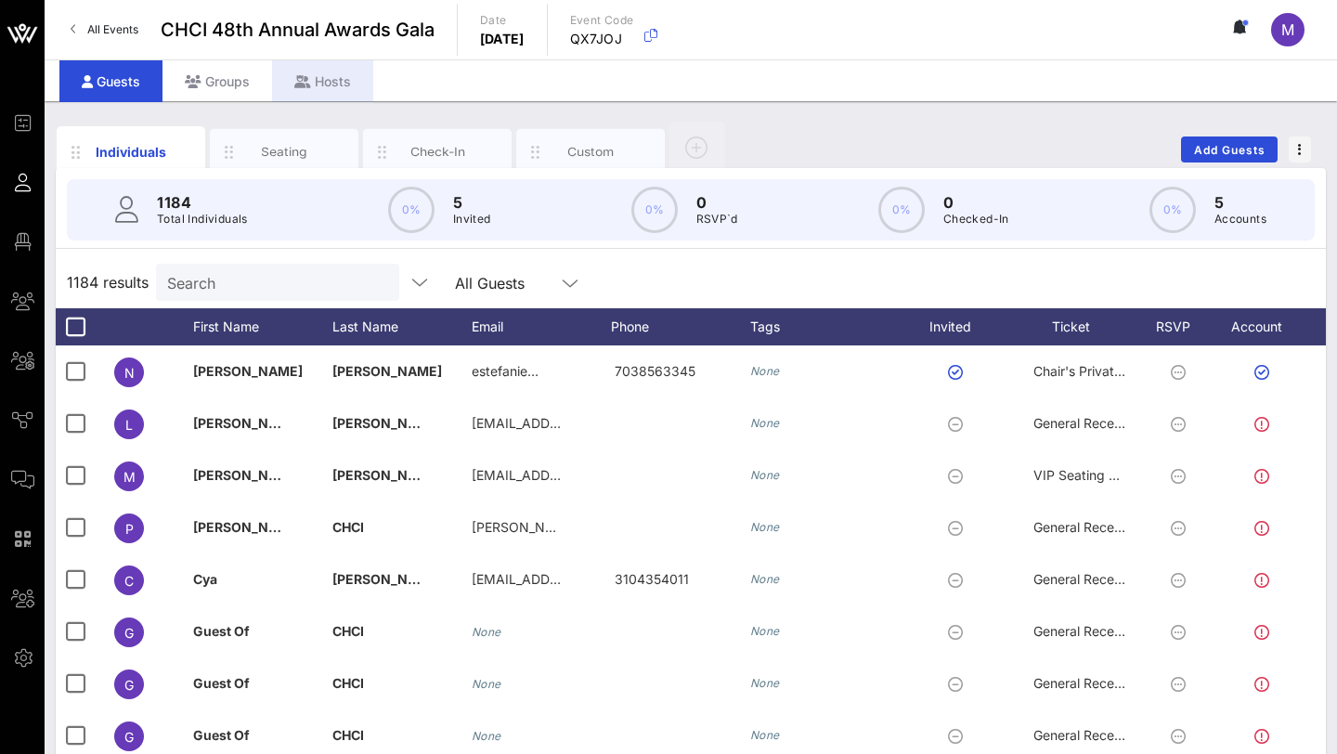
click at [328, 74] on div "Hosts" at bounding box center [322, 81] width 101 height 42
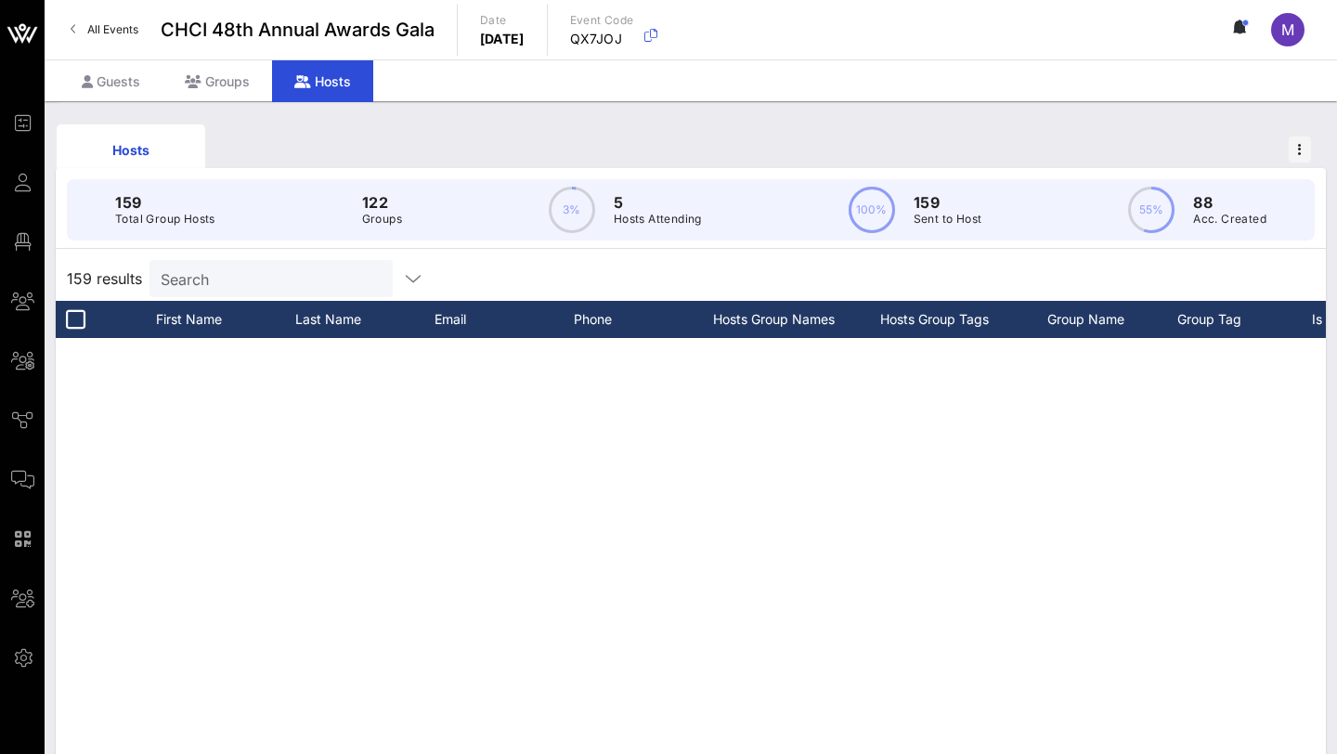
scroll to position [7709, 0]
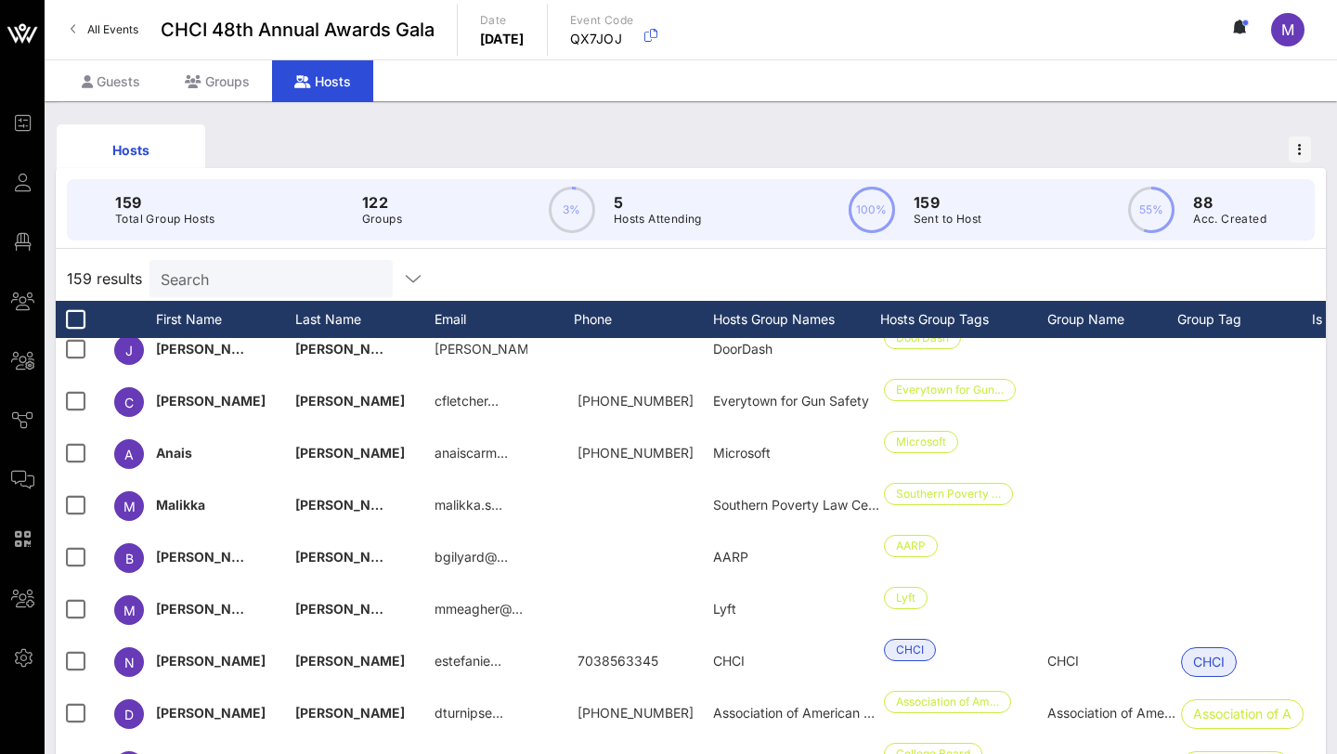
click at [154, 215] on p "Total Group Hosts" at bounding box center [165, 219] width 100 height 19
click at [128, 134] on div "Hosts" at bounding box center [131, 149] width 149 height 51
click at [128, 136] on div "Hosts" at bounding box center [131, 149] width 149 height 51
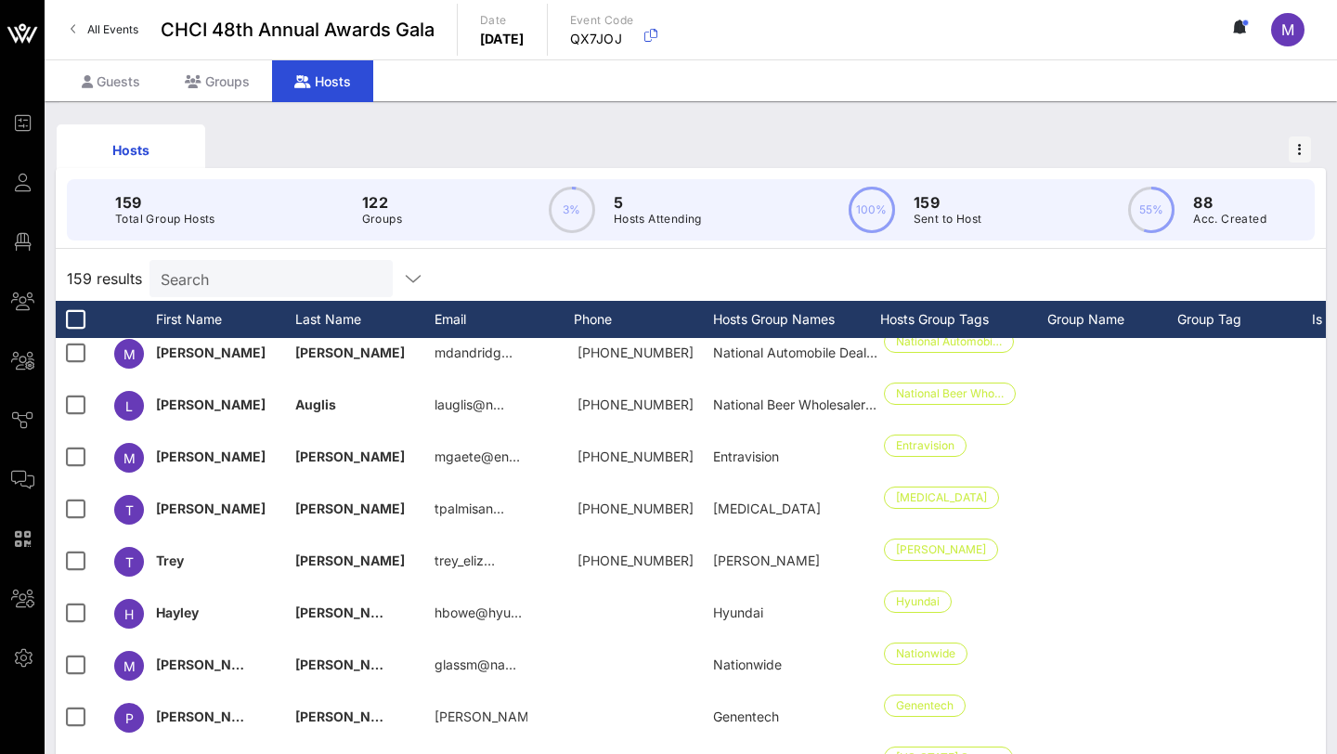
scroll to position [5744, 0]
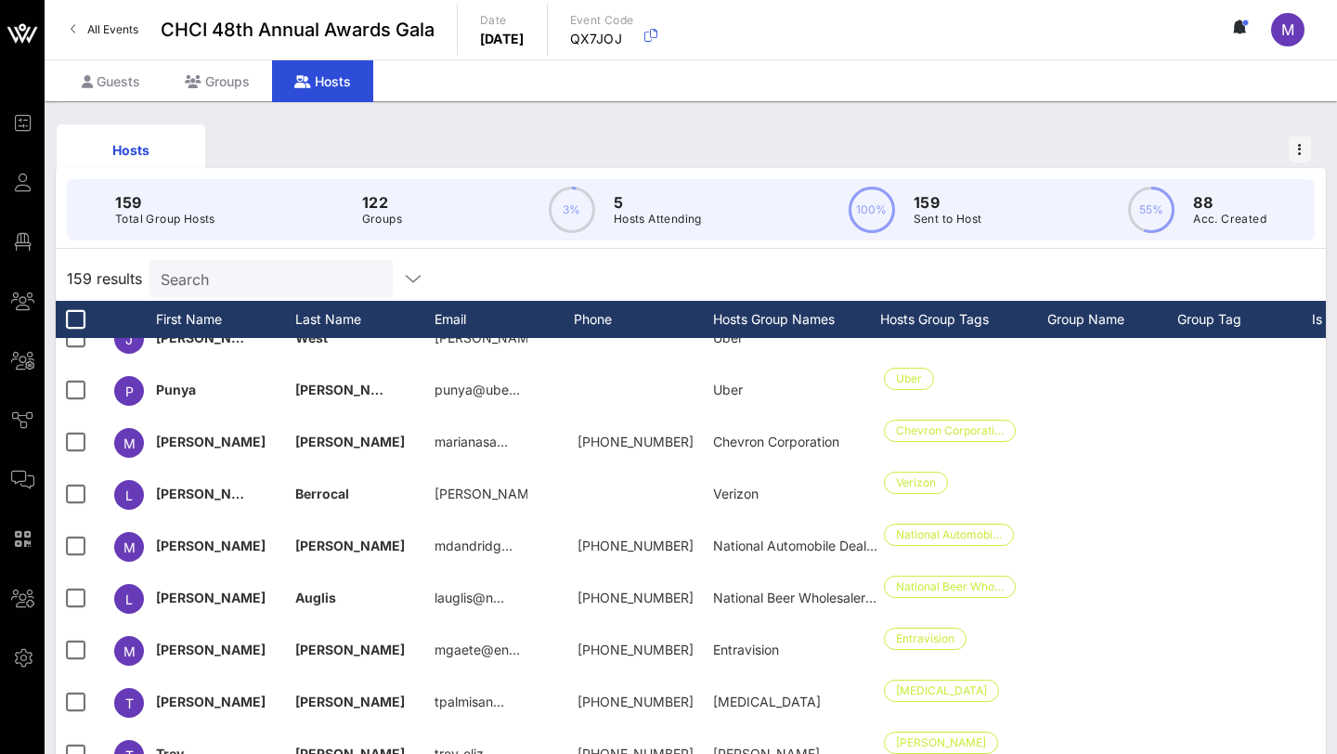
click at [218, 283] on input "Search" at bounding box center [269, 278] width 217 height 24
type input "l"
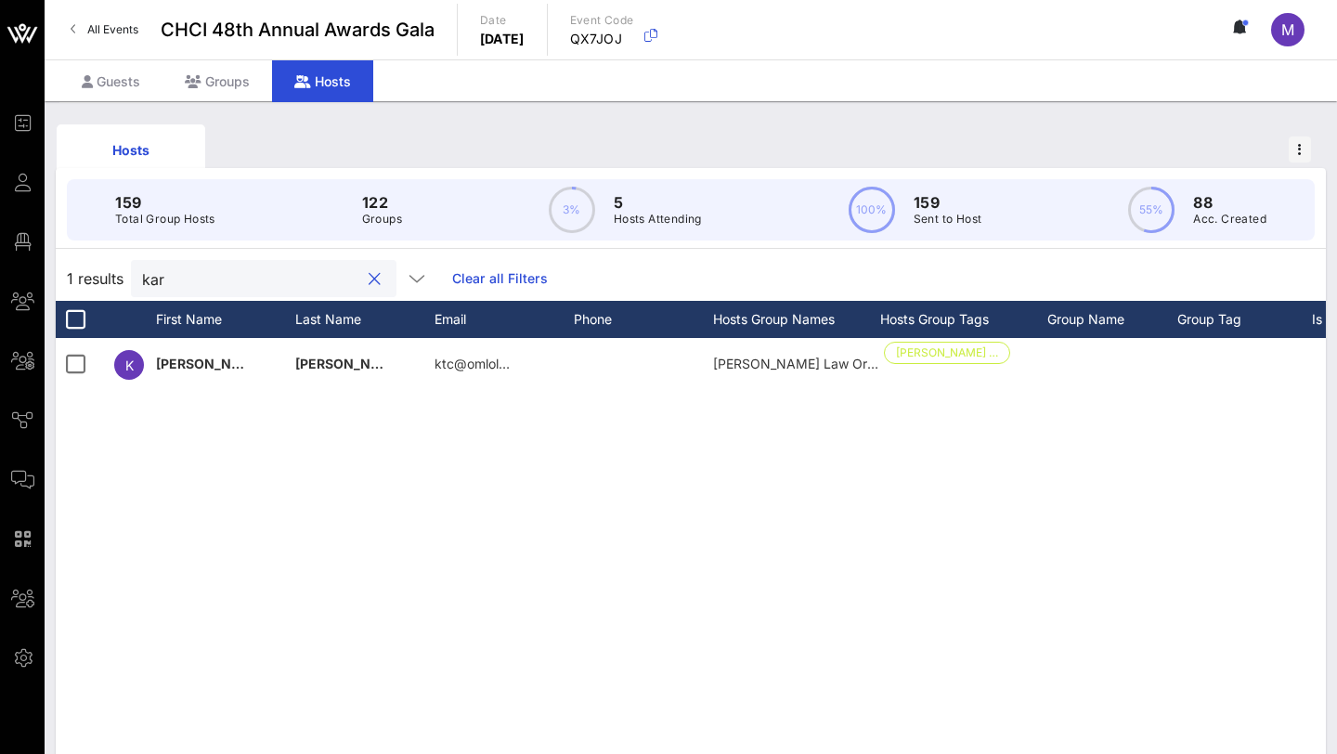
scroll to position [0, 232]
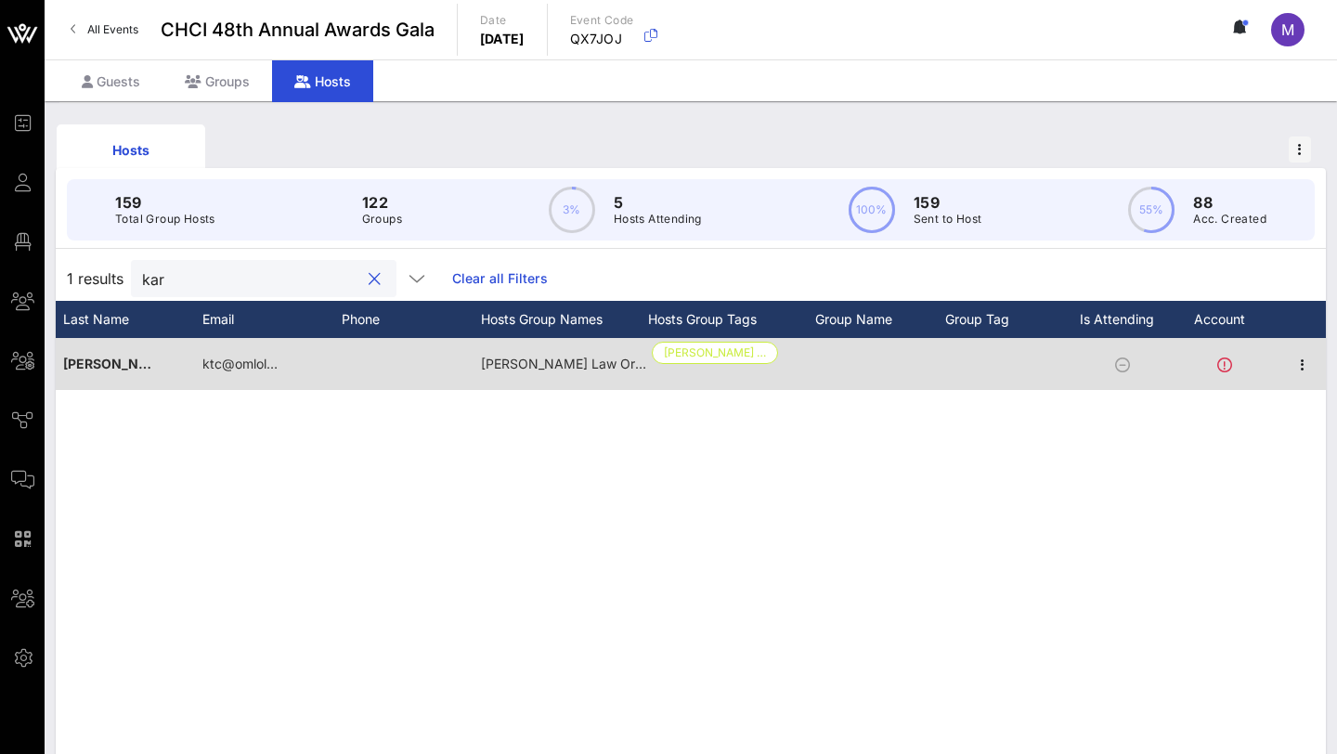
type input "kar"
click at [984, 374] on div at bounding box center [1302, 364] width 46 height 52
click at [984, 363] on icon "button" at bounding box center [1302, 365] width 22 height 22
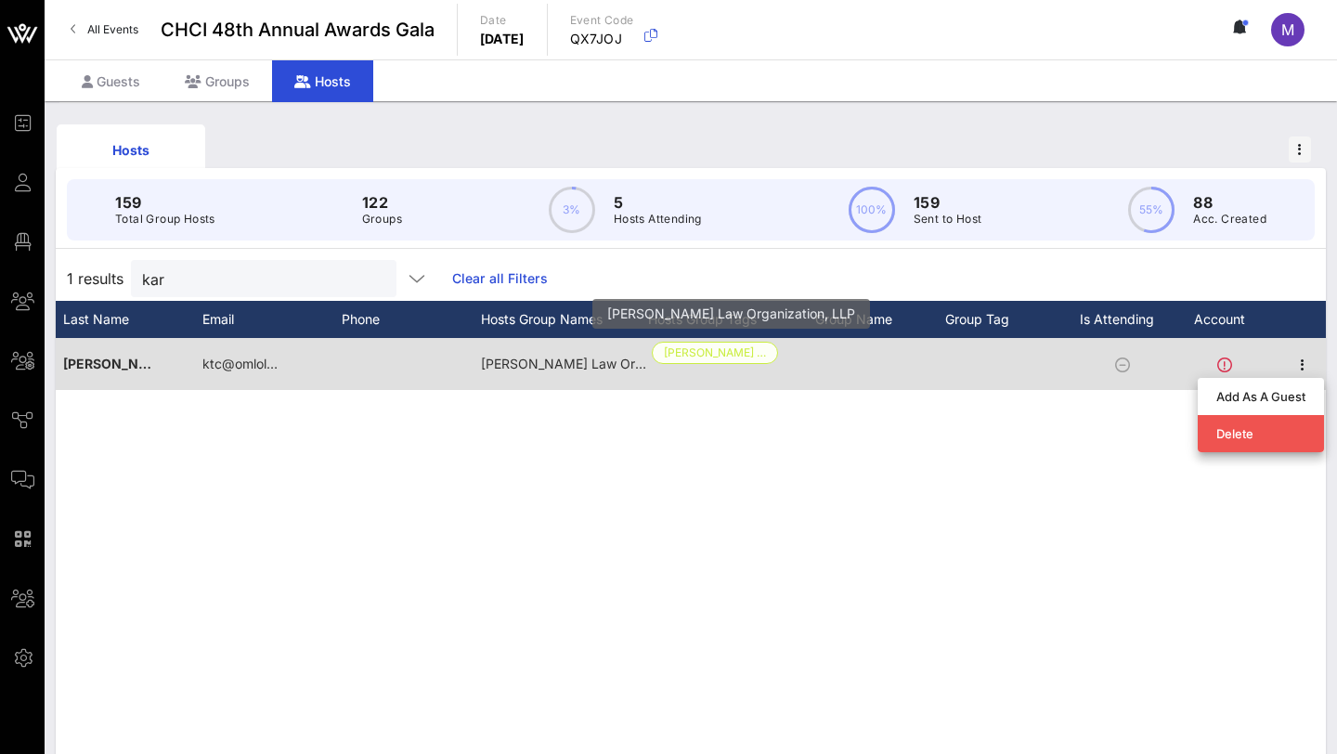
click at [693, 352] on span "[PERSON_NAME] …" at bounding box center [715, 353] width 102 height 20
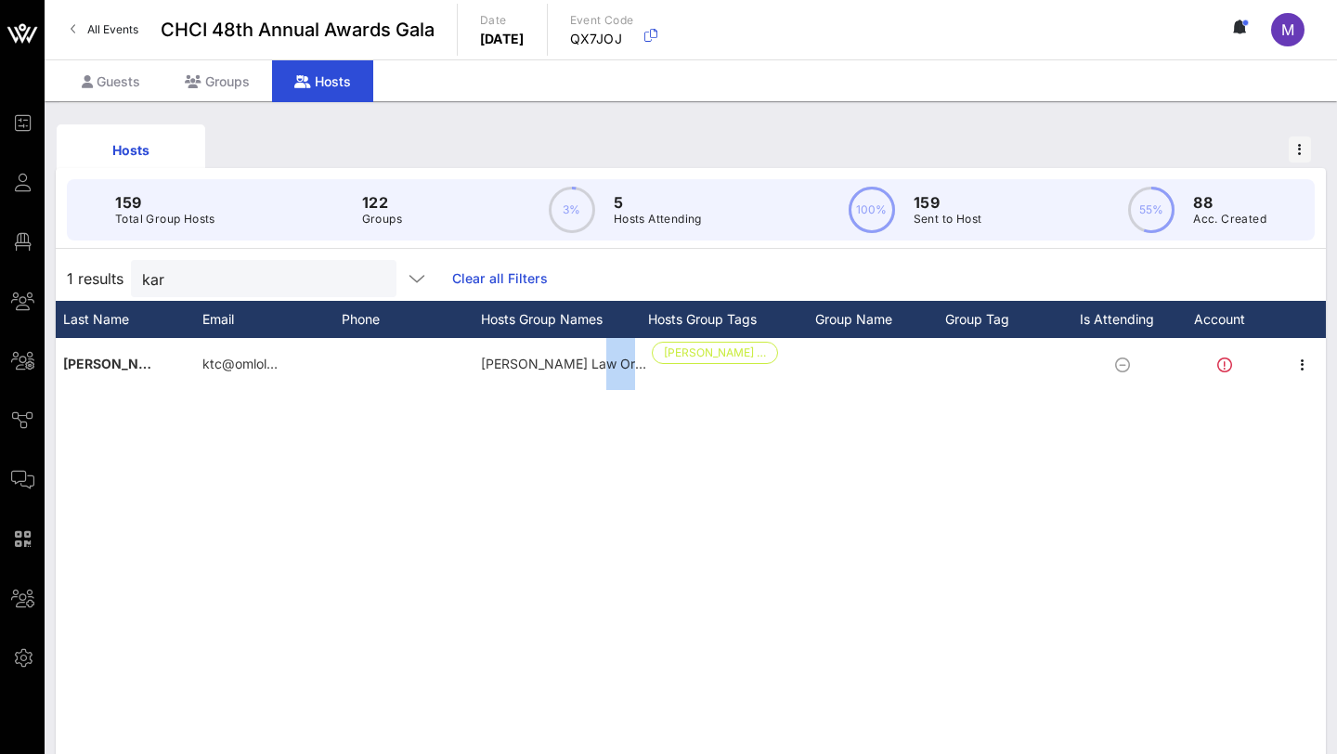
scroll to position [0, 0]
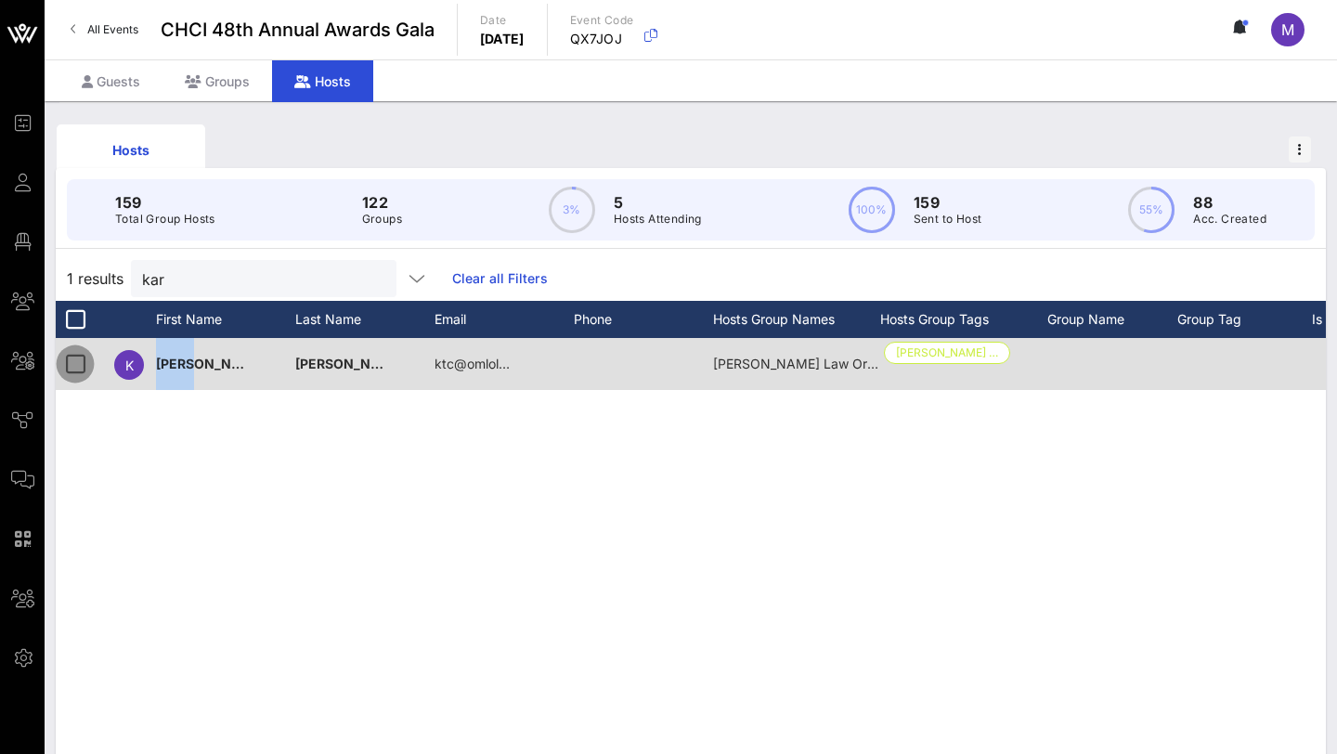
click at [82, 363] on div at bounding box center [75, 364] width 32 height 32
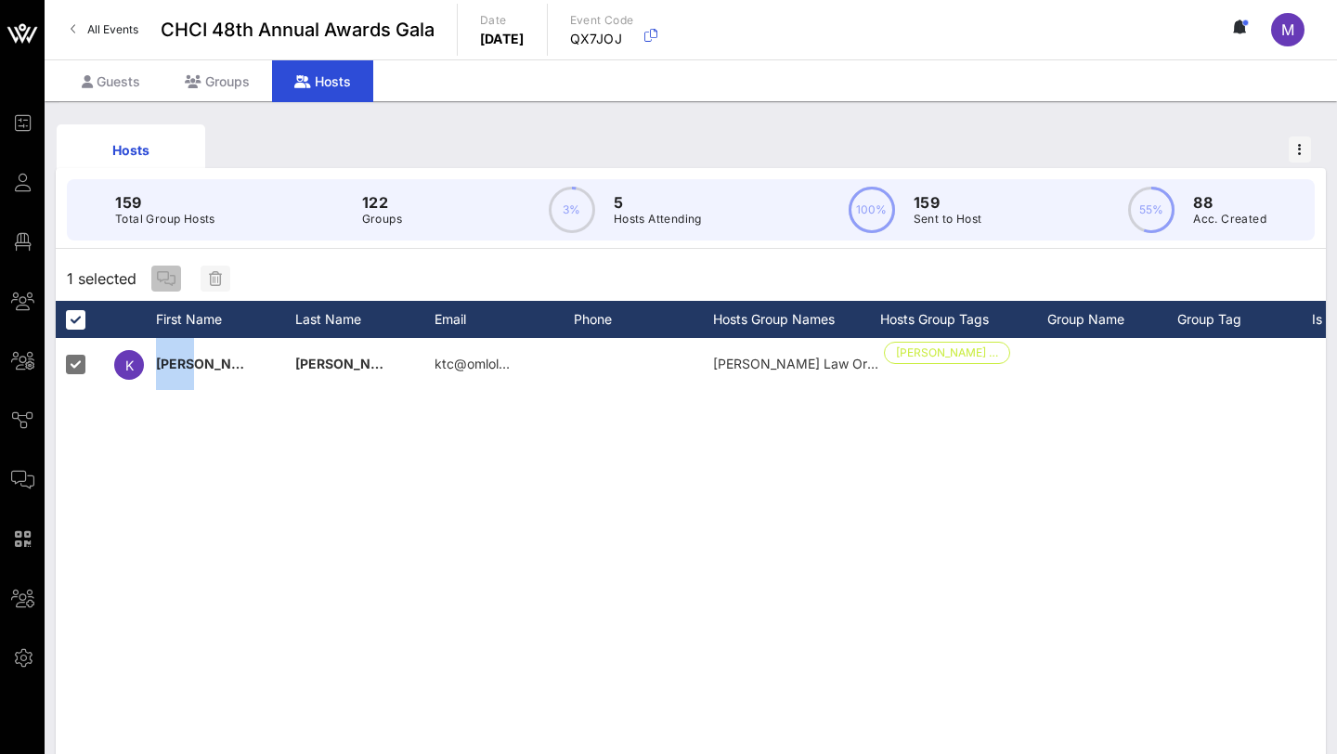
click at [161, 275] on icon "button" at bounding box center [166, 278] width 19 height 15
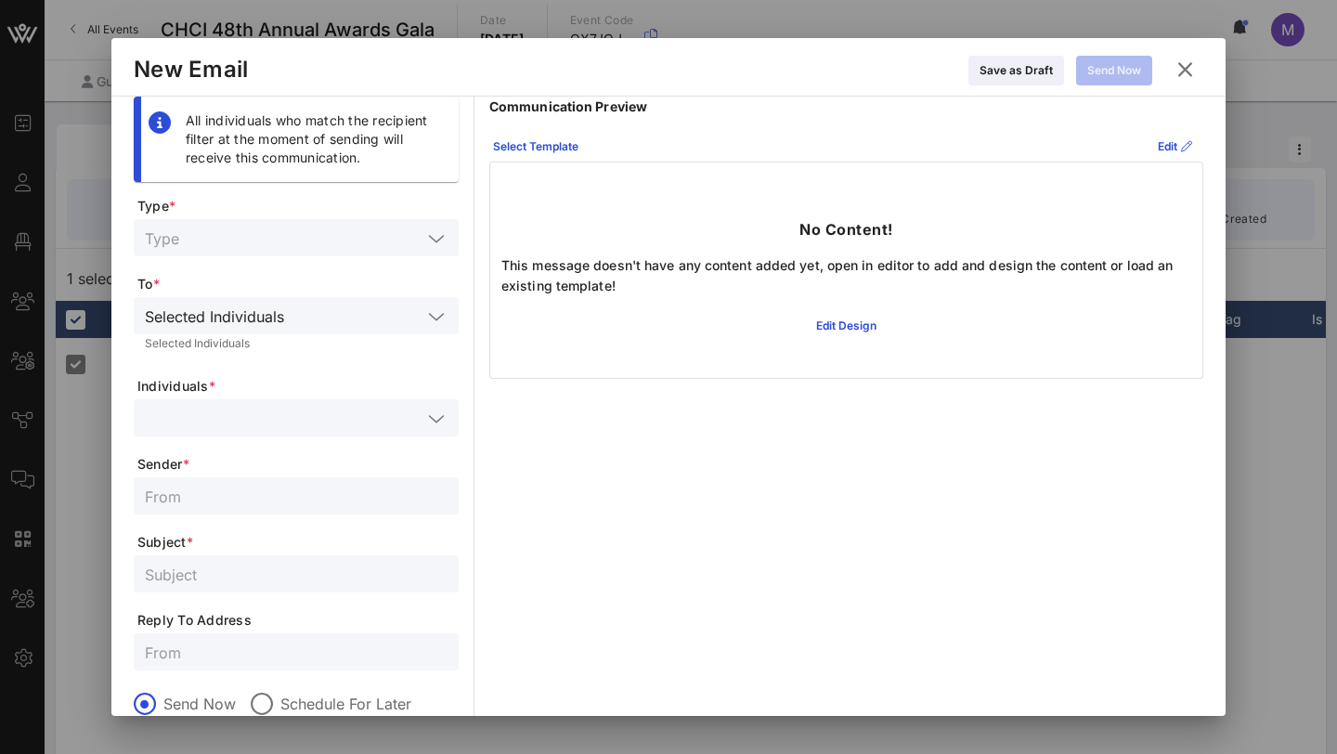
click at [984, 67] on icon at bounding box center [1184, 69] width 25 height 22
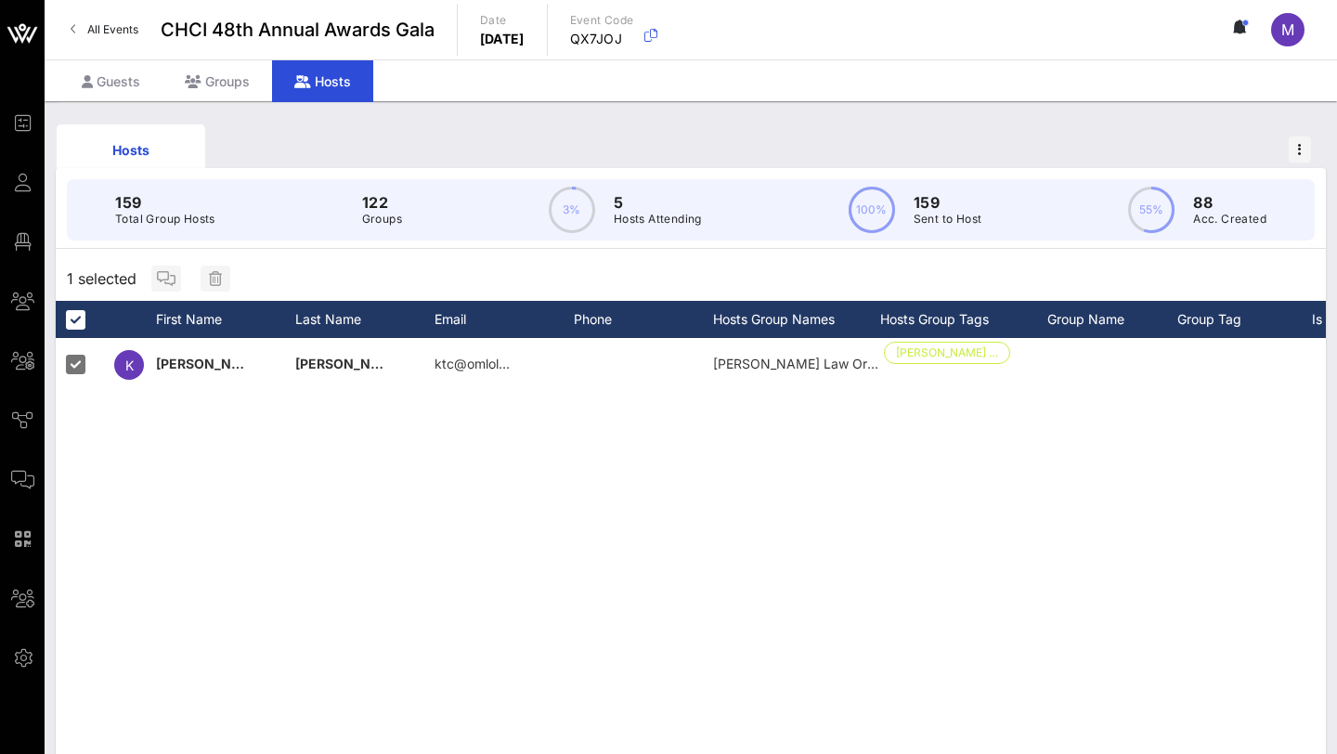
click at [984, 144] on div "Hosts" at bounding box center [691, 149] width 1270 height 59
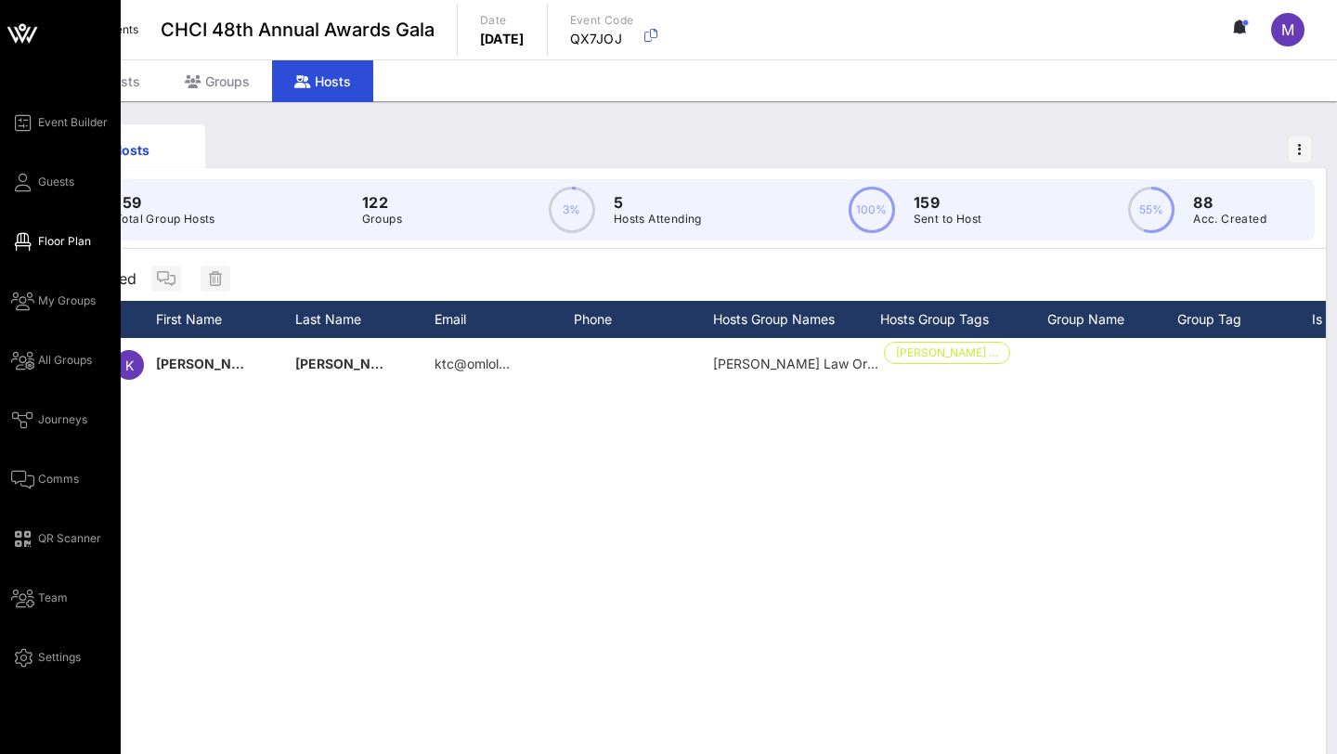
click at [69, 242] on span "Floor Plan" at bounding box center [64, 241] width 53 height 17
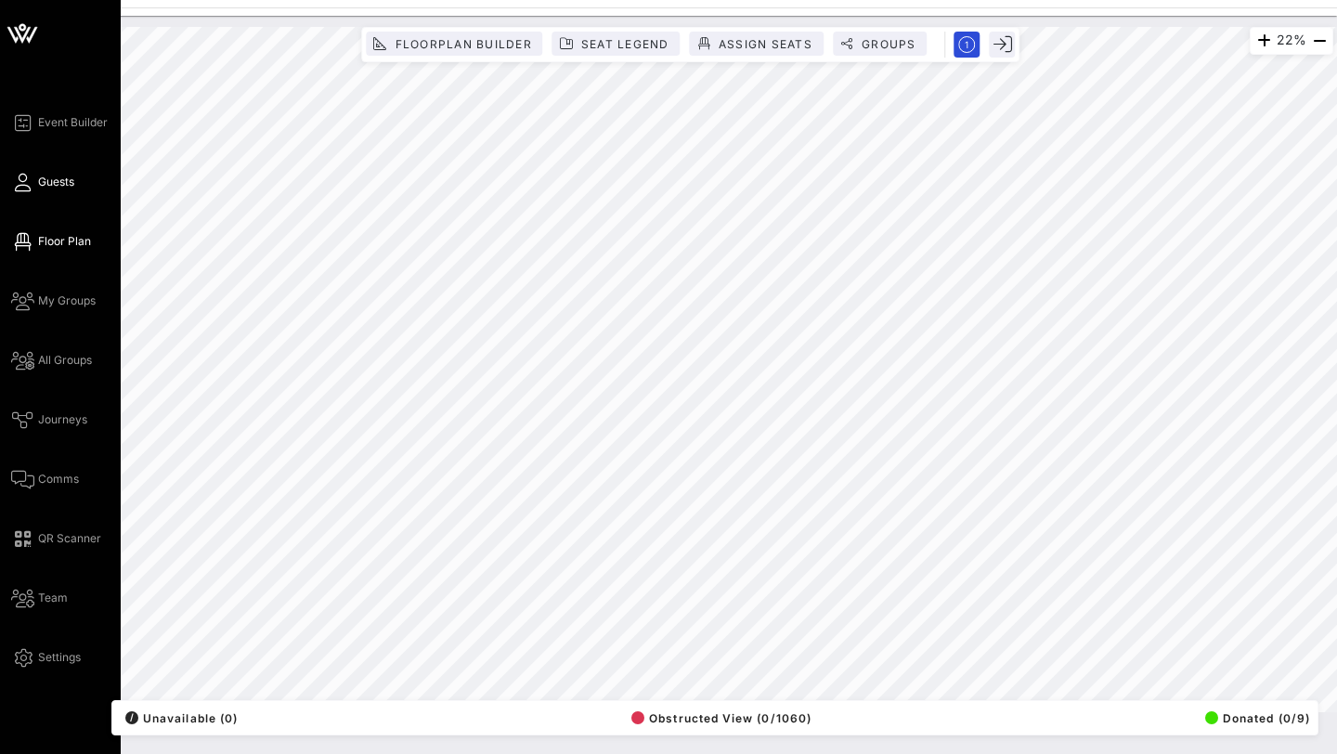
click at [44, 184] on span "Guests" at bounding box center [56, 182] width 36 height 17
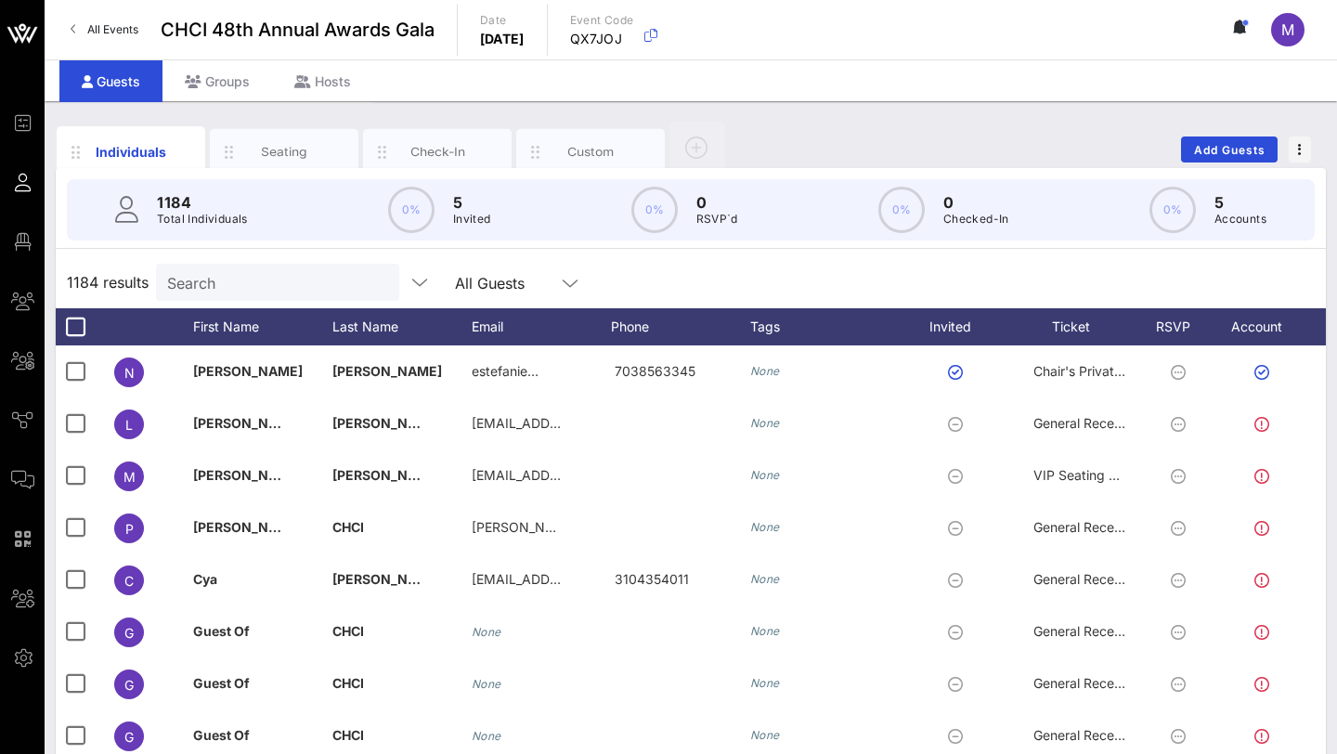
click at [258, 263] on div "1184 results Search All Guests" at bounding box center [691, 282] width 1270 height 52
click at [258, 282] on input "text" at bounding box center [275, 282] width 217 height 24
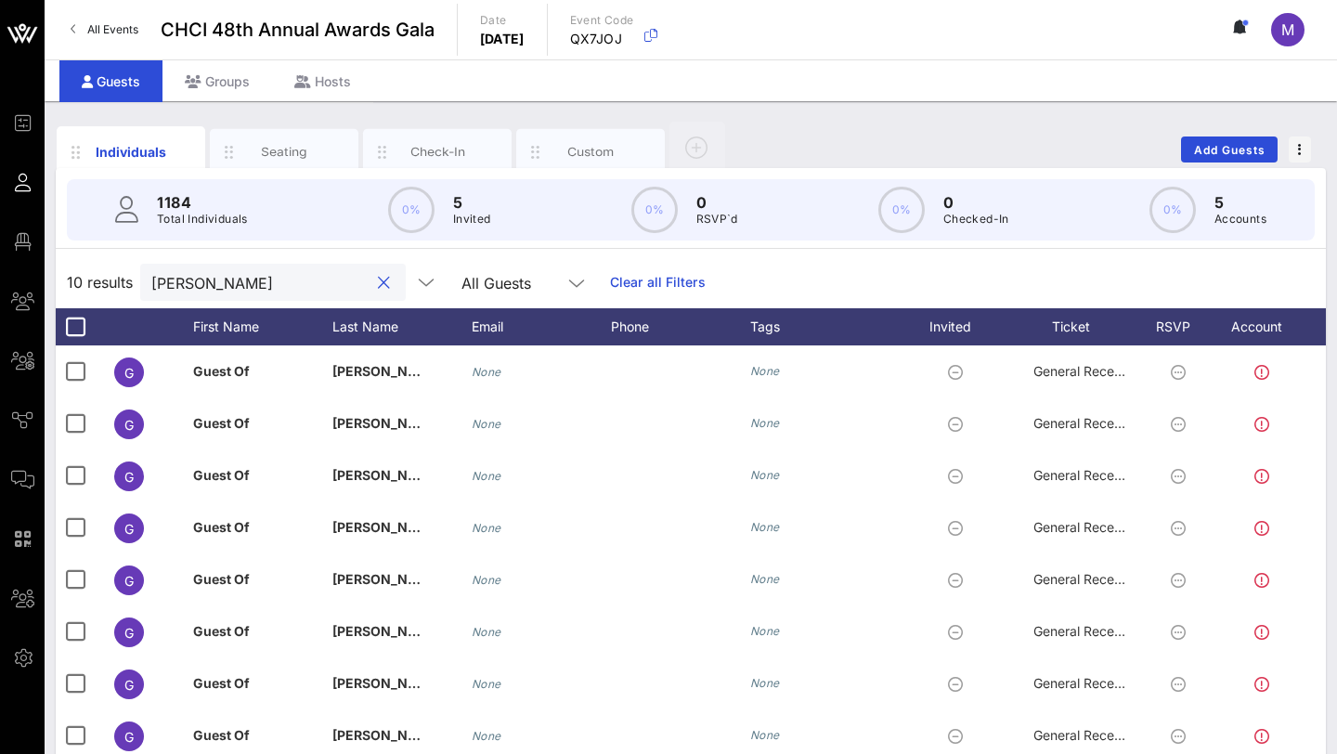
type input "[PERSON_NAME]"
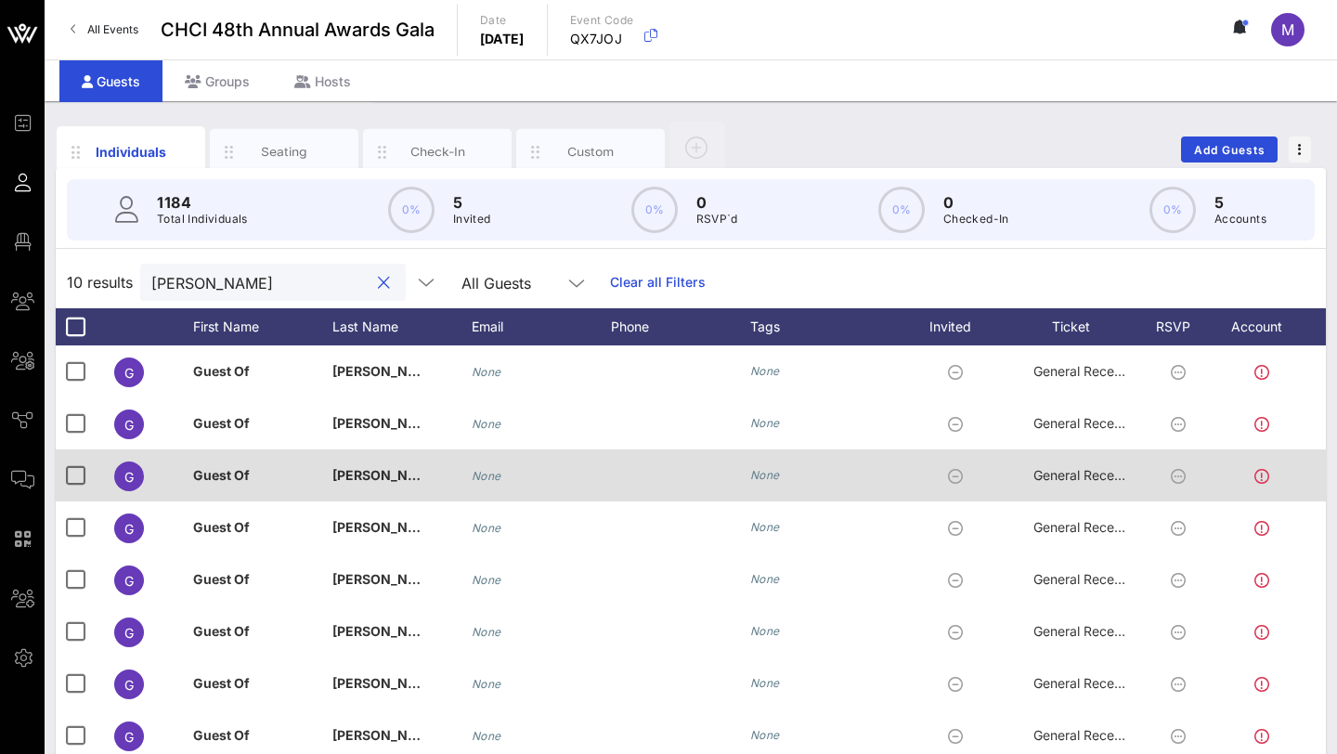
scroll to position [167, 0]
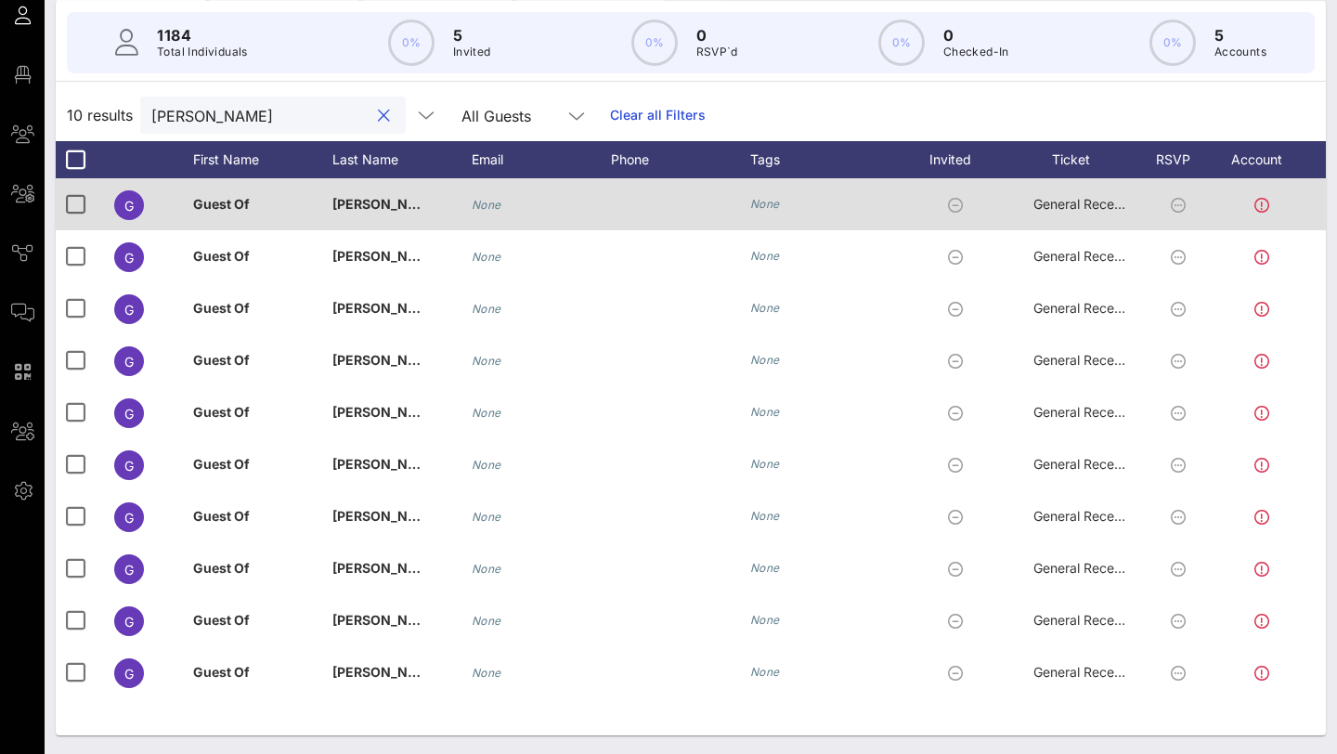
click at [136, 212] on div "G" at bounding box center [129, 205] width 30 height 30
click at [265, 204] on div "Guest Of" at bounding box center [262, 214] width 139 height 73
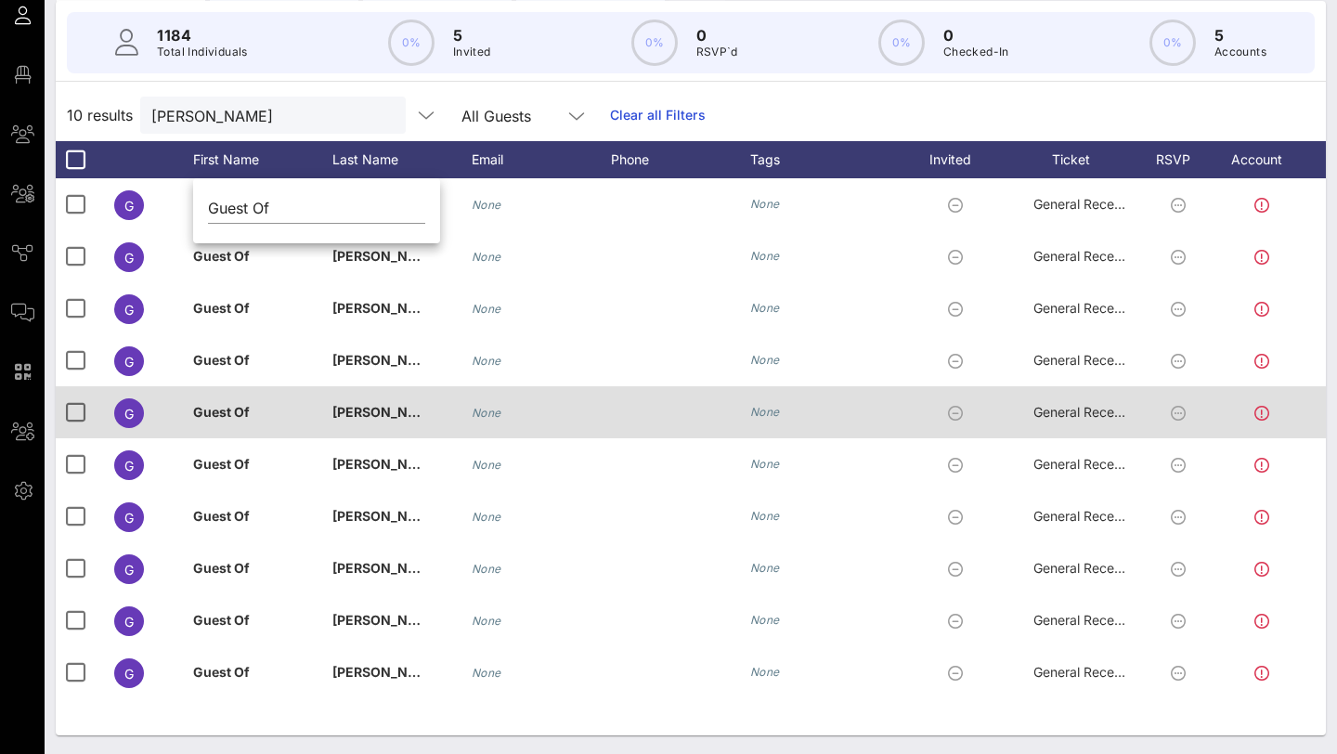
click at [593, 395] on div "None" at bounding box center [541, 412] width 139 height 52
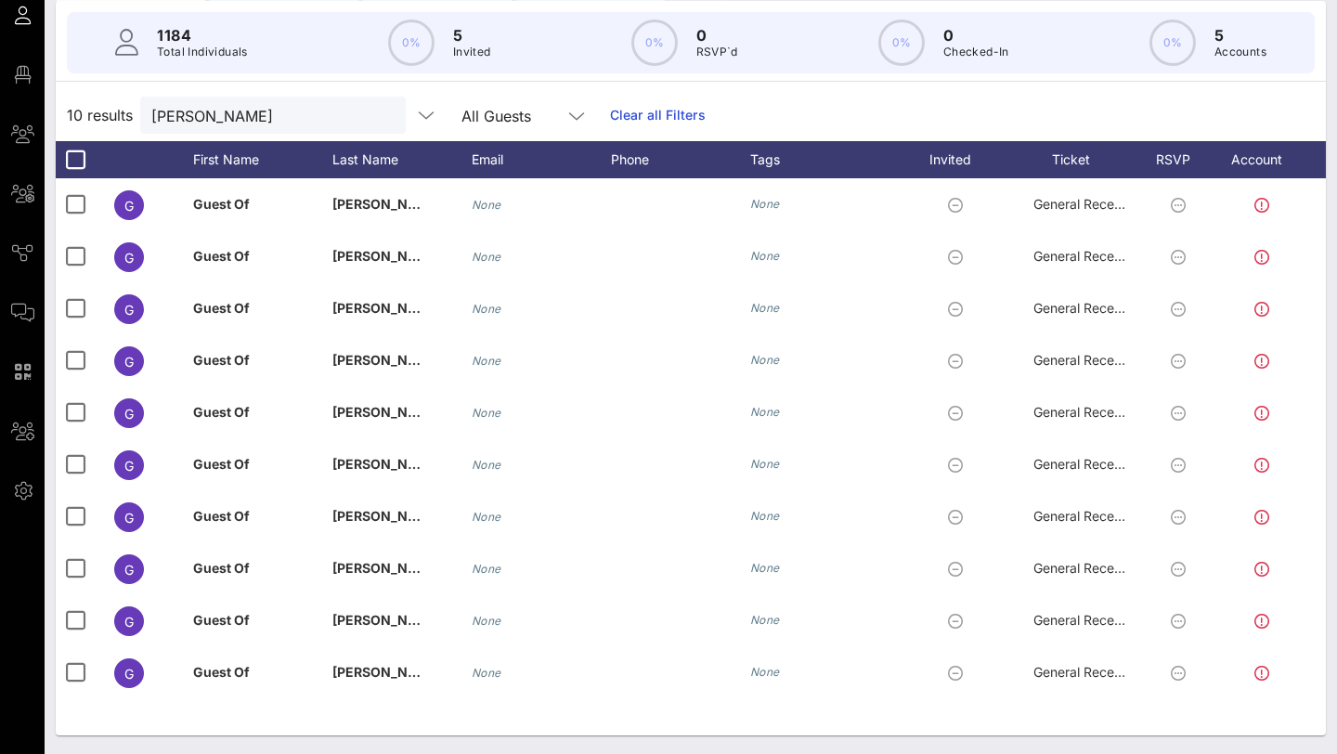
click at [748, 103] on div "10 results [PERSON_NAME] All Guests Clear all Filters" at bounding box center [691, 115] width 1270 height 52
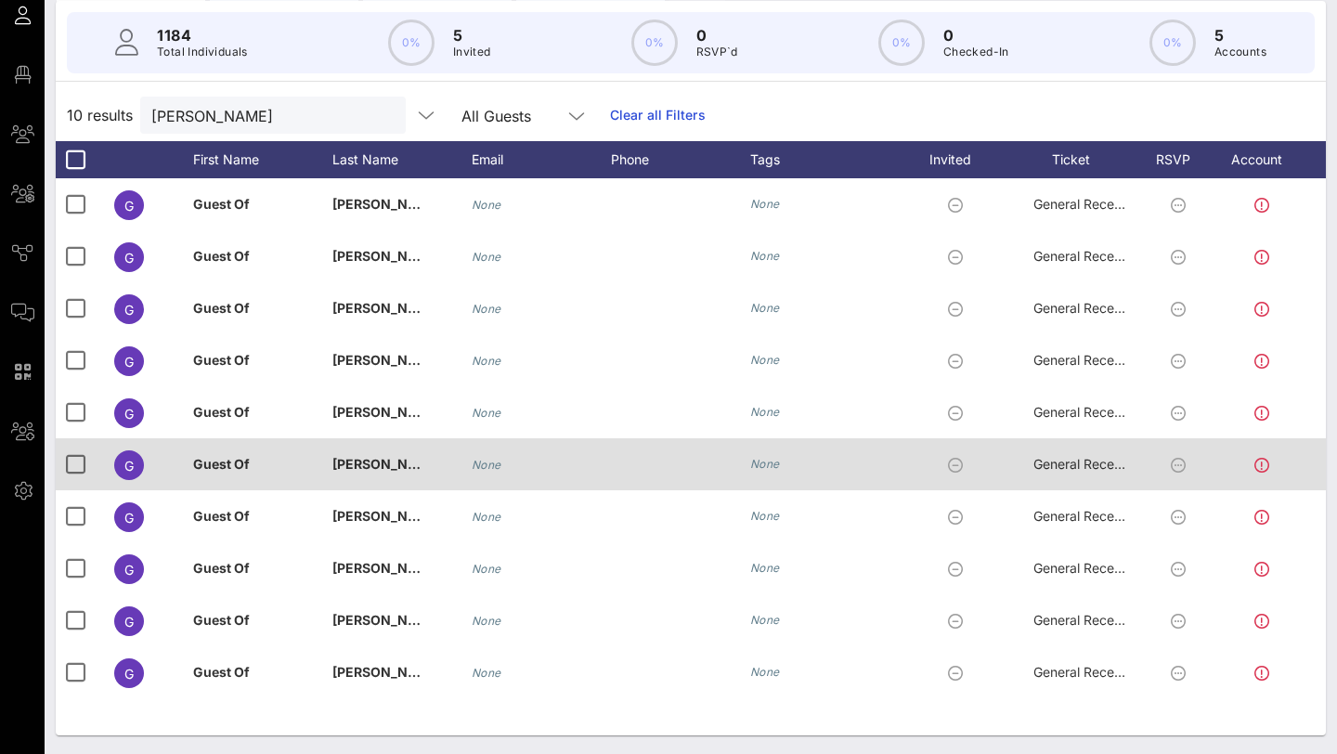
scroll to position [0, 37]
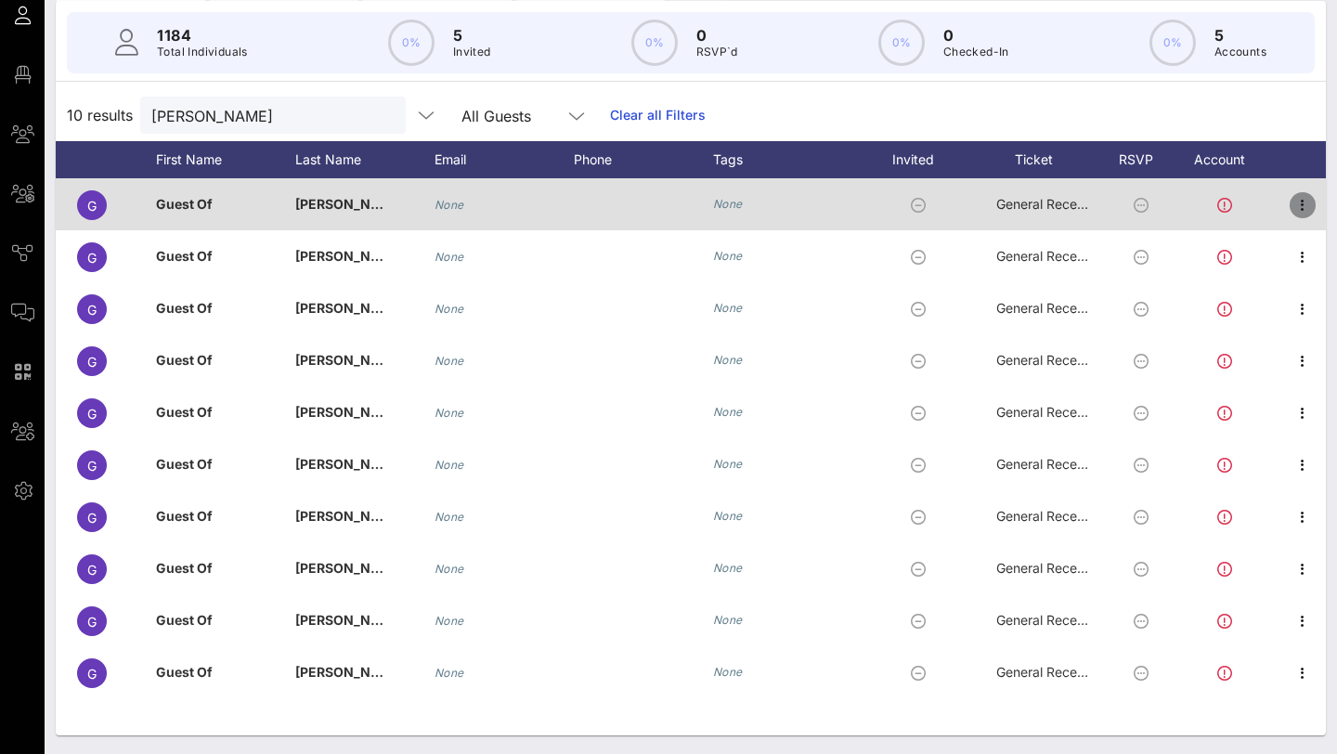
click at [984, 203] on icon "button" at bounding box center [1302, 205] width 22 height 22
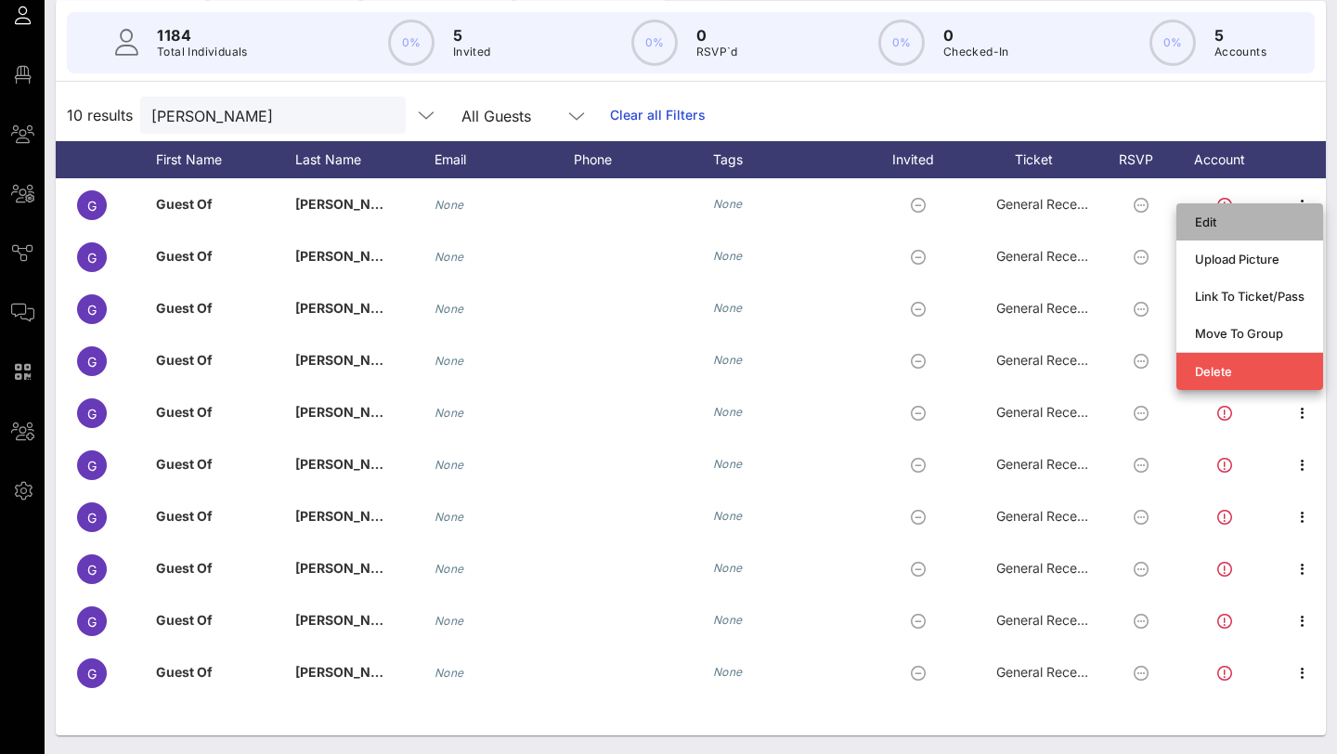
click at [984, 223] on div "Edit" at bounding box center [1250, 221] width 110 height 15
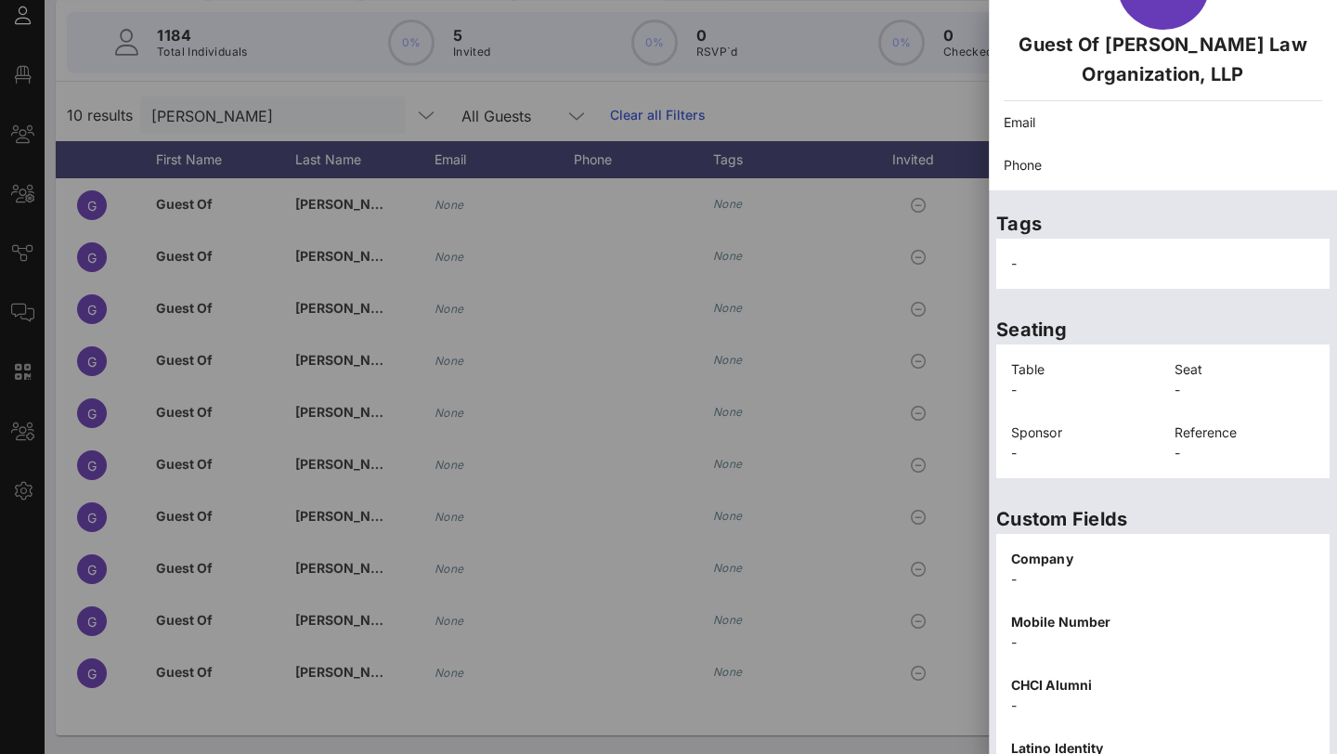
scroll to position [0, 0]
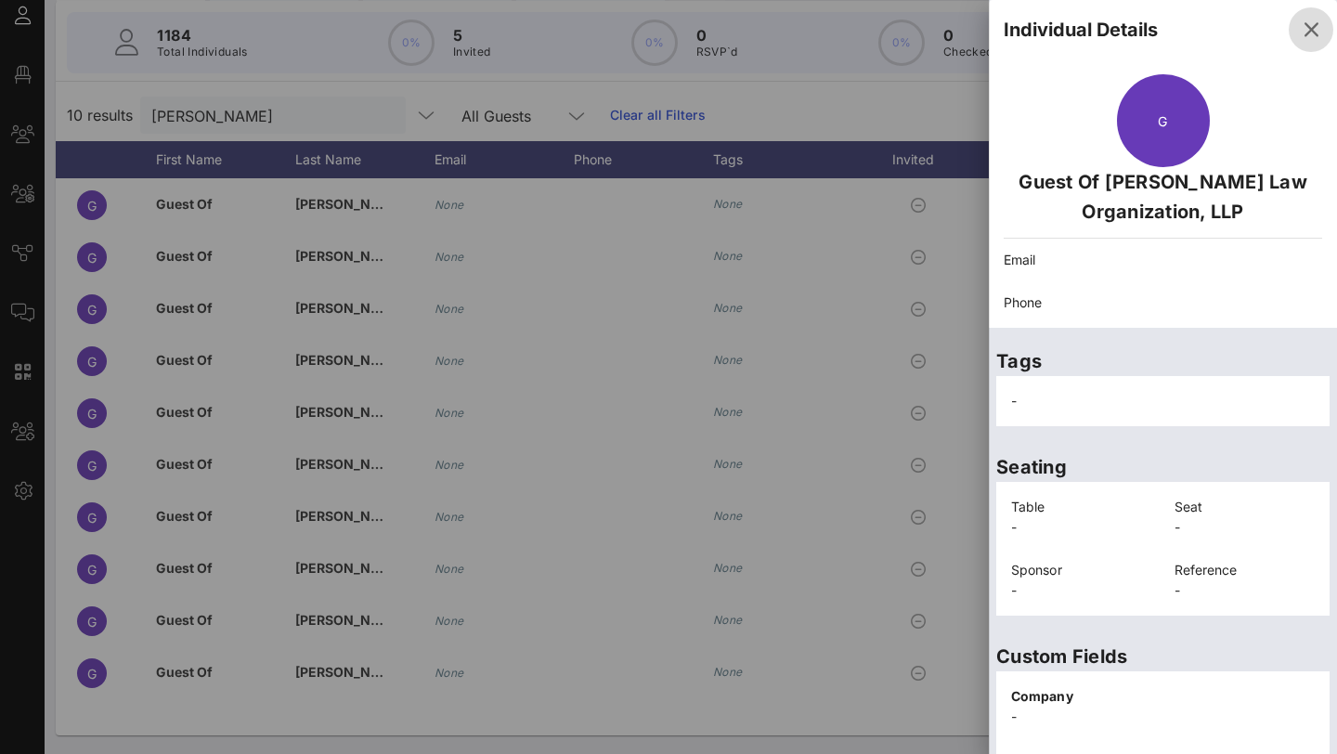
click at [984, 40] on icon "button" at bounding box center [1311, 30] width 22 height 22
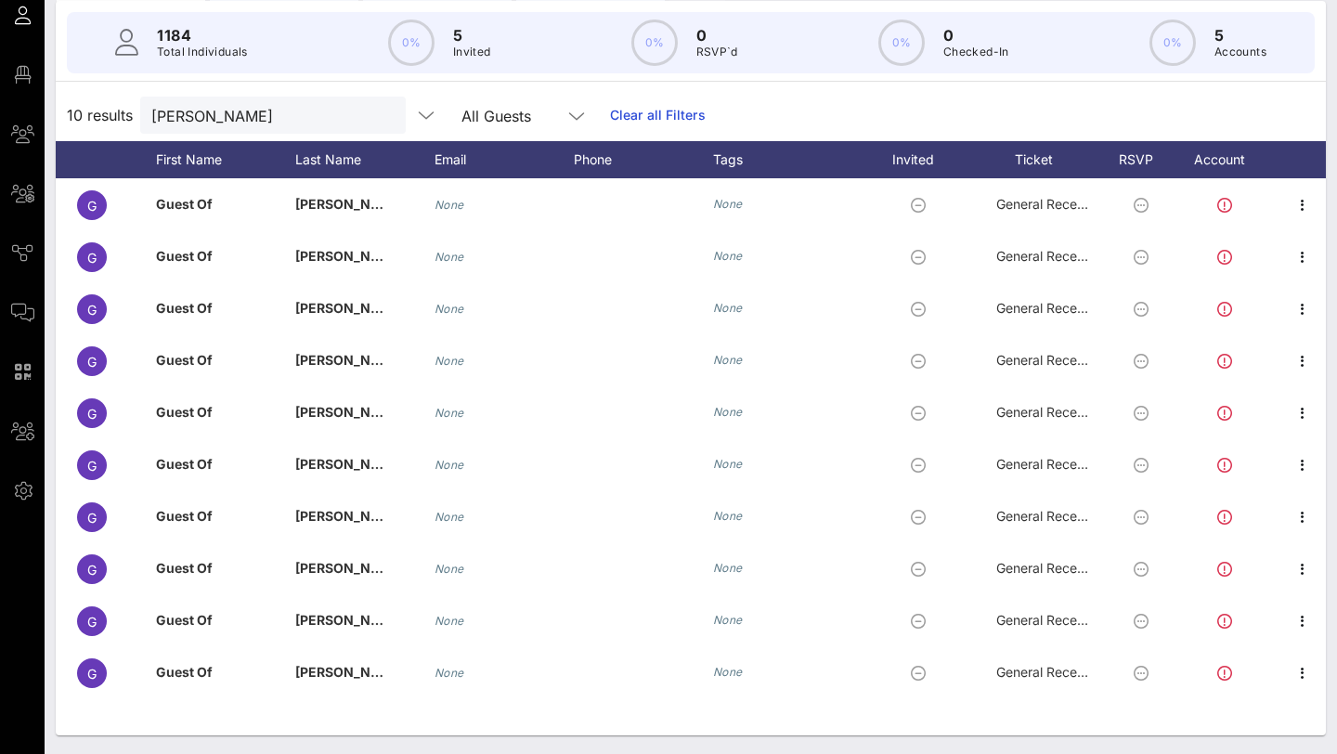
scroll to position [85, 0]
